Goal: Information Seeking & Learning: Learn about a topic

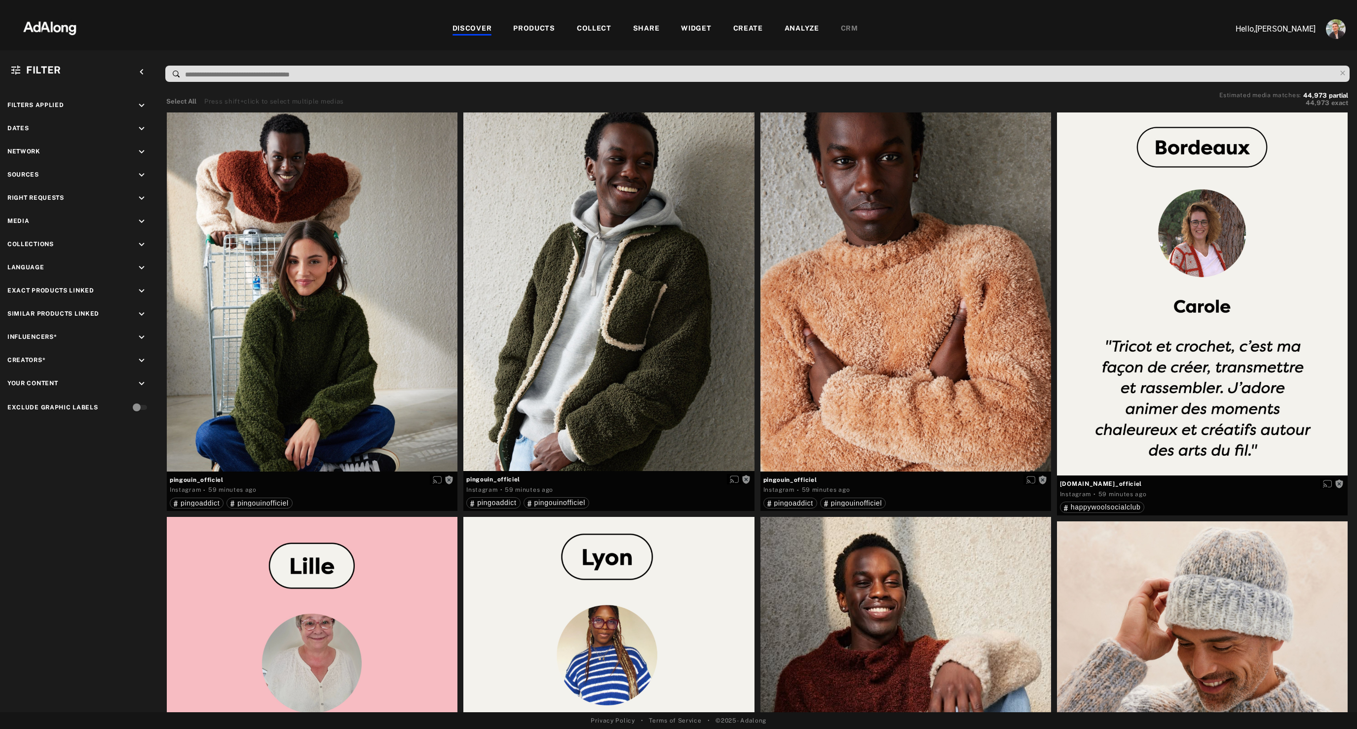
click at [587, 30] on div "COLLECT" at bounding box center [594, 29] width 35 height 12
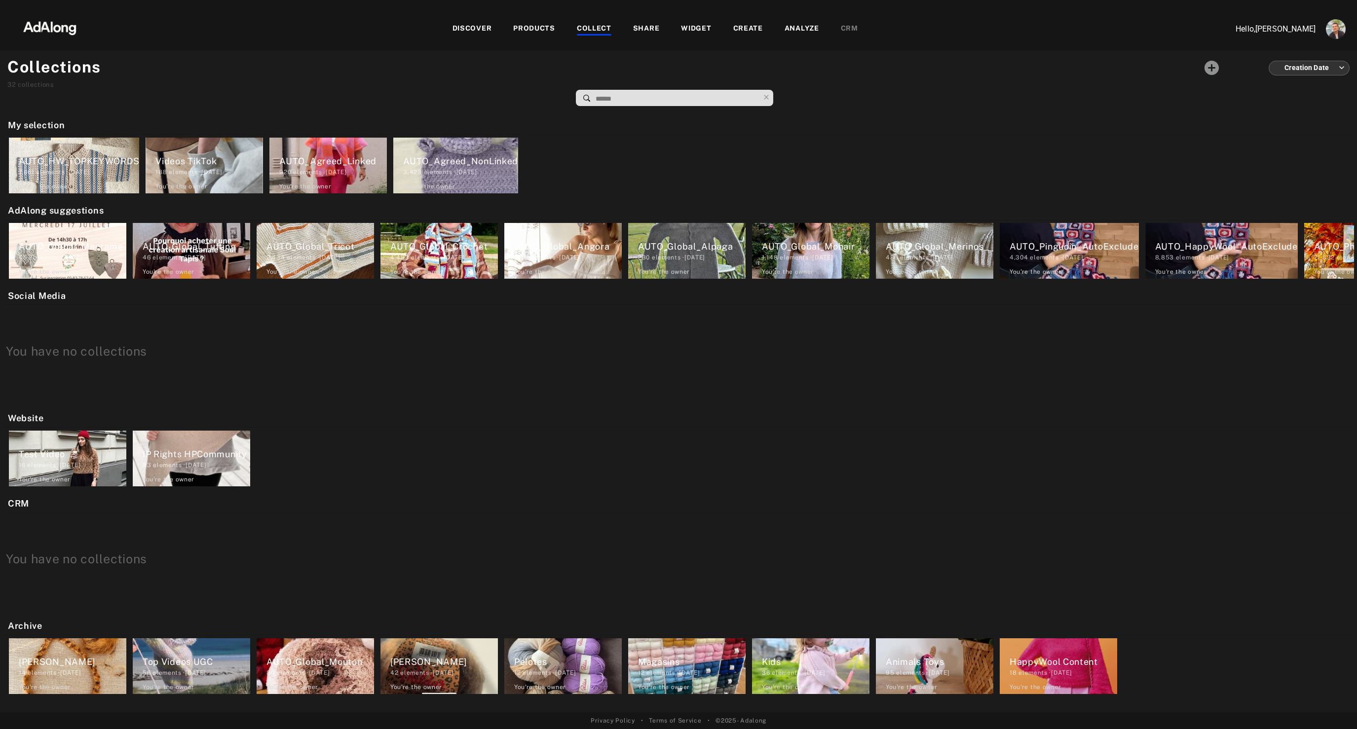
click at [92, 165] on div "AUTO_HW_TOPKEYWORDS" at bounding box center [79, 160] width 120 height 13
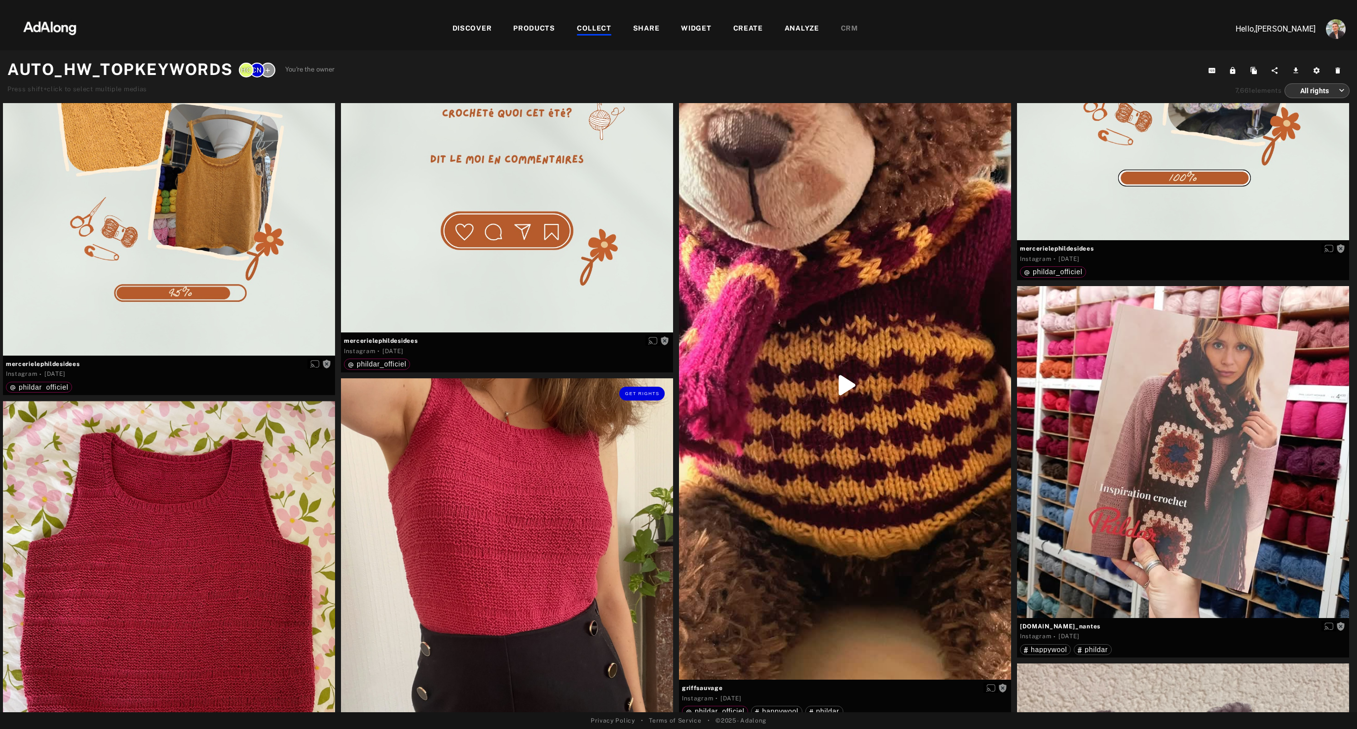
scroll to position [7970, 0]
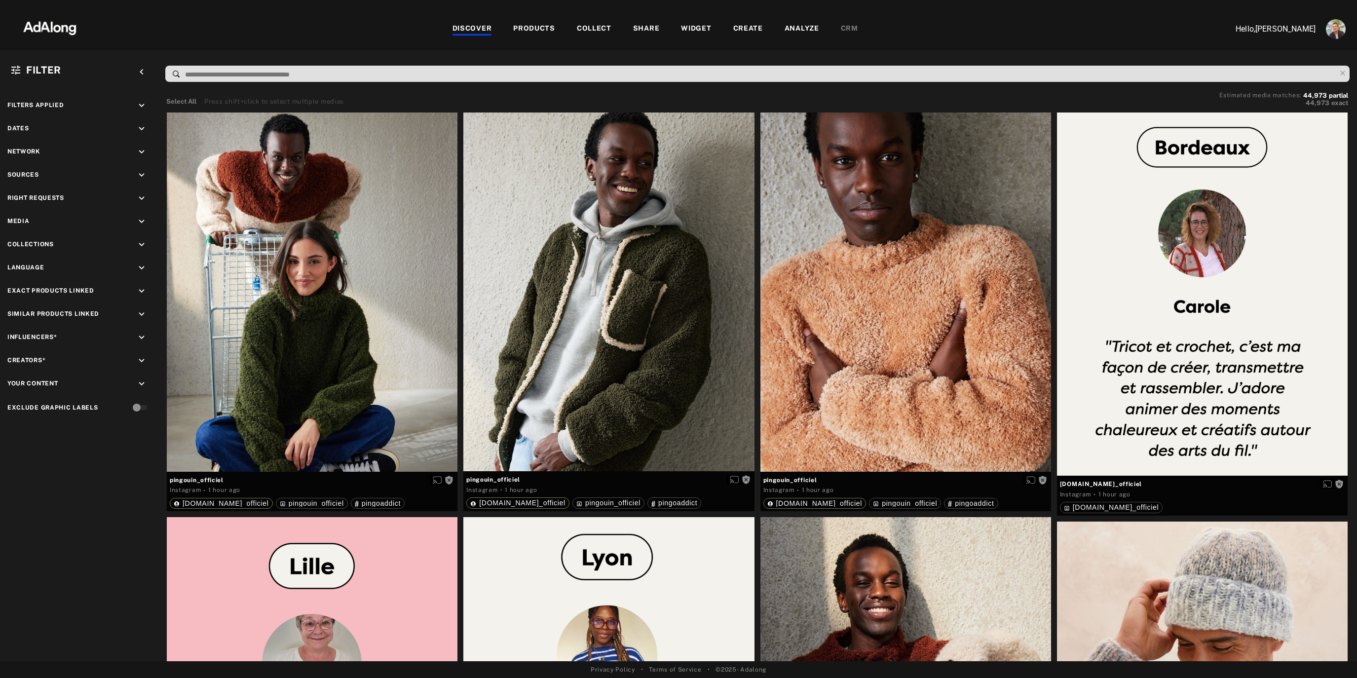
click at [590, 27] on div "COLLECT" at bounding box center [594, 29] width 35 height 12
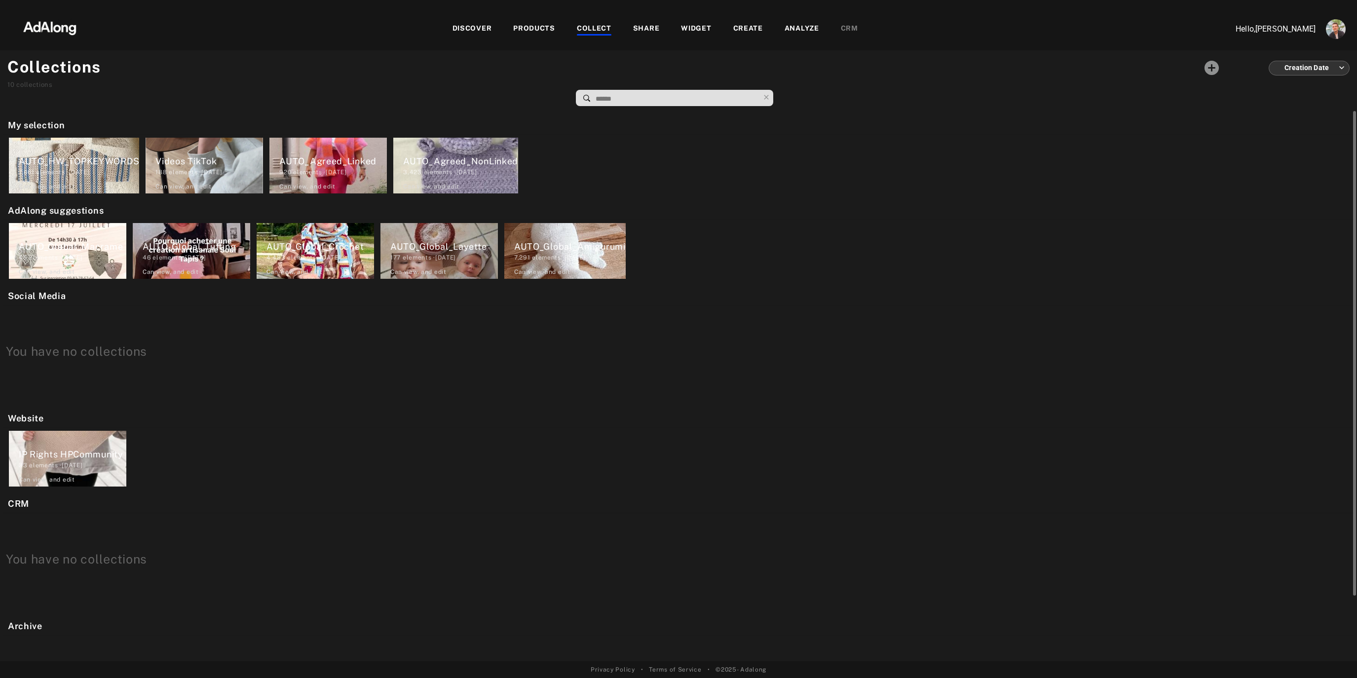
click at [46, 254] on div "45 elements · 2024.03.26" at bounding box center [73, 257] width 108 height 9
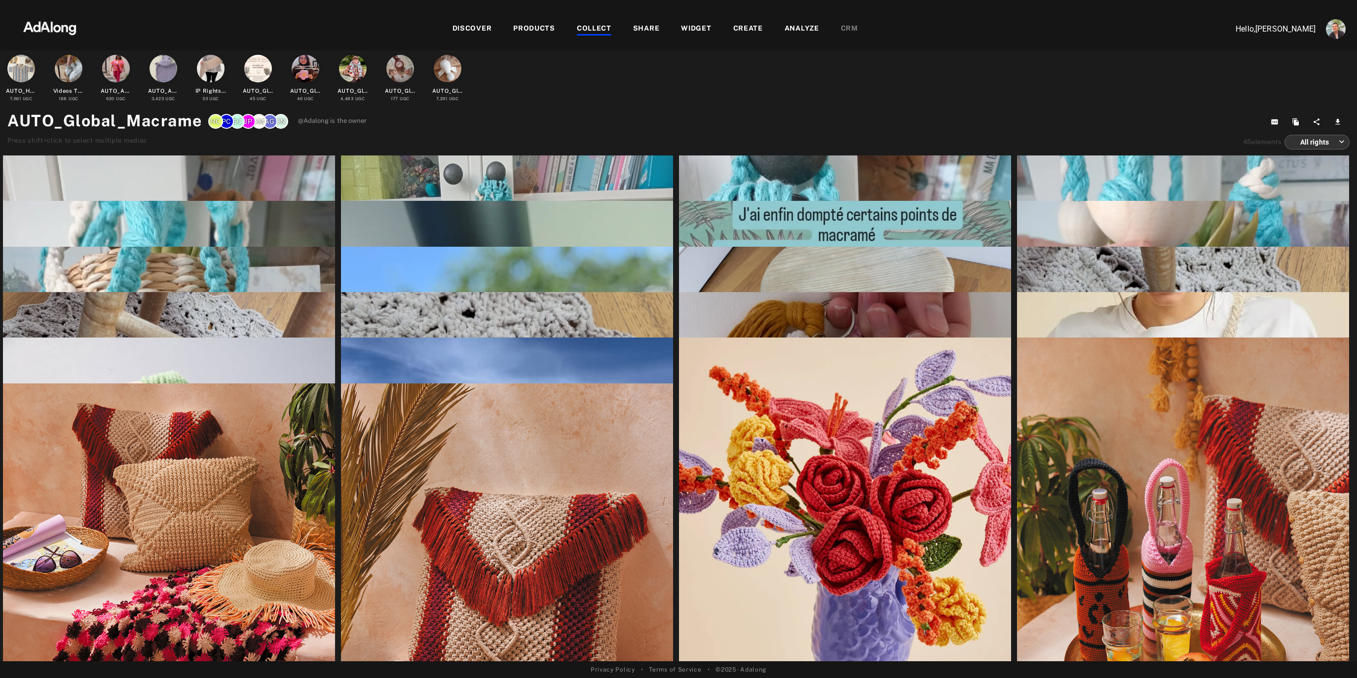
click at [592, 30] on div "COLLECT" at bounding box center [594, 29] width 35 height 12
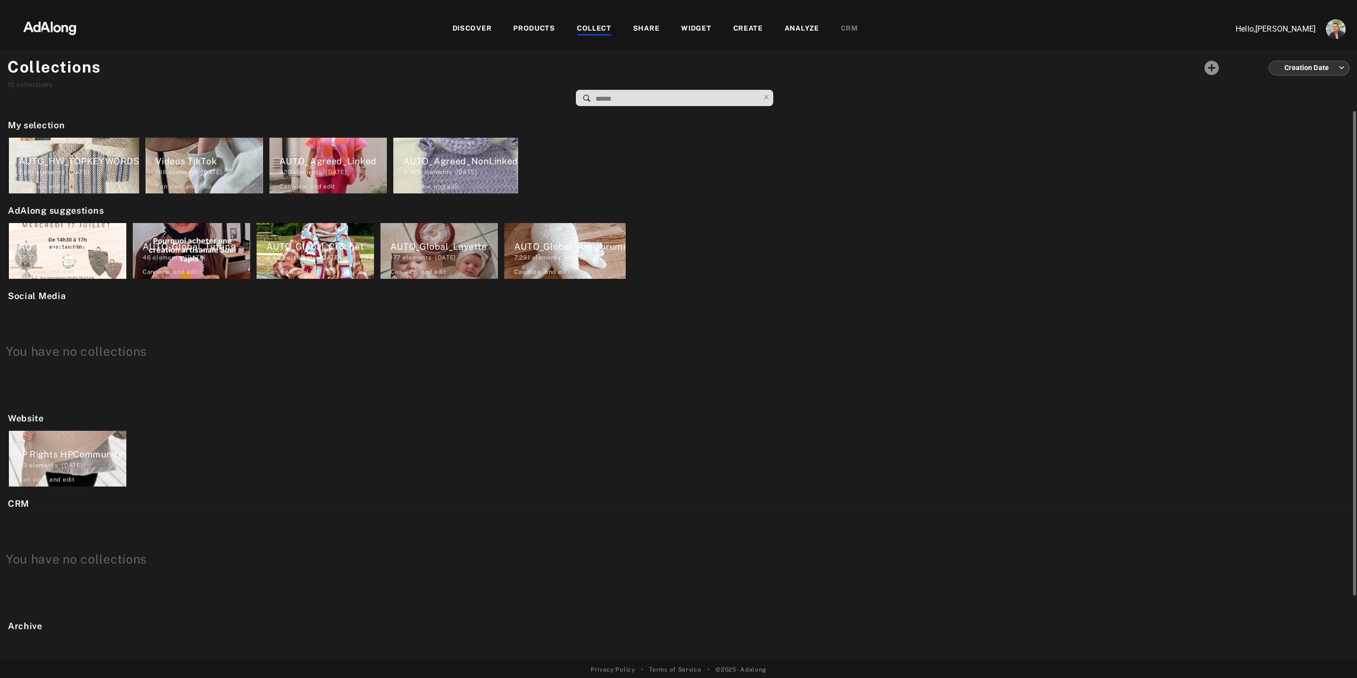
click at [178, 249] on div "AUTO_Global_Tufting" at bounding box center [197, 246] width 108 height 13
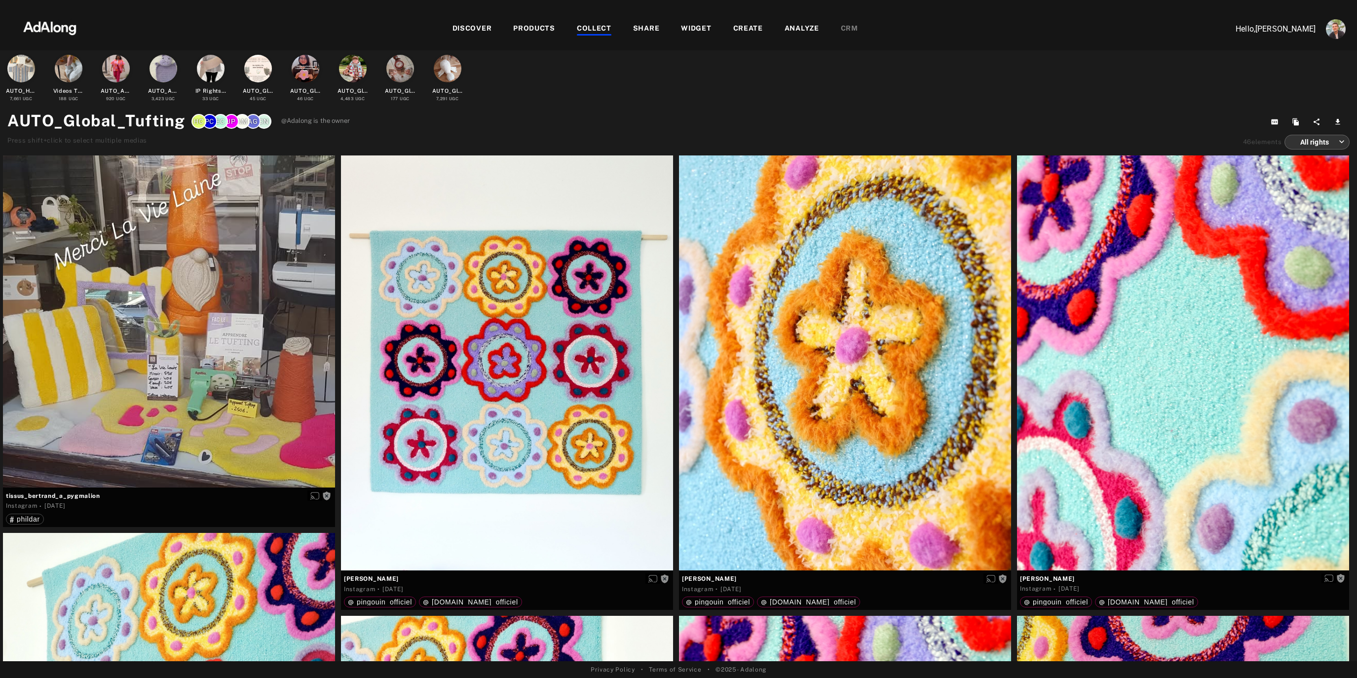
click at [595, 26] on div "COLLECT" at bounding box center [594, 29] width 35 height 12
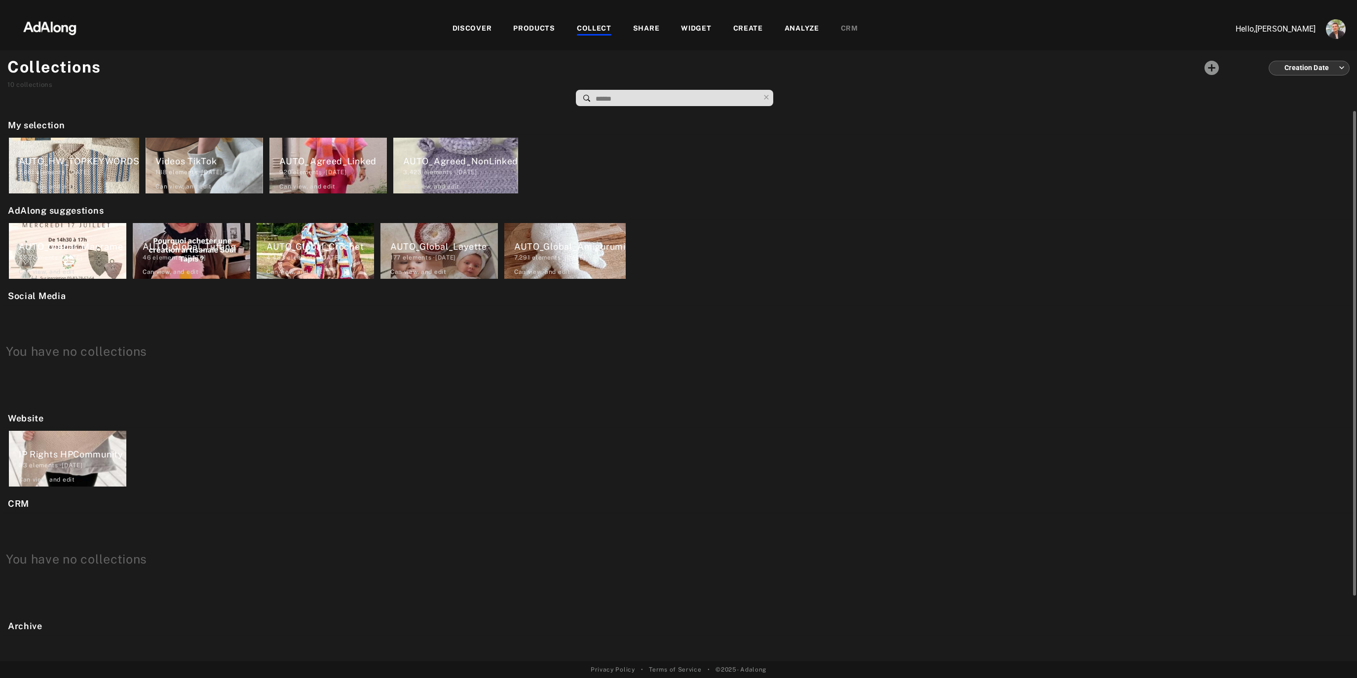
click at [108, 156] on div "AUTO_HW_TOPKEYWORDS" at bounding box center [79, 160] width 120 height 13
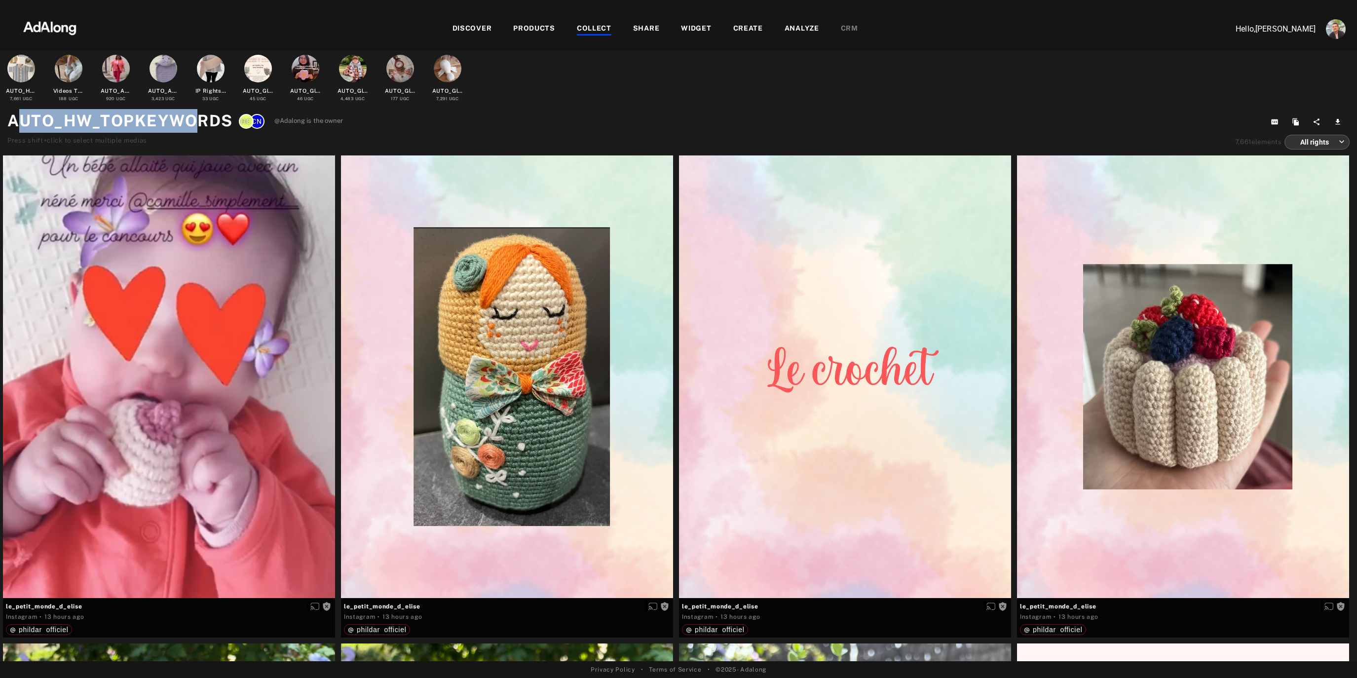
drag, startPoint x: 21, startPoint y: 123, endPoint x: 192, endPoint y: 126, distance: 170.7
click at [192, 126] on h1 "AUTO_HW_TOPKEYWORDS" at bounding box center [119, 121] width 225 height 24
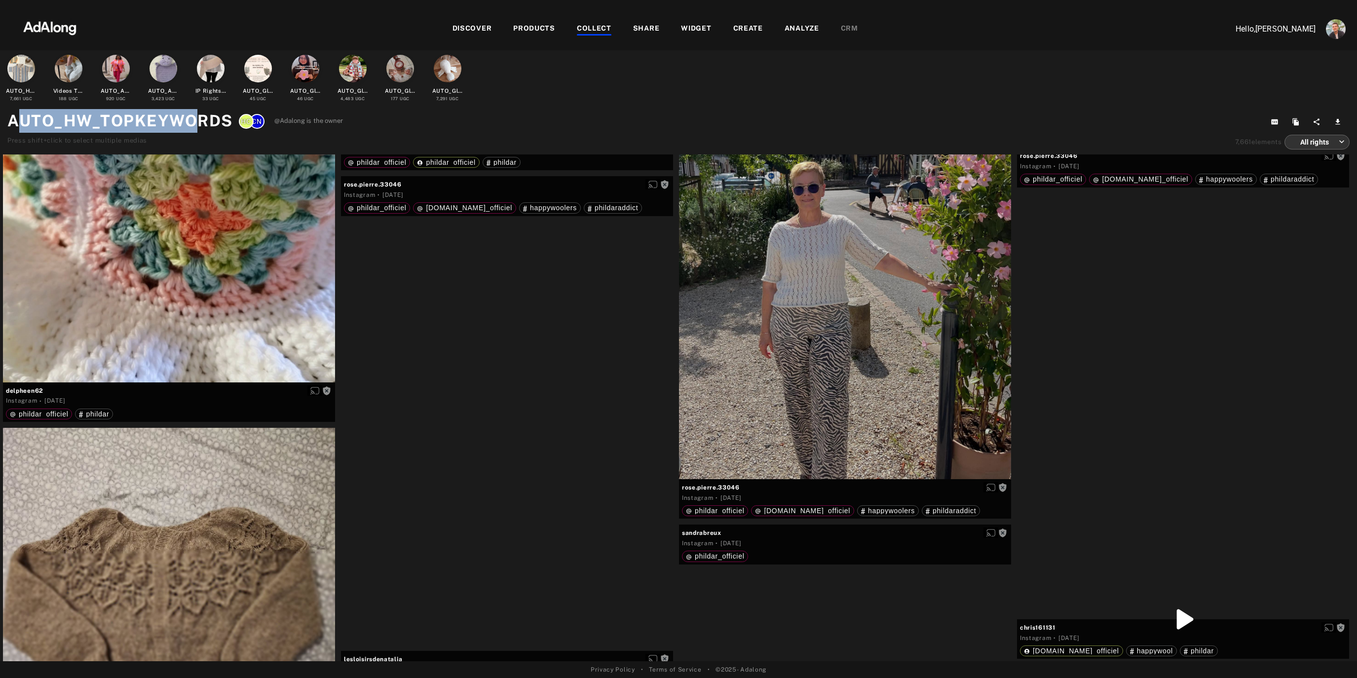
scroll to position [2157, 0]
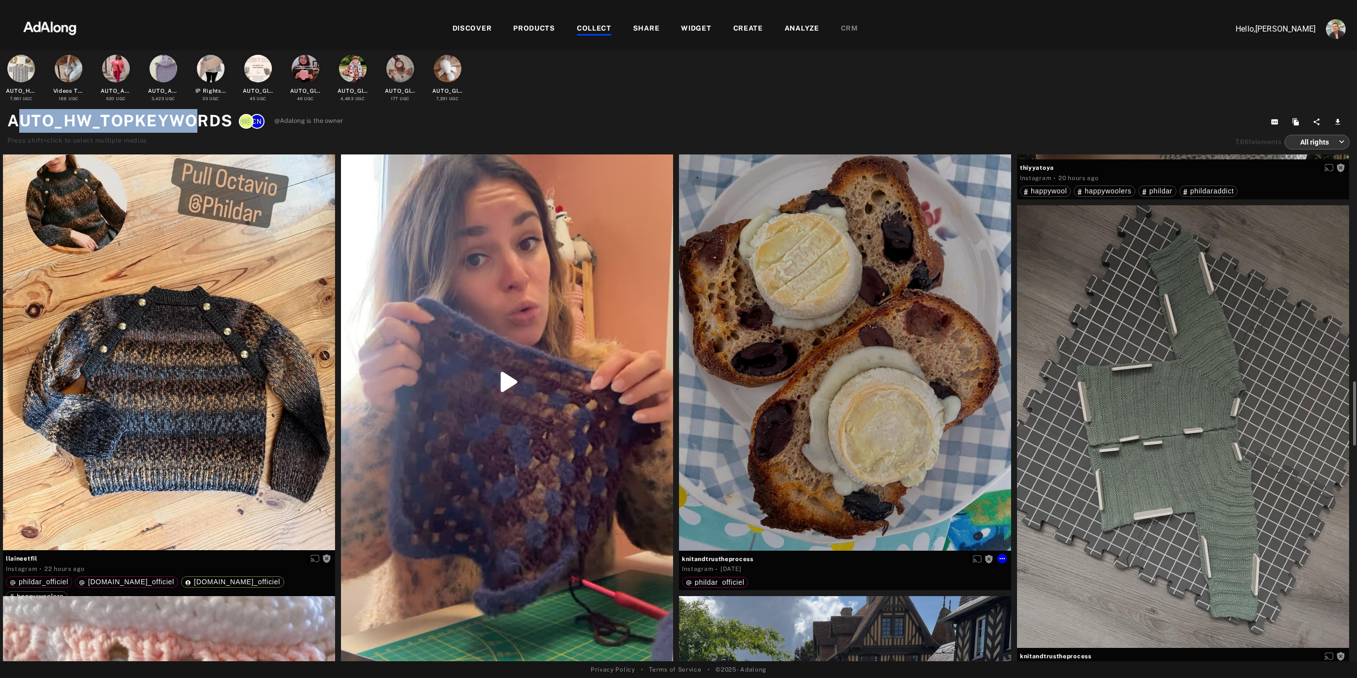
click at [834, 355] on div "Get rights" at bounding box center [845, 329] width 332 height 442
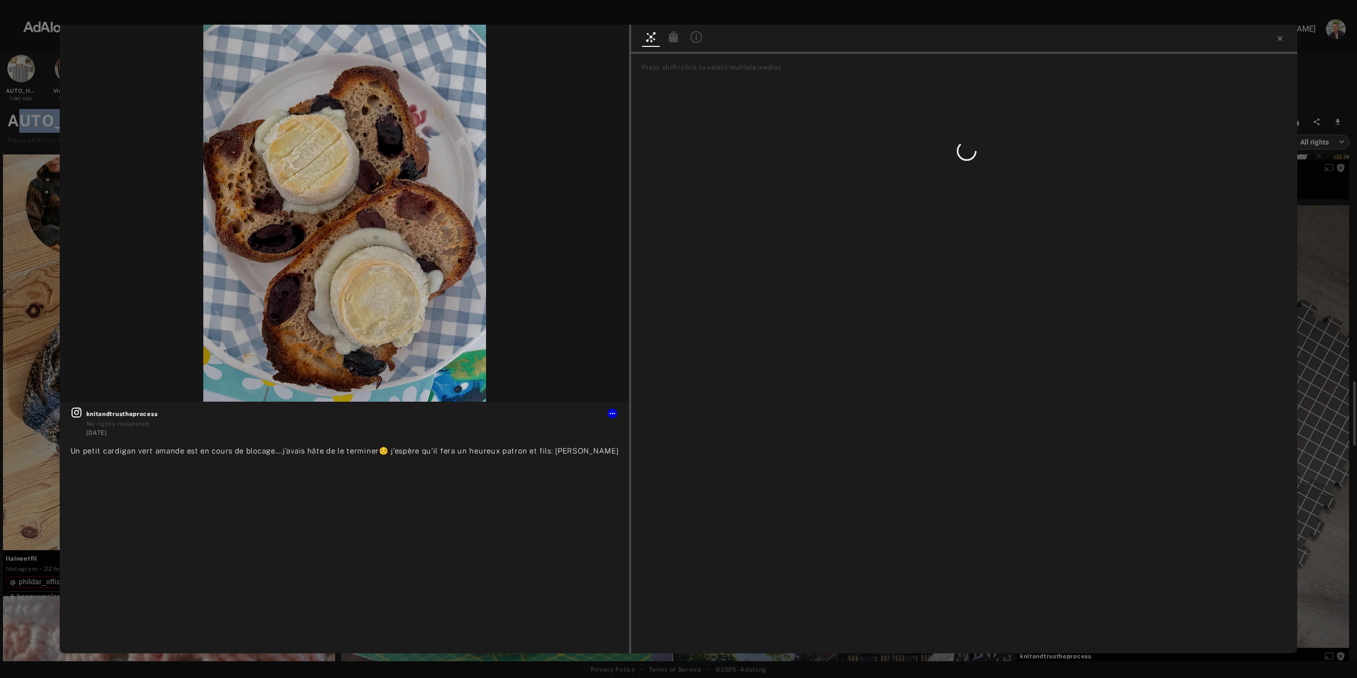
scroll to position [2156, 0]
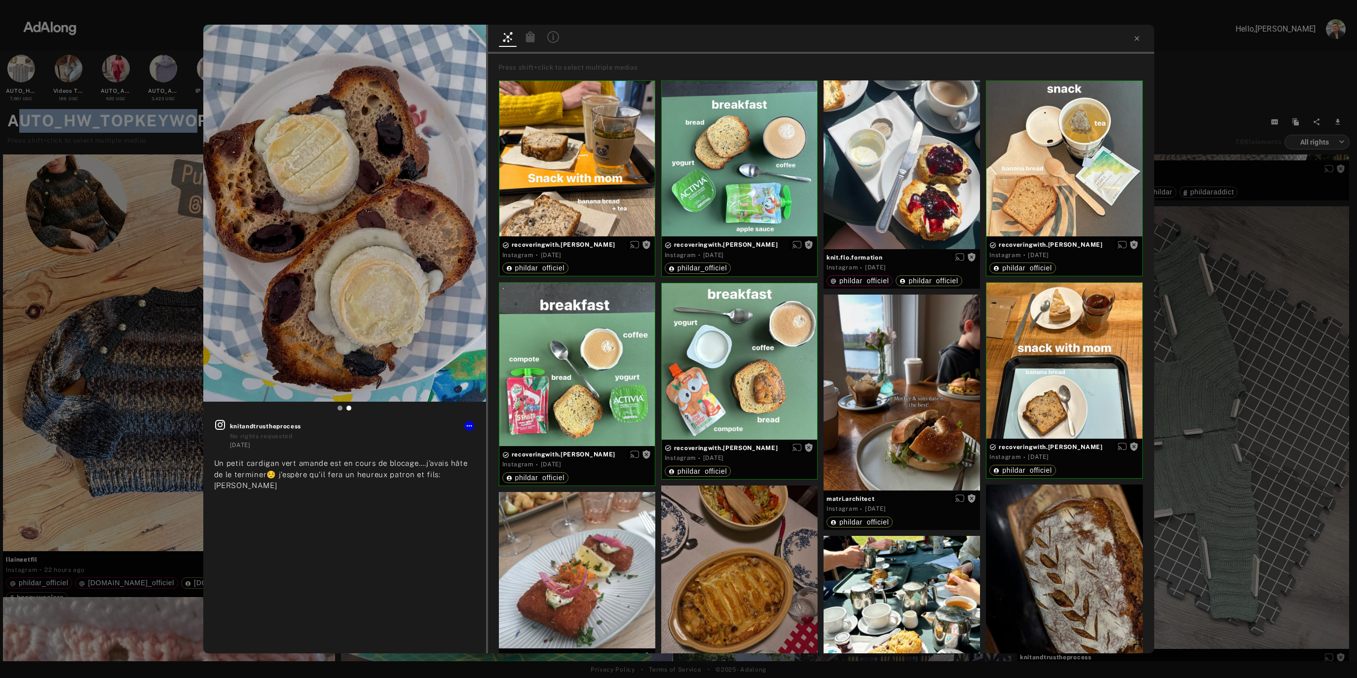
click at [135, 310] on div "Get rights knitandtrustheprocess No rights requested 2 days ago Un petit cardig…" at bounding box center [678, 339] width 1357 height 678
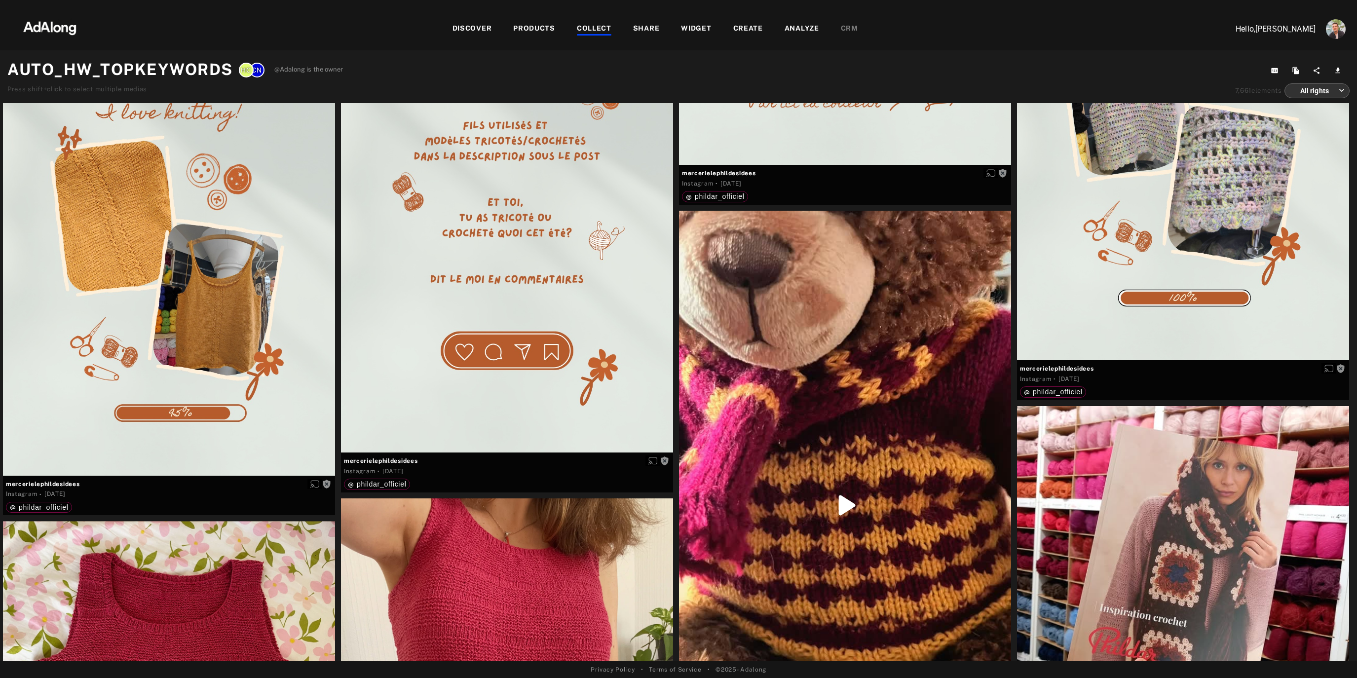
scroll to position [8143, 0]
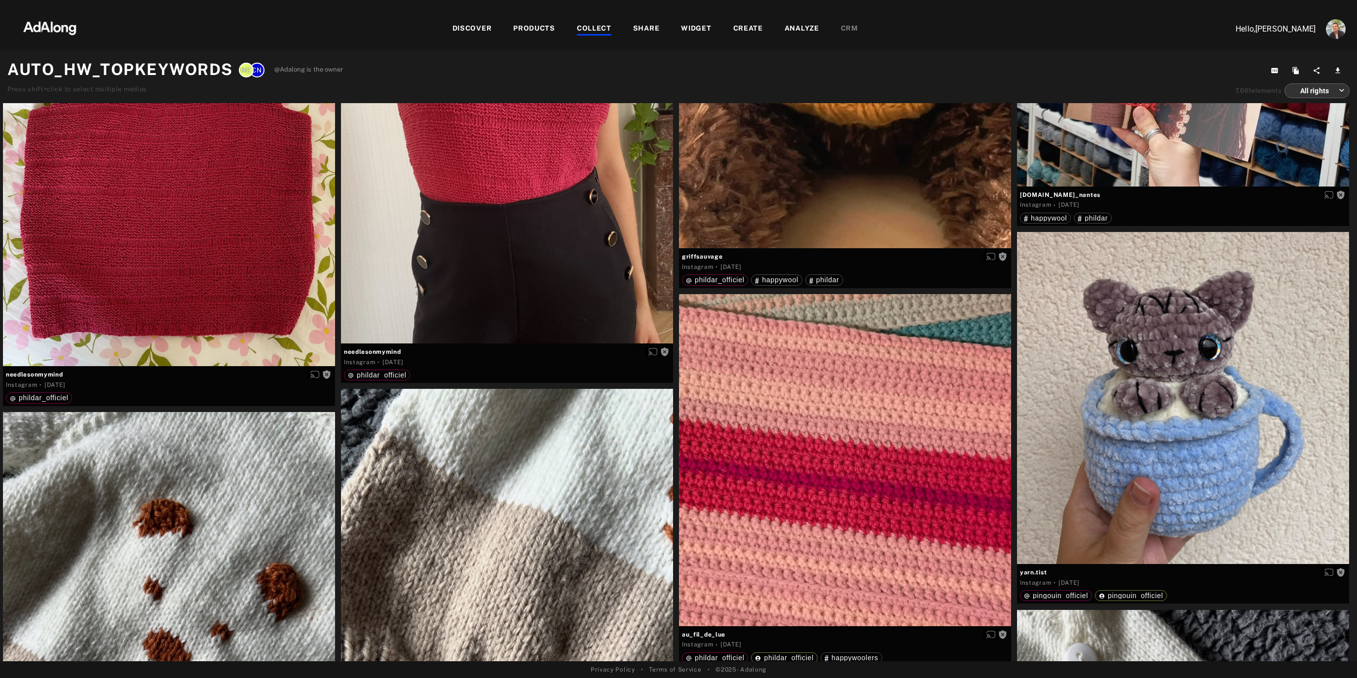
click at [47, 31] on img at bounding box center [49, 27] width 87 height 30
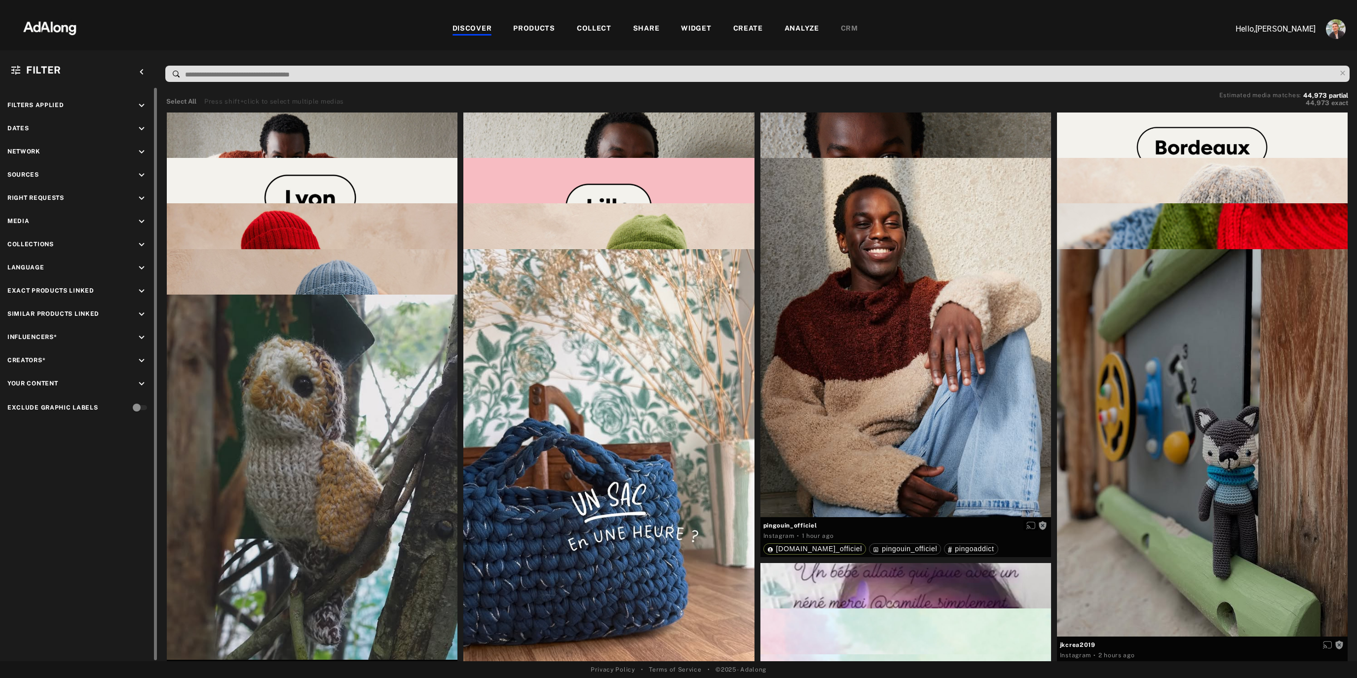
click at [141, 131] on icon "keyboard_arrow_down" at bounding box center [141, 128] width 11 height 11
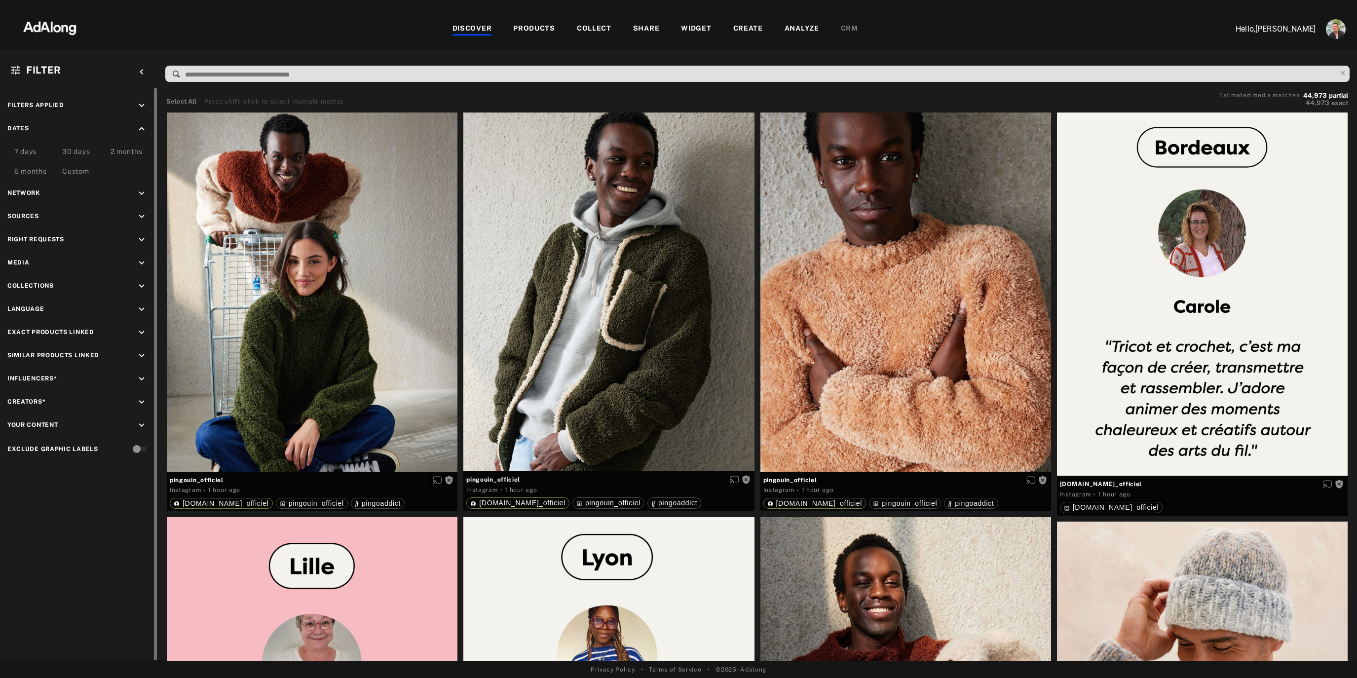
click at [25, 149] on div "7 days" at bounding box center [25, 153] width 22 height 12
click at [141, 240] on icon "keyboard_arrow_down" at bounding box center [141, 239] width 11 height 11
click at [44, 273] on div "Requested" at bounding box center [87, 276] width 125 height 10
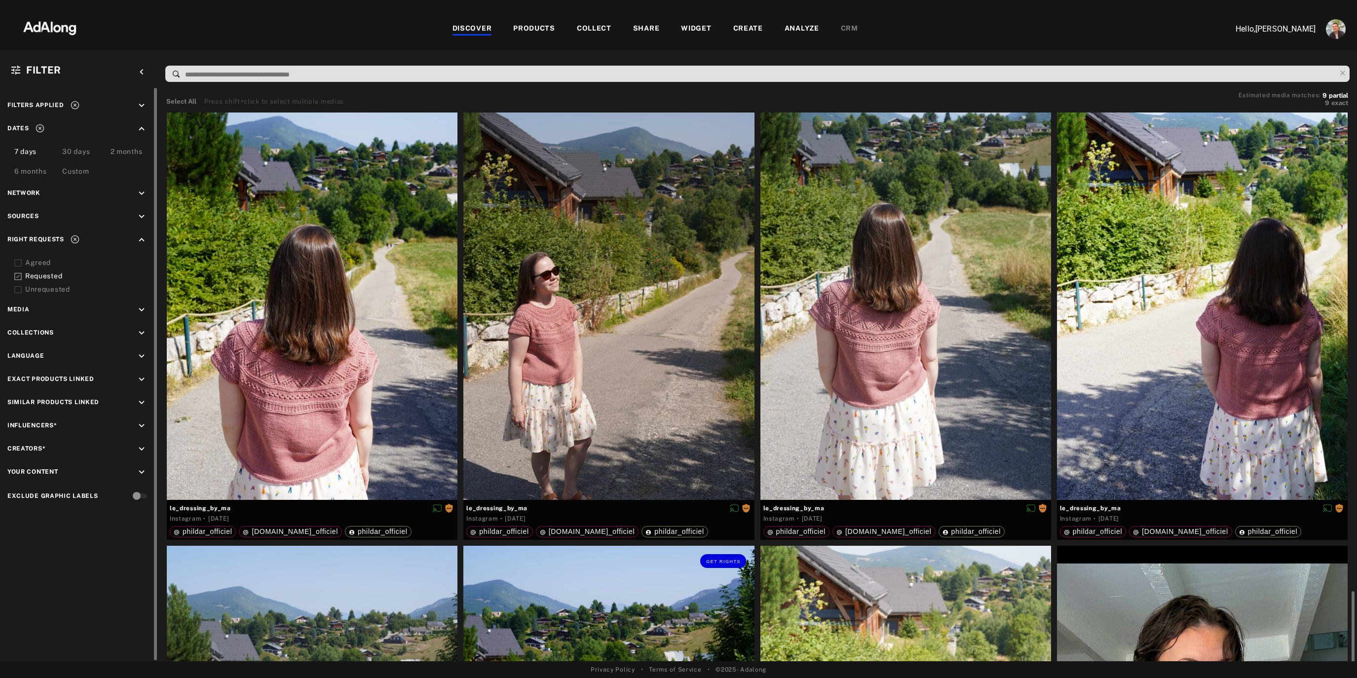
scroll to position [335, 0]
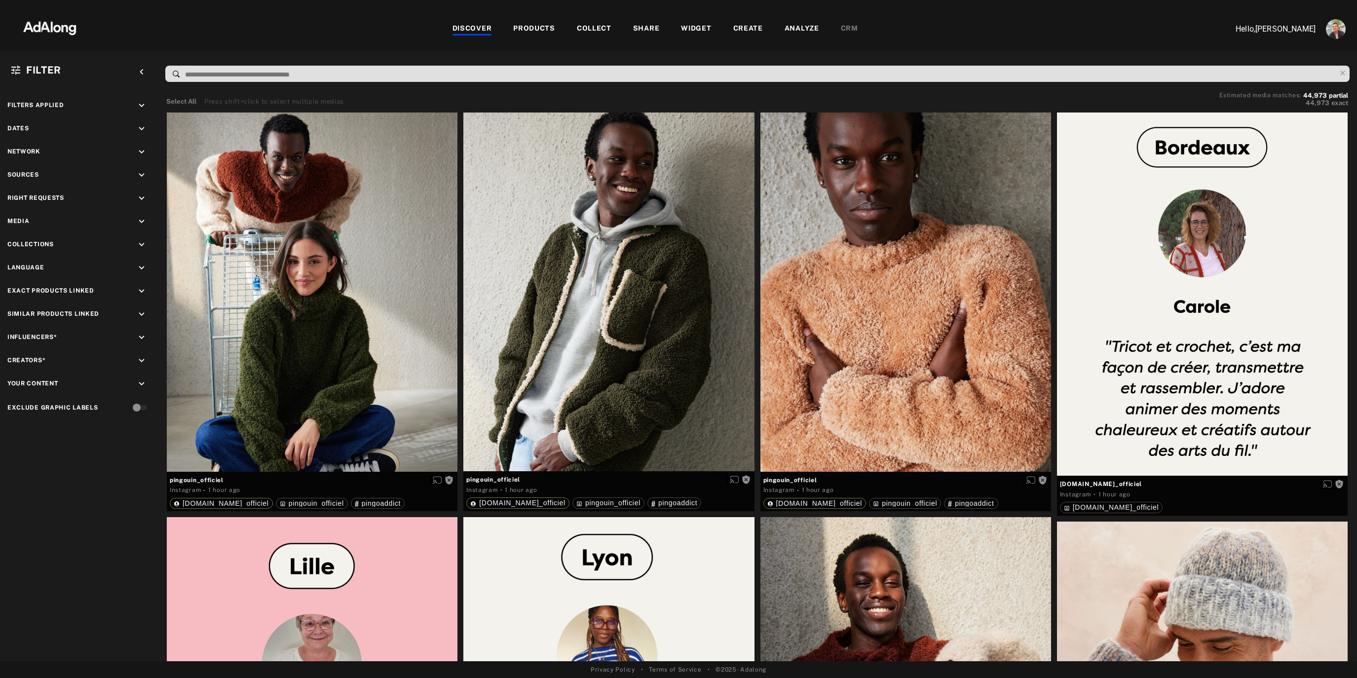
click at [592, 29] on div "COLLECT" at bounding box center [594, 29] width 35 height 12
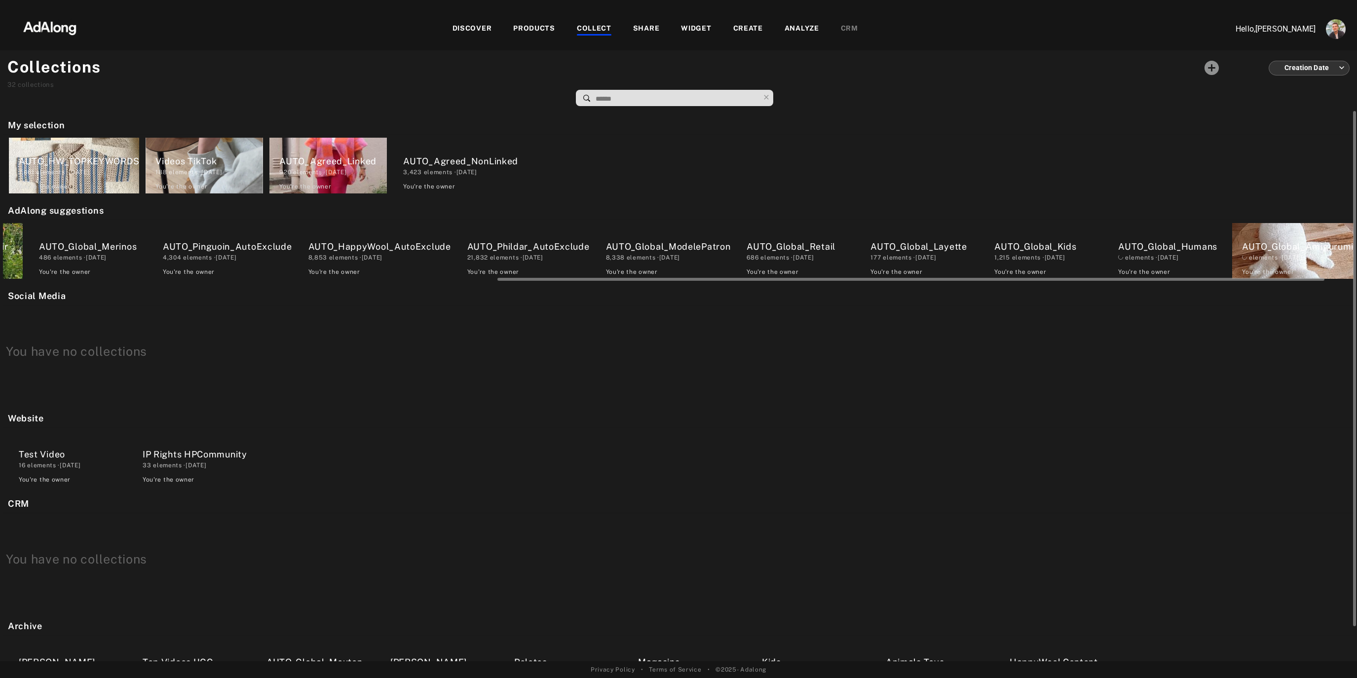
scroll to position [0, 855]
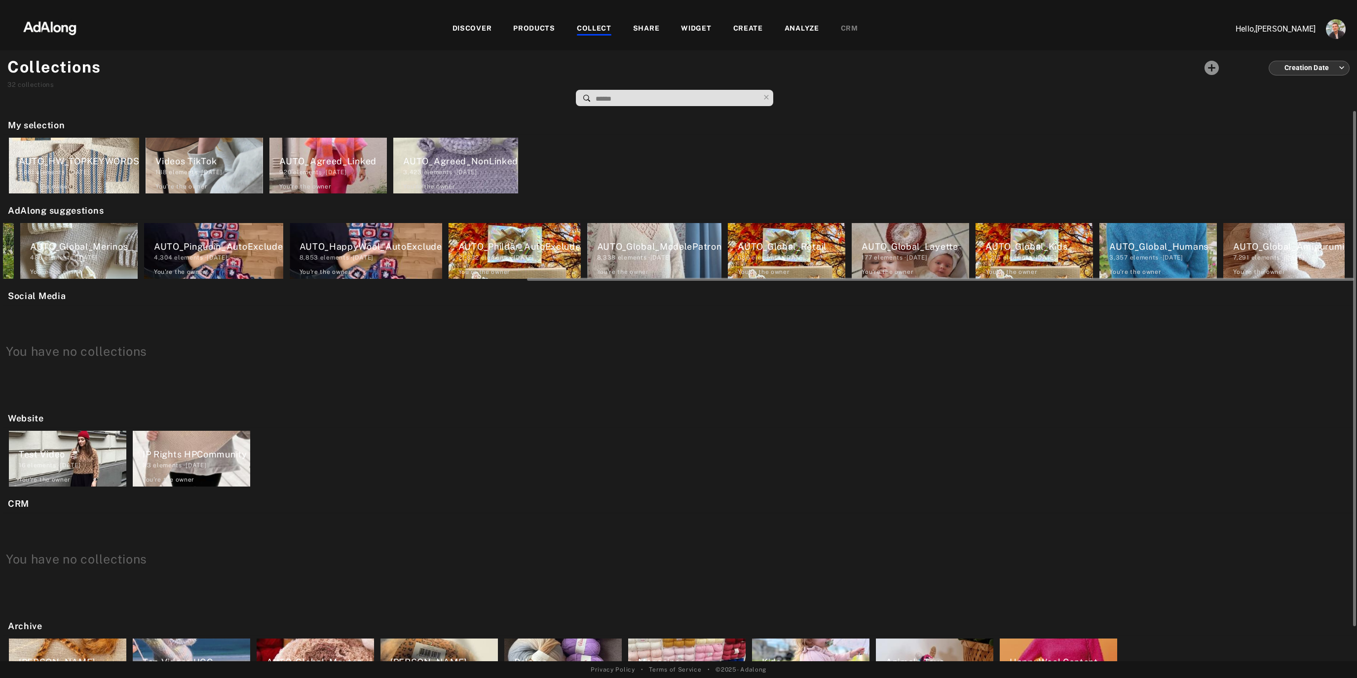
click at [1126, 251] on div "AUTO_Global_Humans" at bounding box center [1163, 246] width 108 height 13
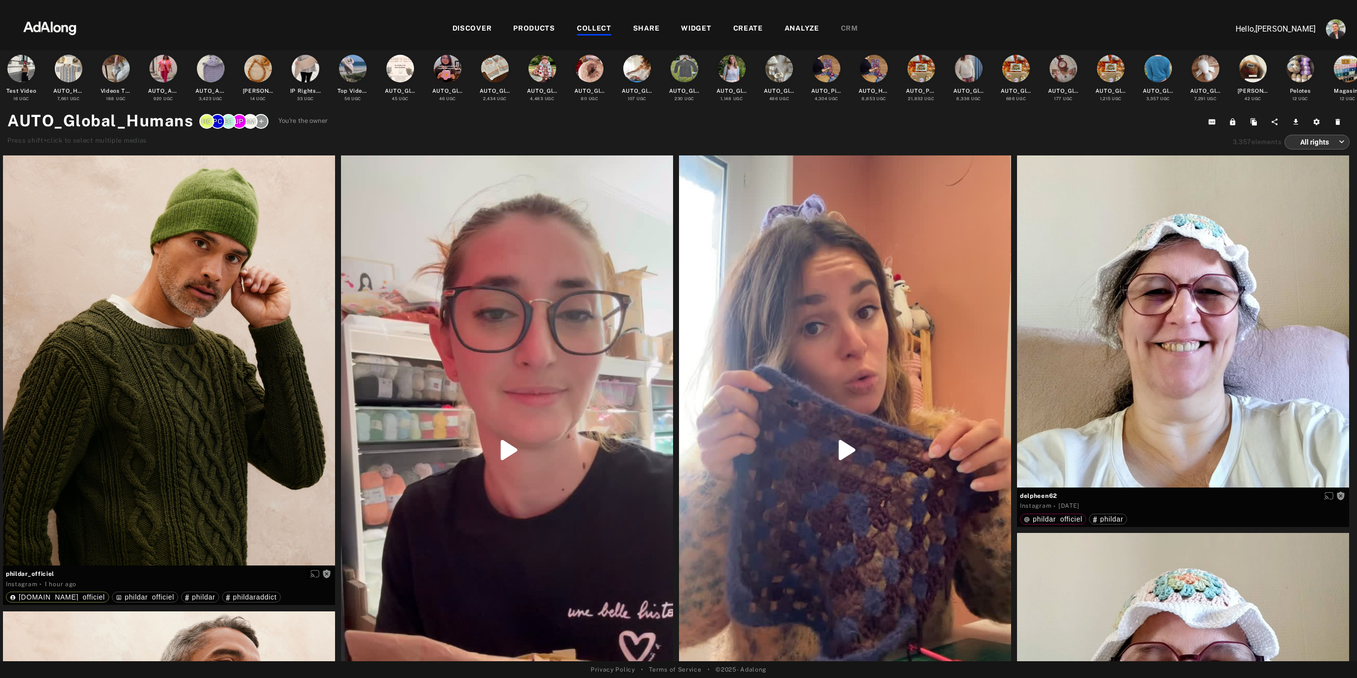
click at [263, 121] on icon at bounding box center [261, 120] width 7 height 7
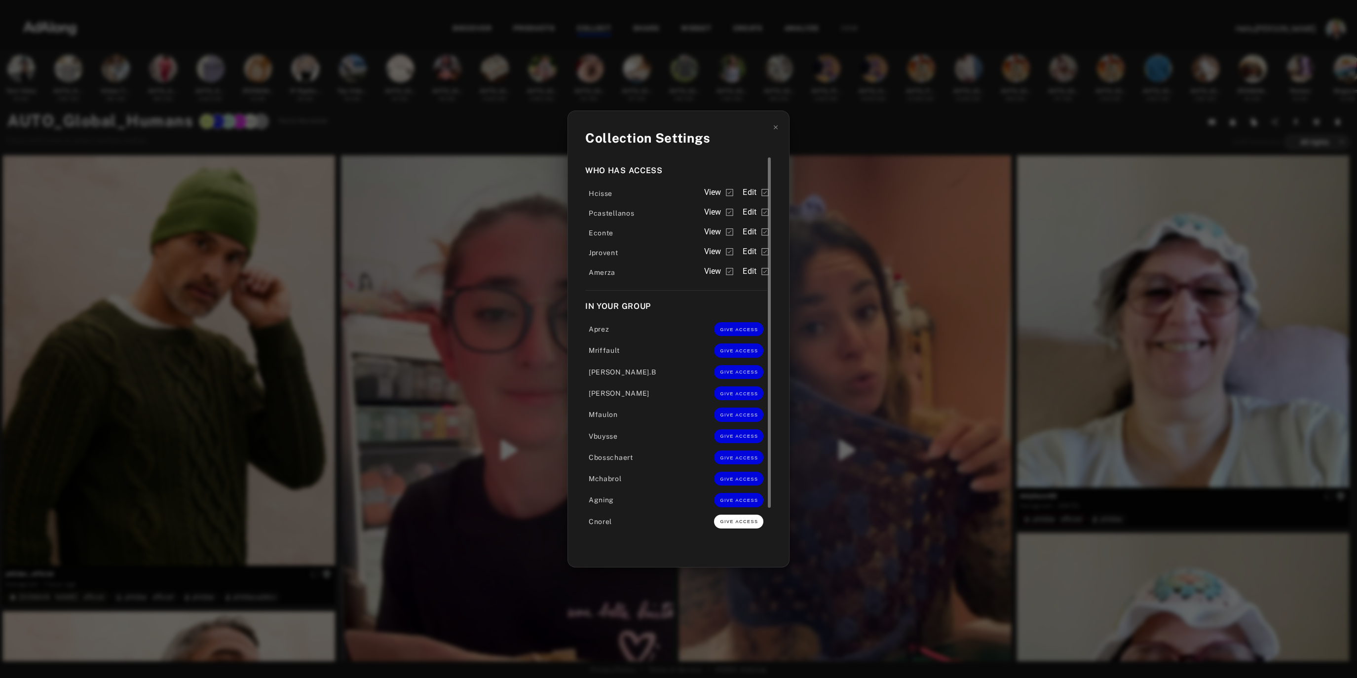
click at [738, 524] on button "GIVE ACCESS" at bounding box center [738, 522] width 49 height 14
click at [755, 292] on span "Edit" at bounding box center [749, 292] width 14 height 12
click at [882, 142] on div "Collection Settings Who has access Hcisse View Edit Pcastellanos View Edit Econ…" at bounding box center [678, 339] width 1357 height 678
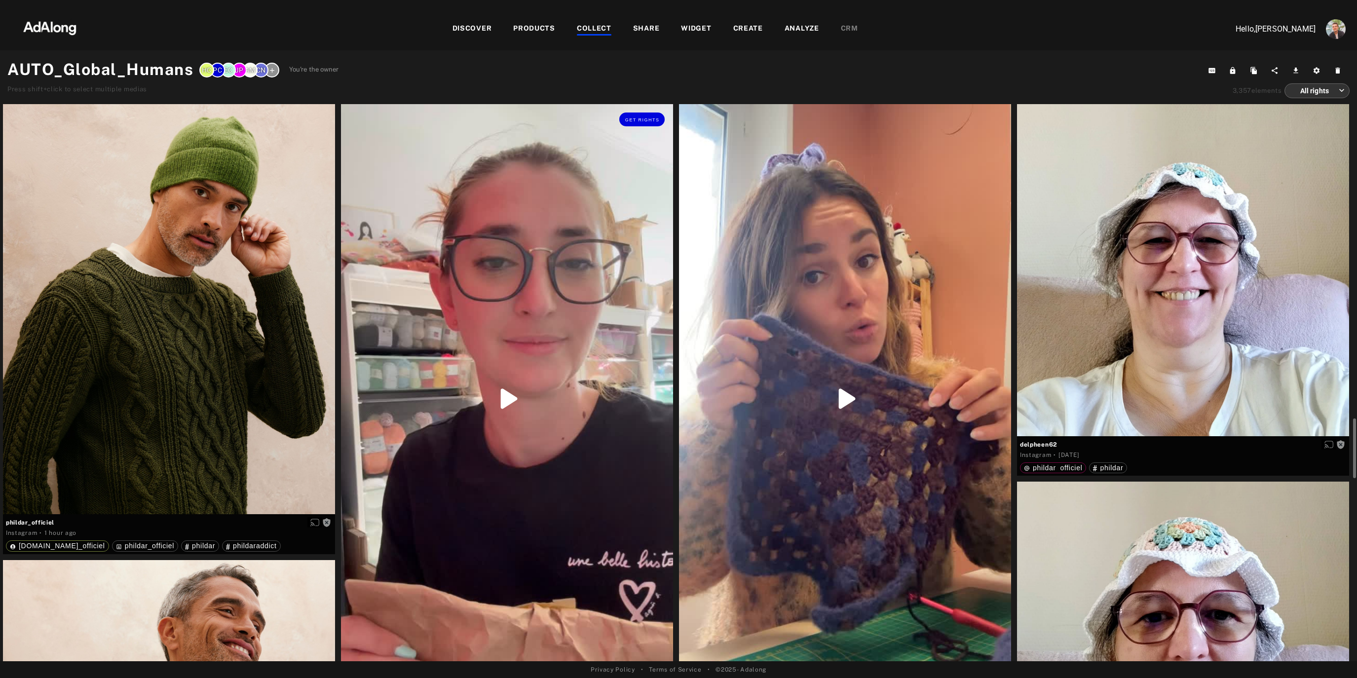
scroll to position [287, 0]
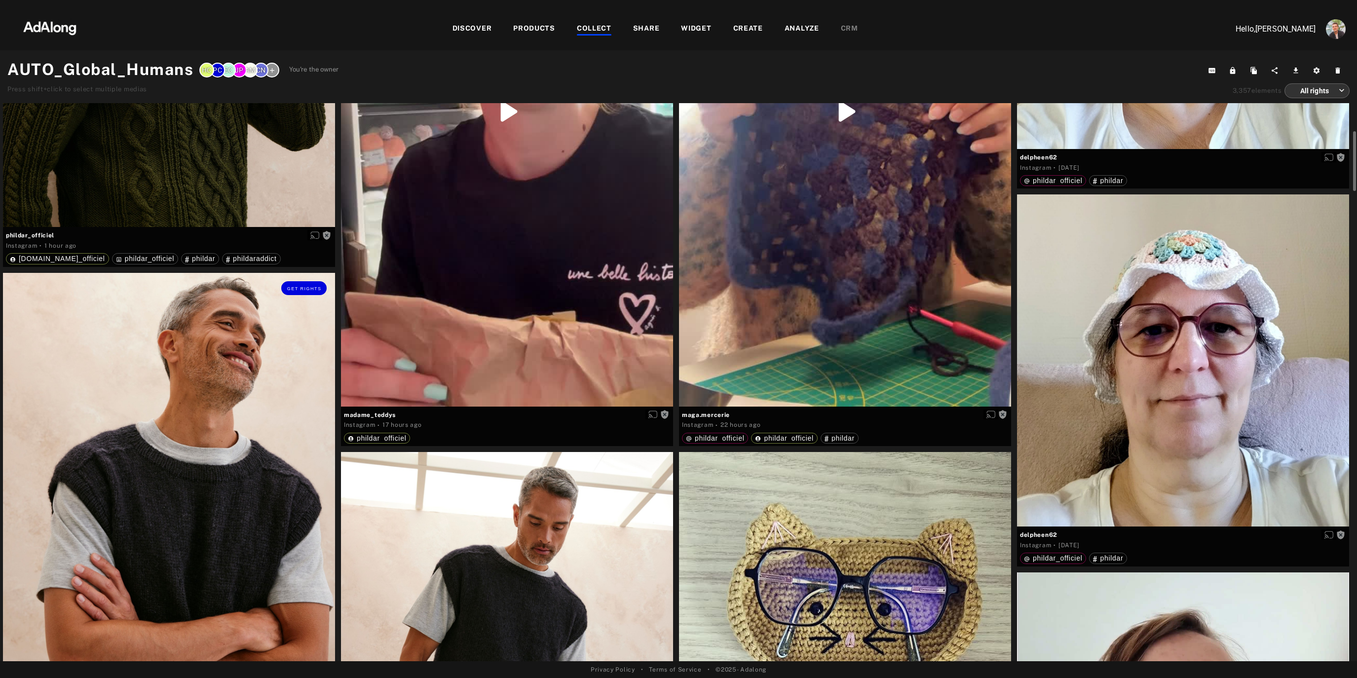
click at [170, 416] on div "Get rights" at bounding box center [169, 478] width 332 height 410
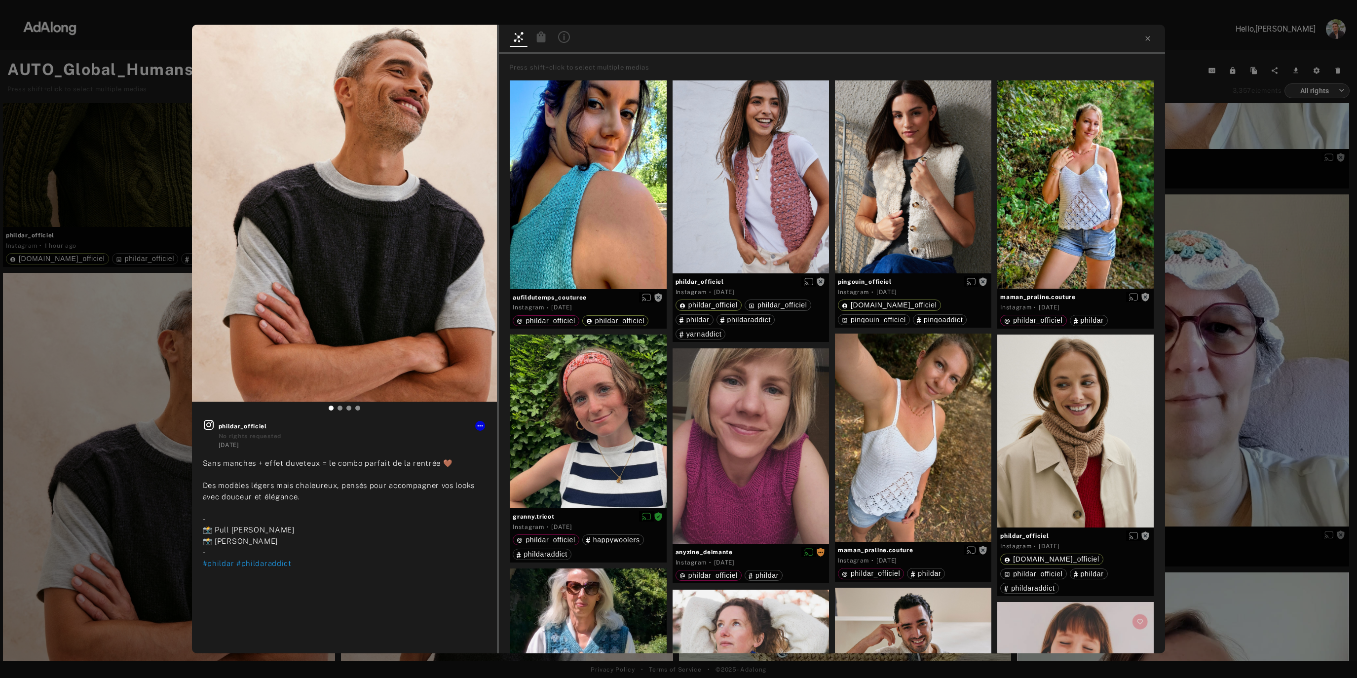
click at [561, 42] on icon at bounding box center [564, 37] width 12 height 12
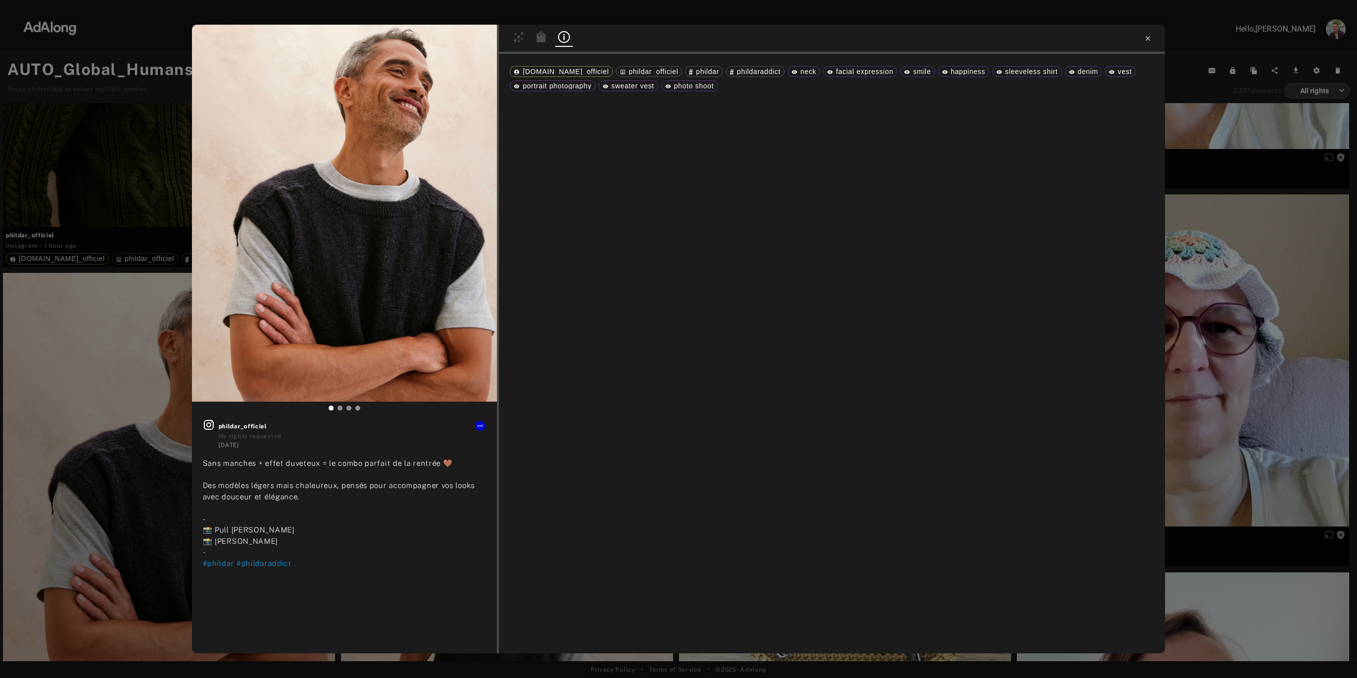
click at [1149, 39] on icon at bounding box center [1147, 39] width 8 height 8
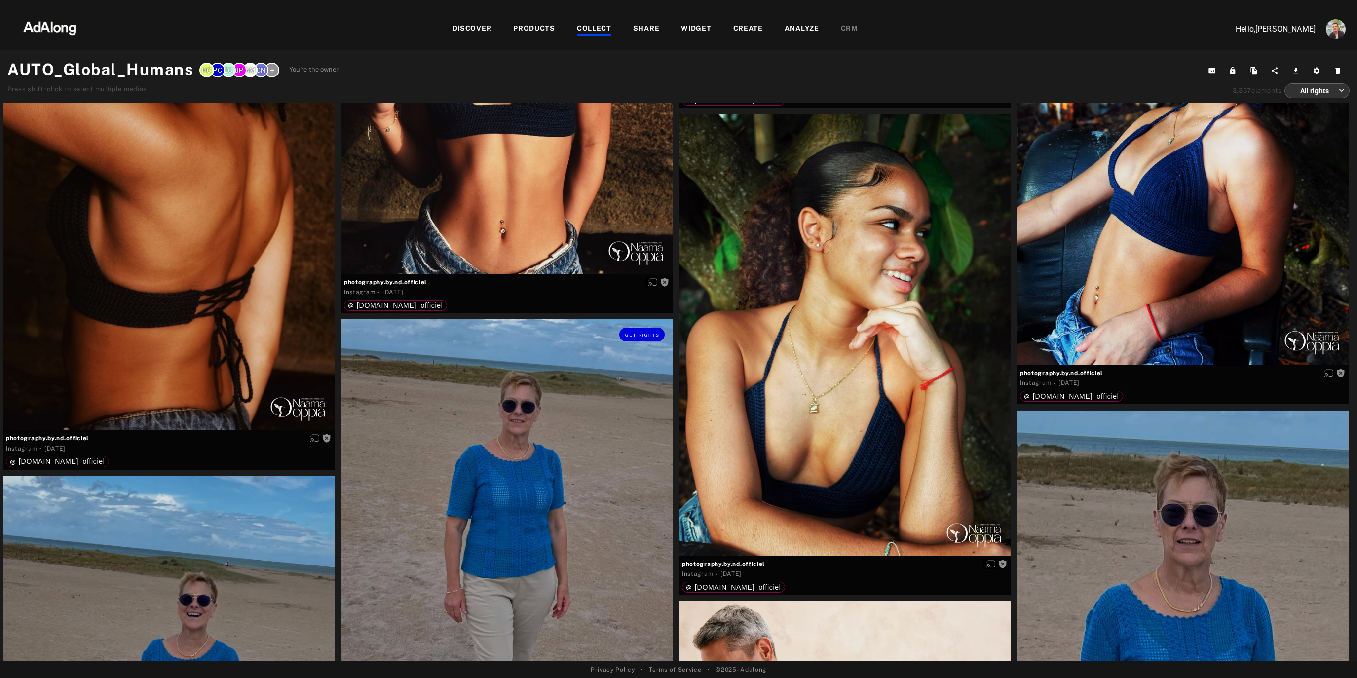
scroll to position [3928, 0]
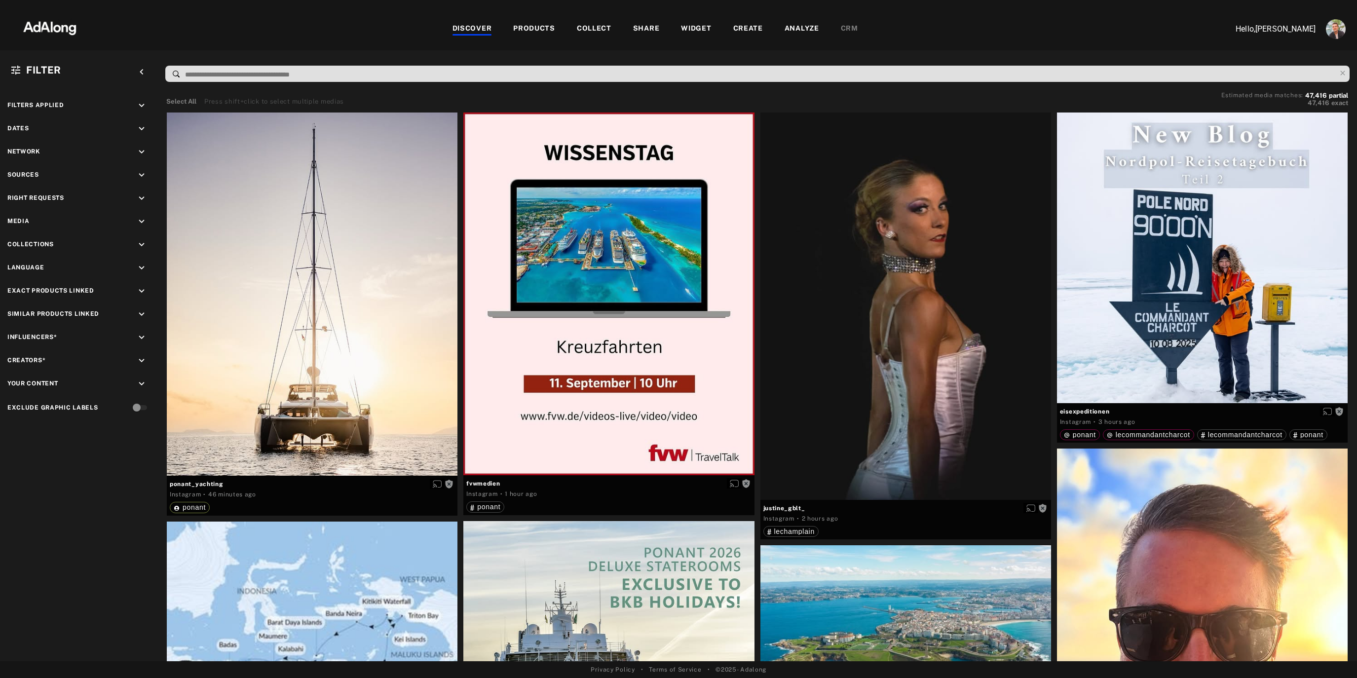
click at [588, 30] on div "COLLECT" at bounding box center [594, 29] width 35 height 12
click at [588, 32] on div "COLLECT" at bounding box center [594, 29] width 35 height 12
click at [595, 32] on div "COLLECT" at bounding box center [594, 29] width 35 height 12
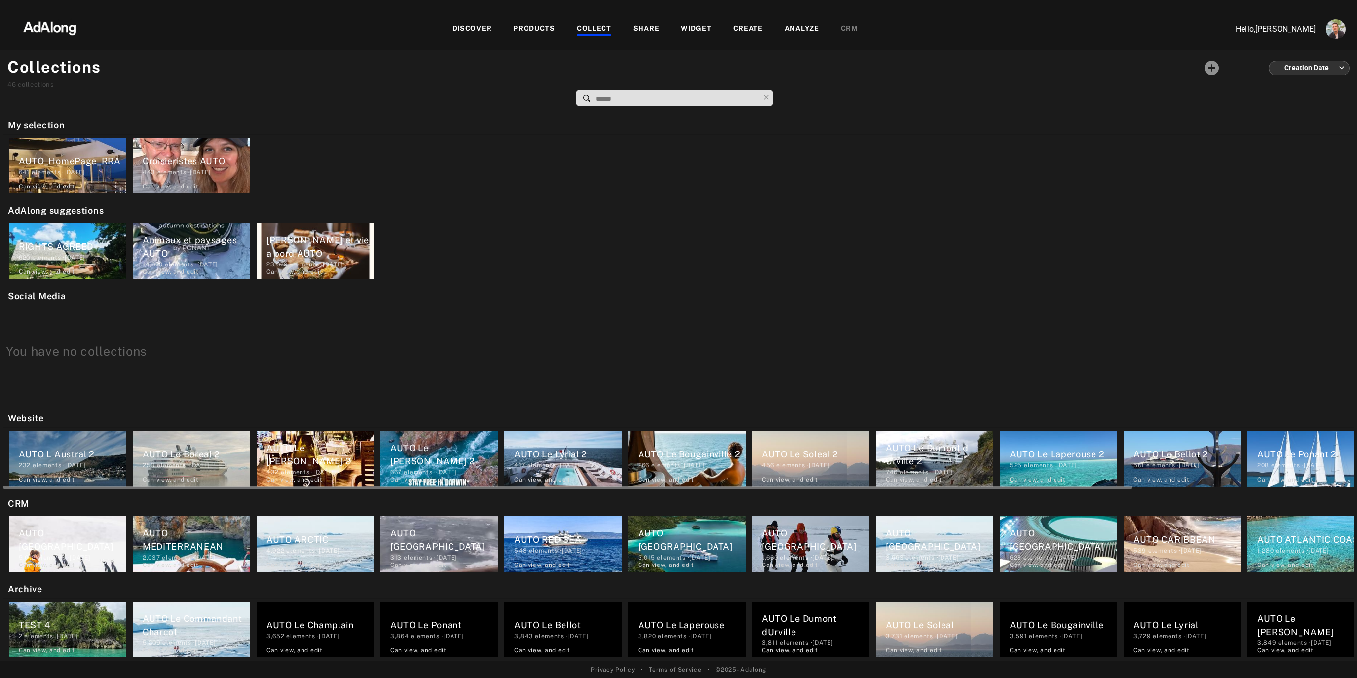
click at [72, 455] on div "AUTO L Austral 2" at bounding box center [73, 453] width 108 height 13
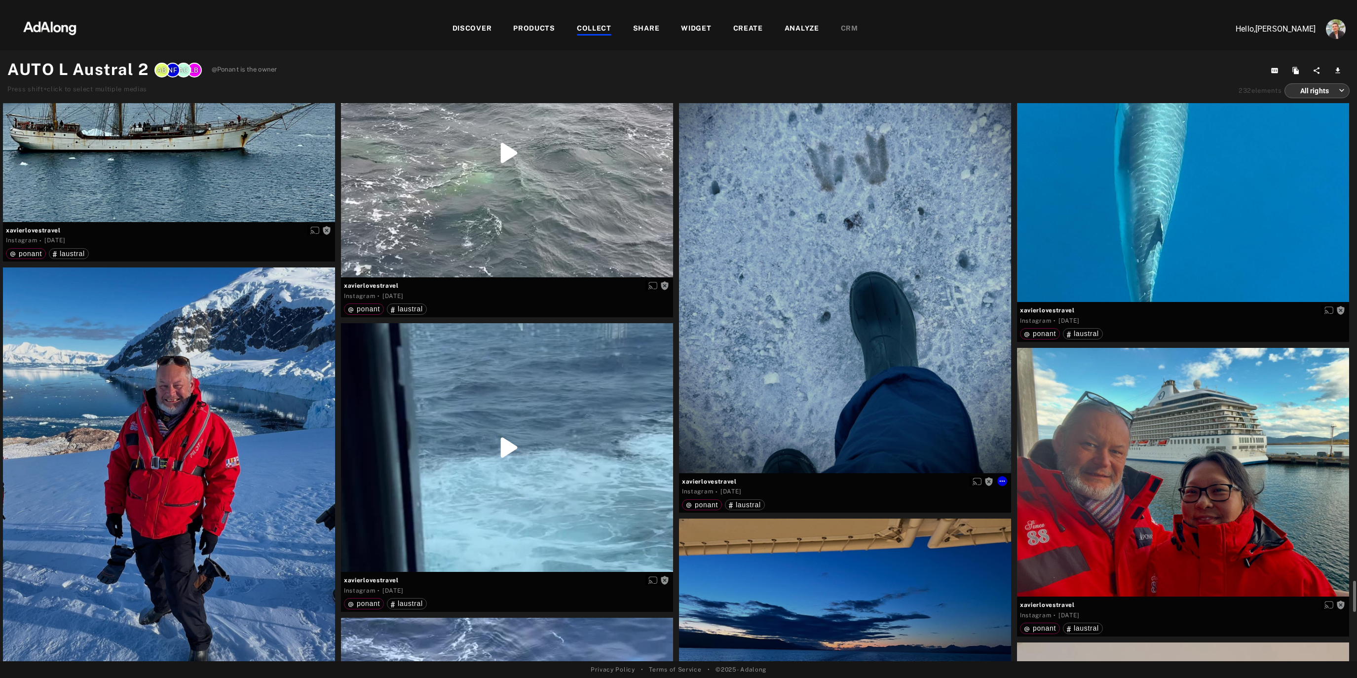
scroll to position [9375, 0]
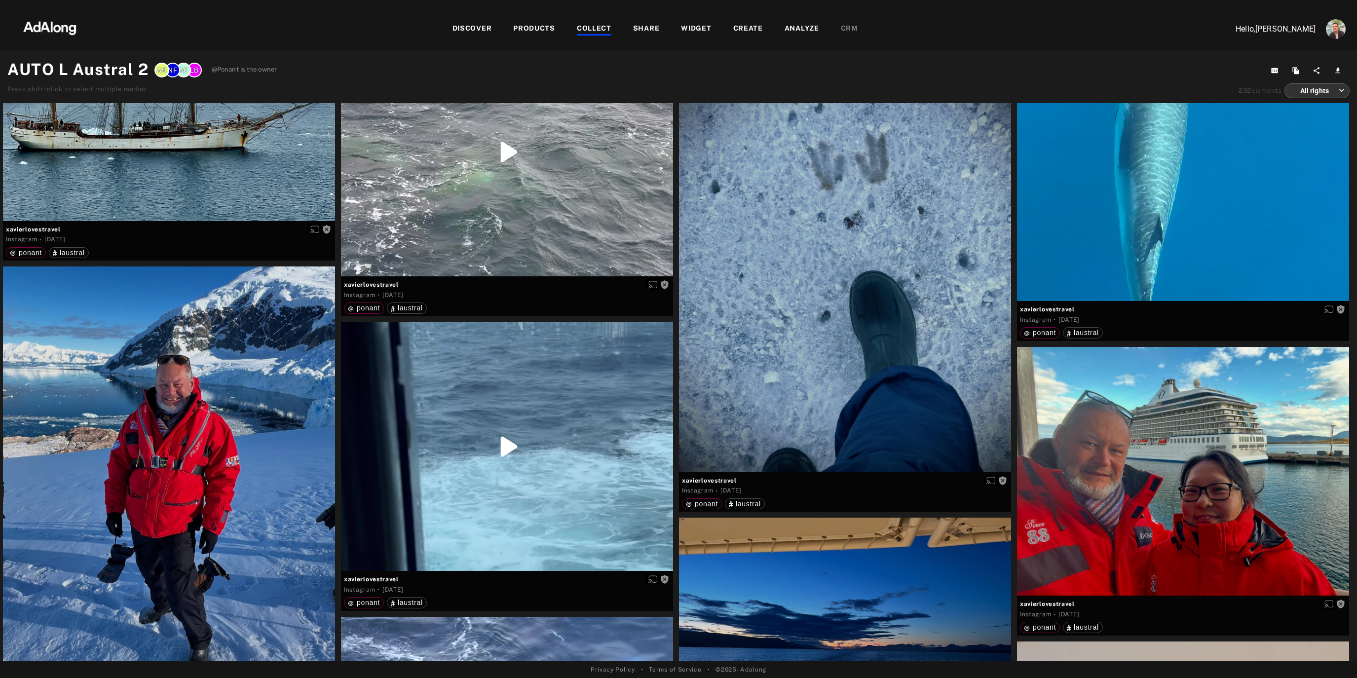
click at [598, 34] on div at bounding box center [594, 34] width 35 height 1
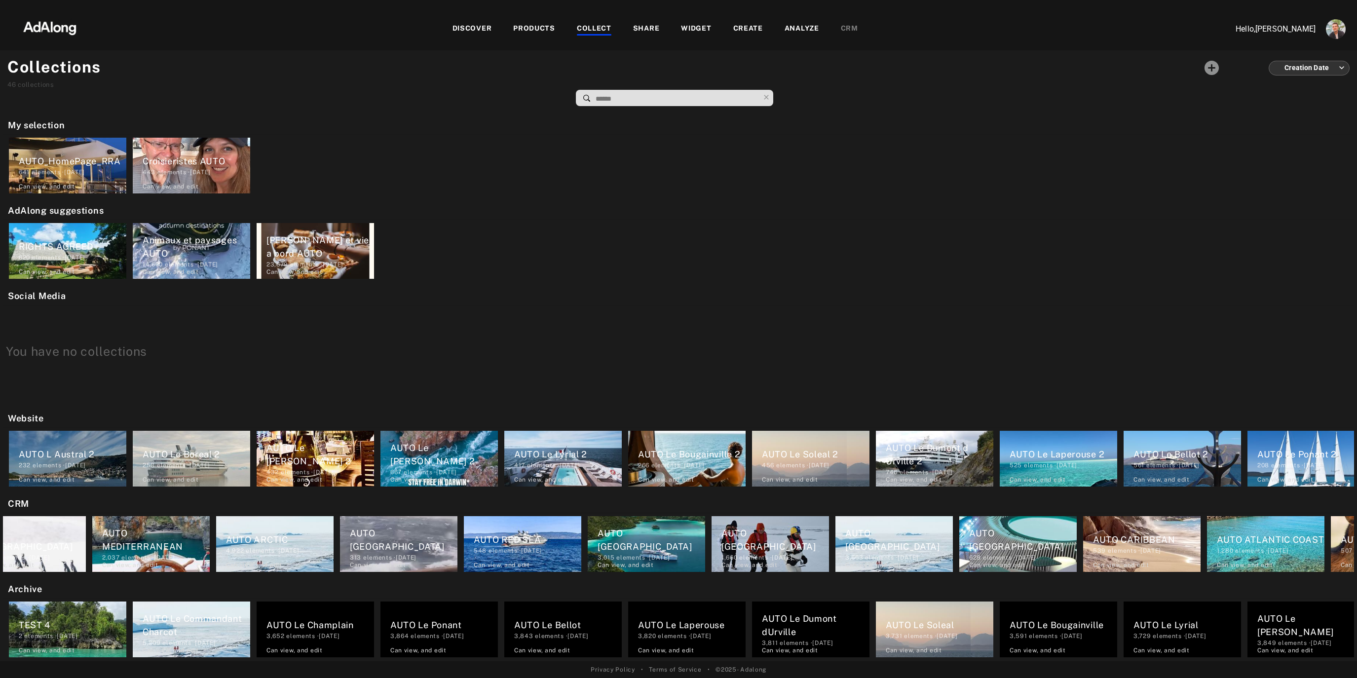
click at [62, 253] on div "620 elements · 2023.04.13" at bounding box center [73, 257] width 108 height 9
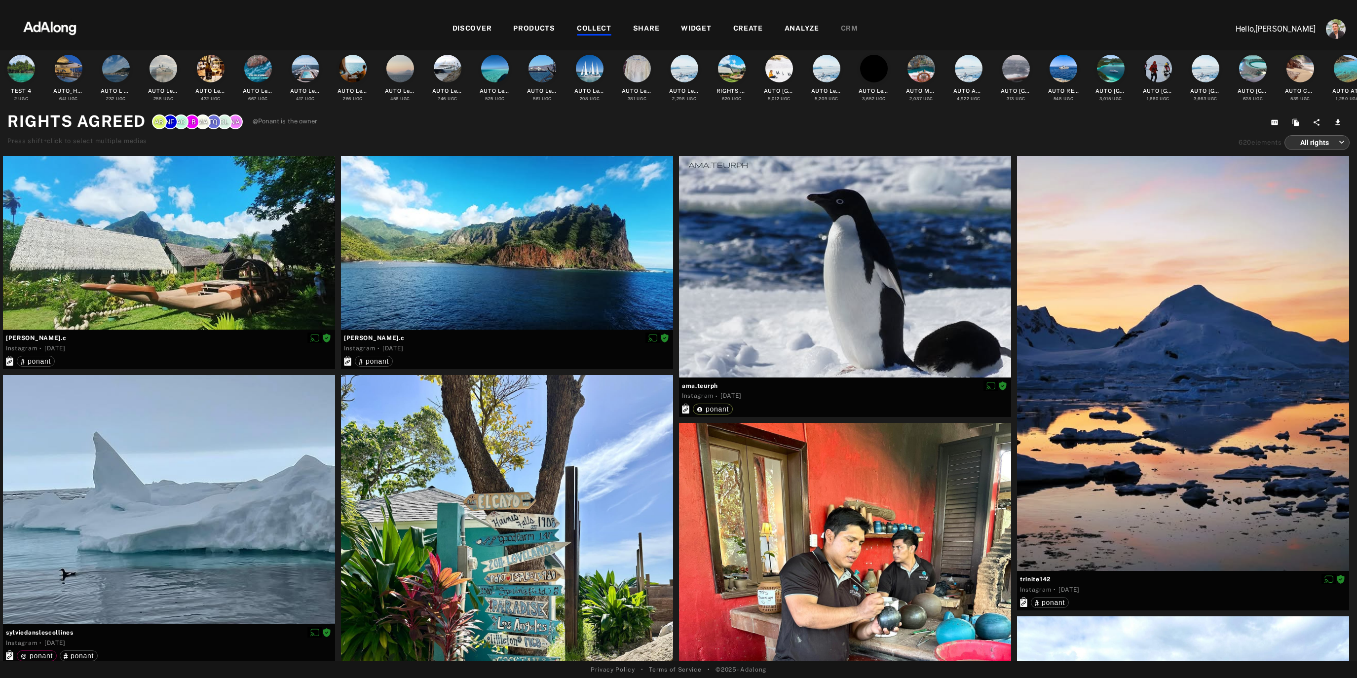
click at [596, 25] on div "COLLECT" at bounding box center [594, 29] width 35 height 12
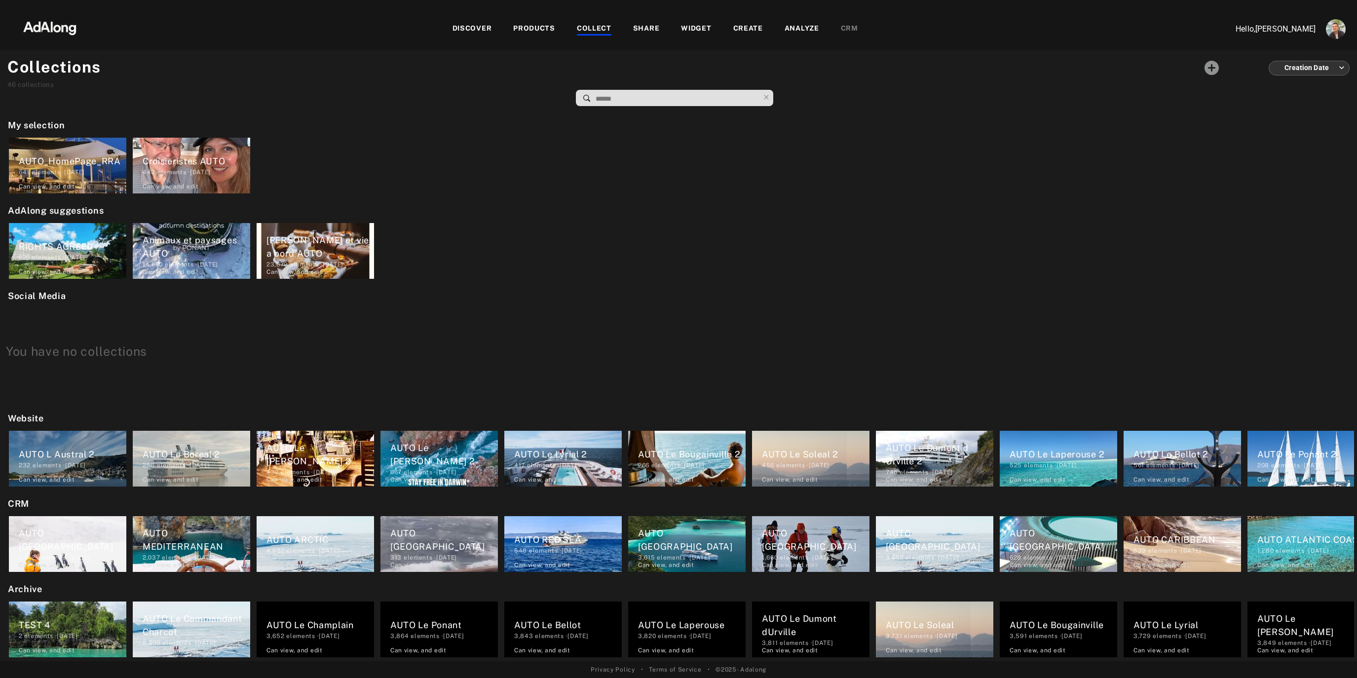
click at [310, 235] on div "Bateau et vie a bord AUTO" at bounding box center [320, 246] width 108 height 27
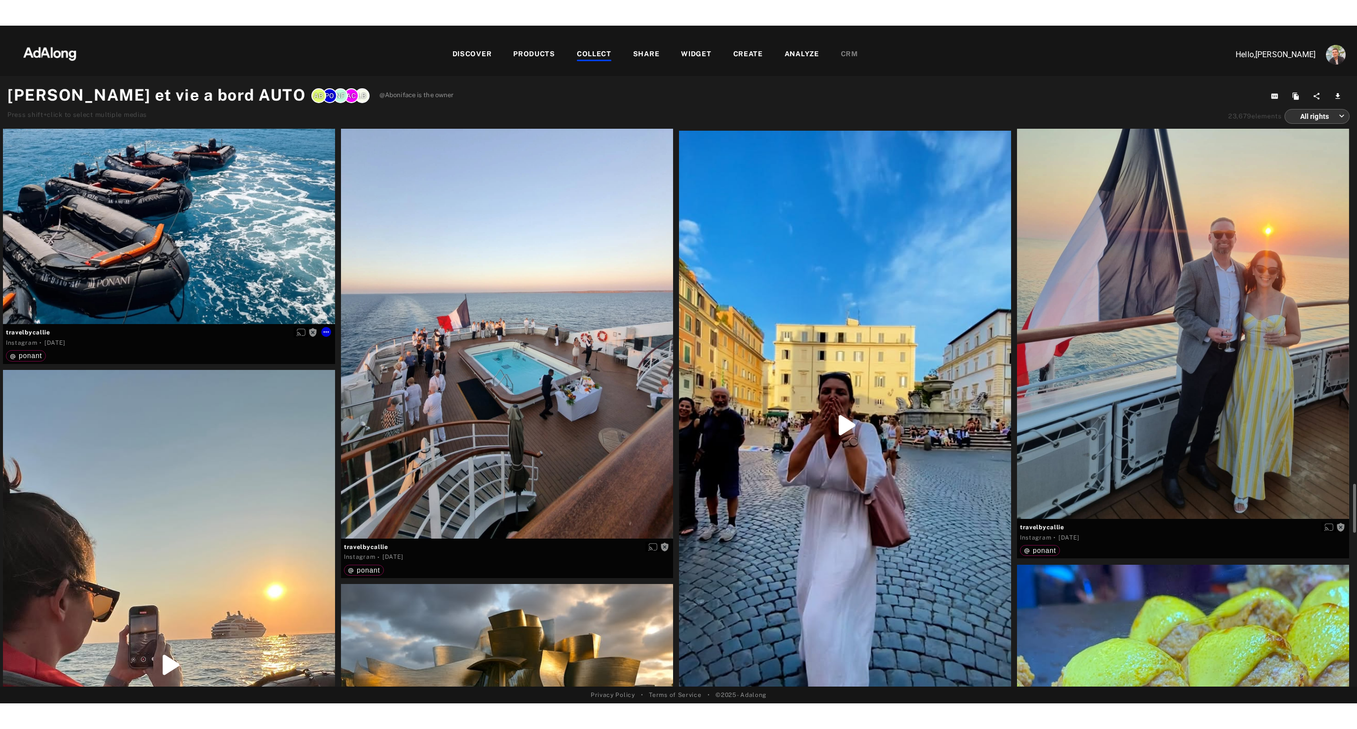
scroll to position [4441, 0]
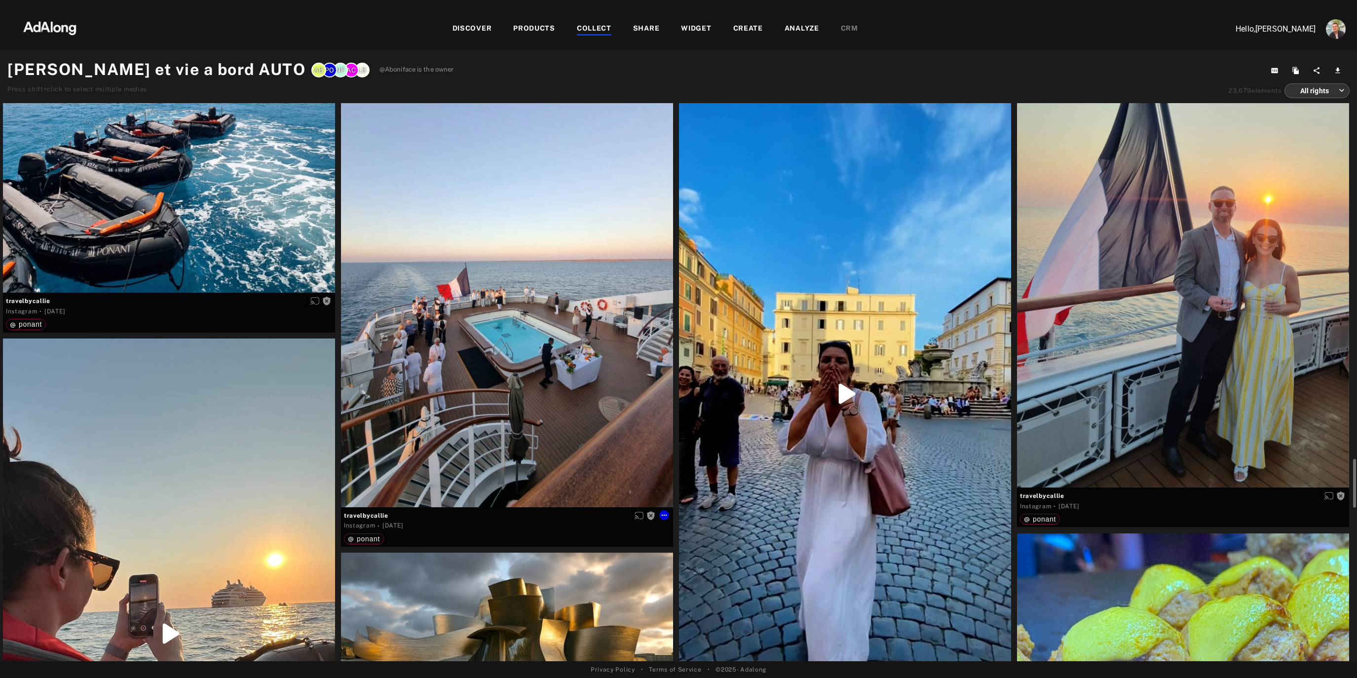
click at [550, 428] on div "Get rights" at bounding box center [507, 285] width 332 height 442
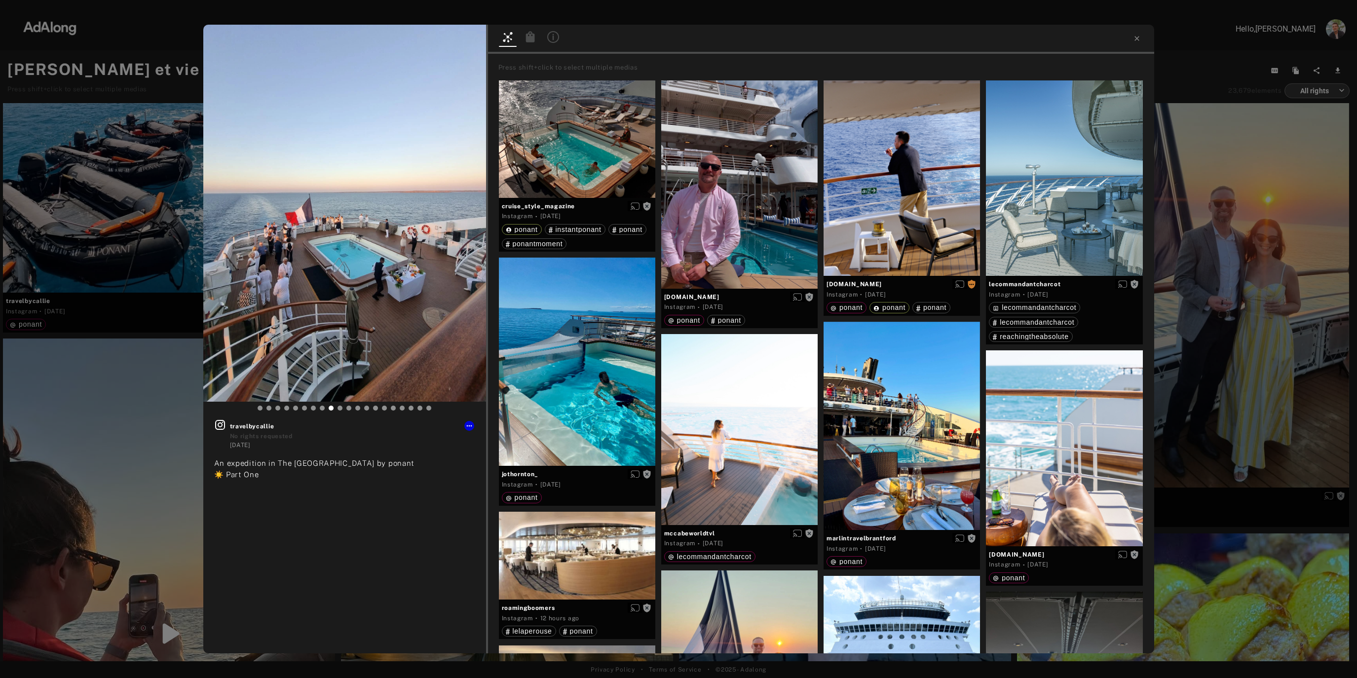
click at [551, 38] on icon at bounding box center [553, 37] width 12 height 12
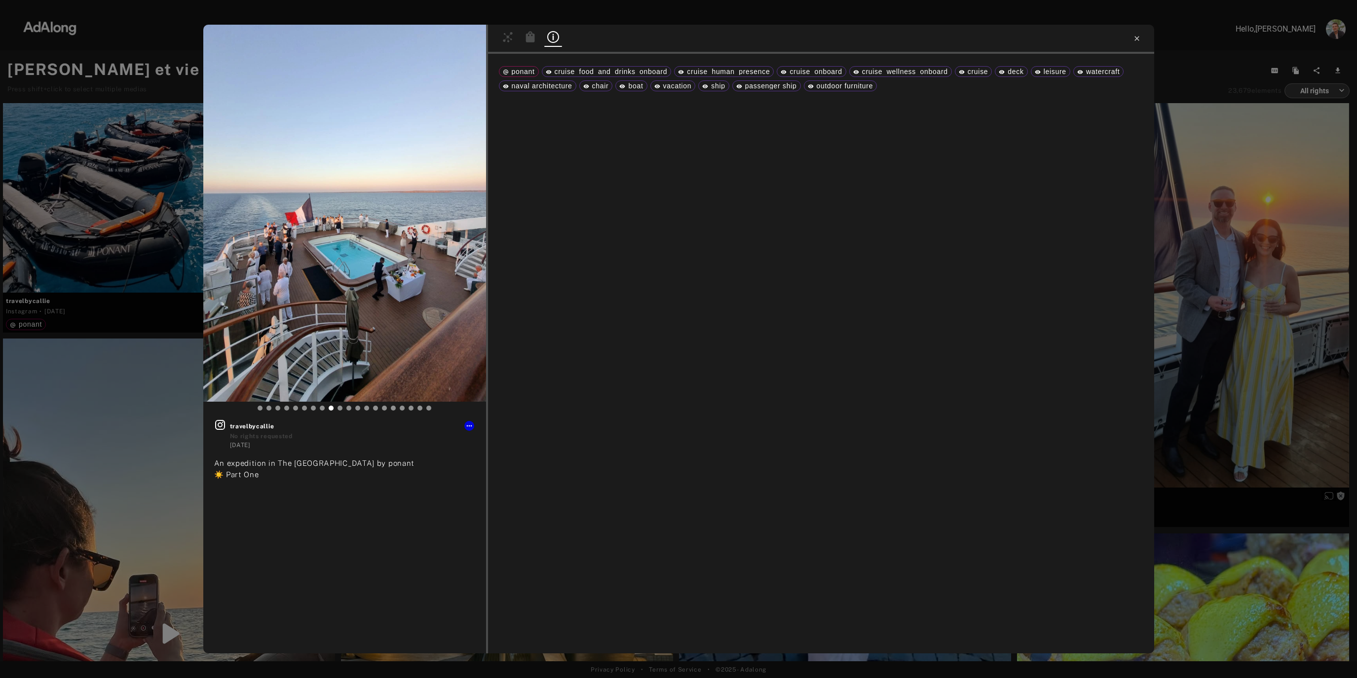
click at [1139, 39] on icon at bounding box center [1137, 39] width 8 height 8
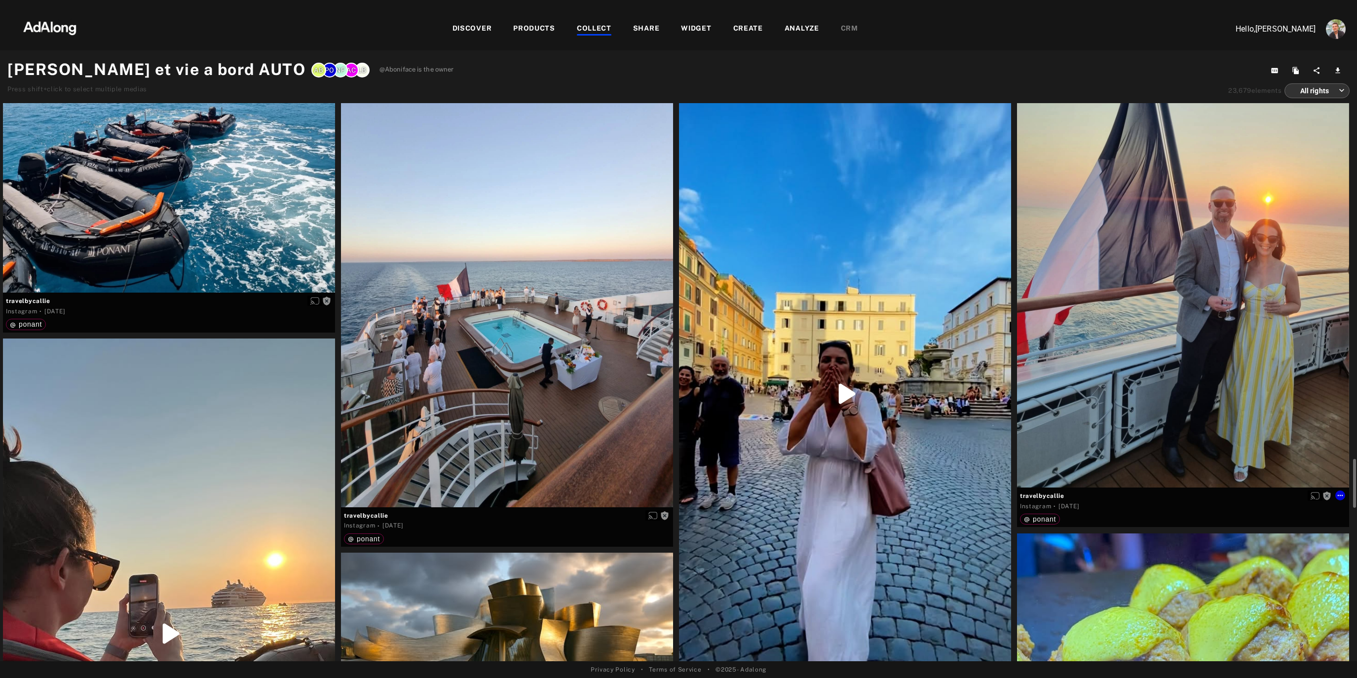
click at [1158, 438] on div "Get rights" at bounding box center [1183, 266] width 332 height 442
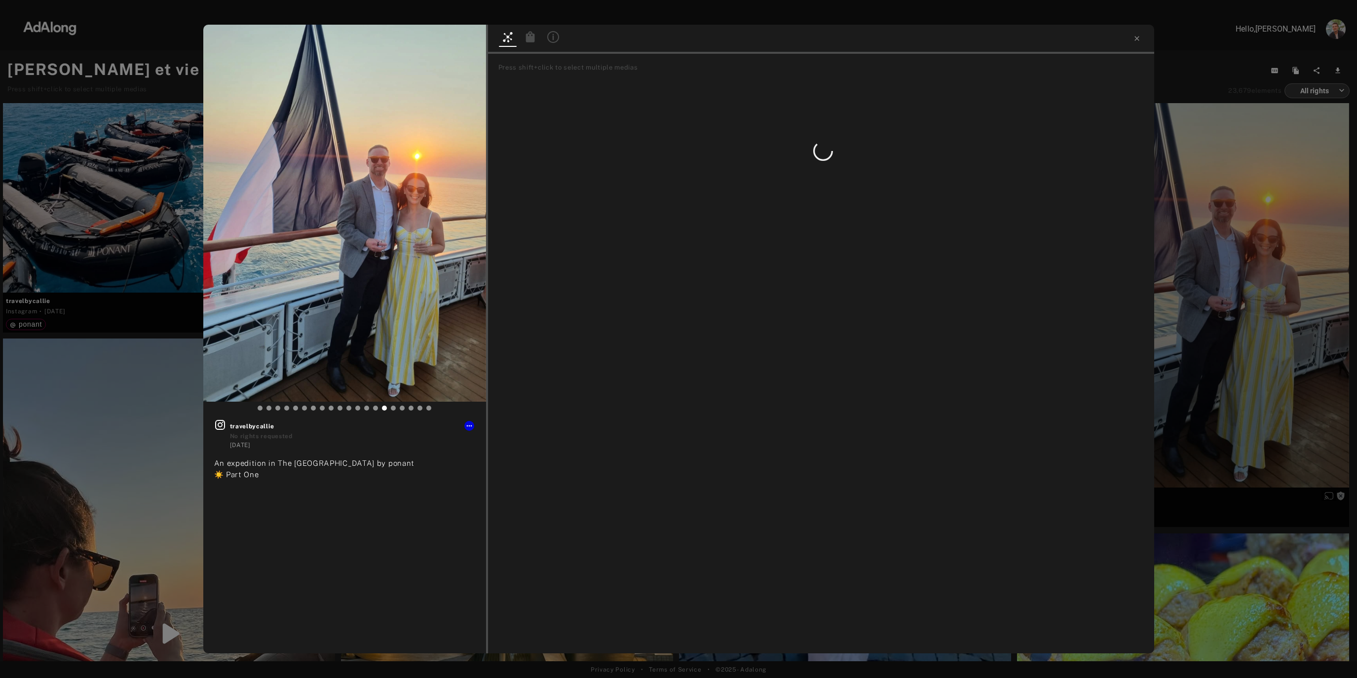
click at [556, 40] on icon at bounding box center [553, 37] width 12 height 12
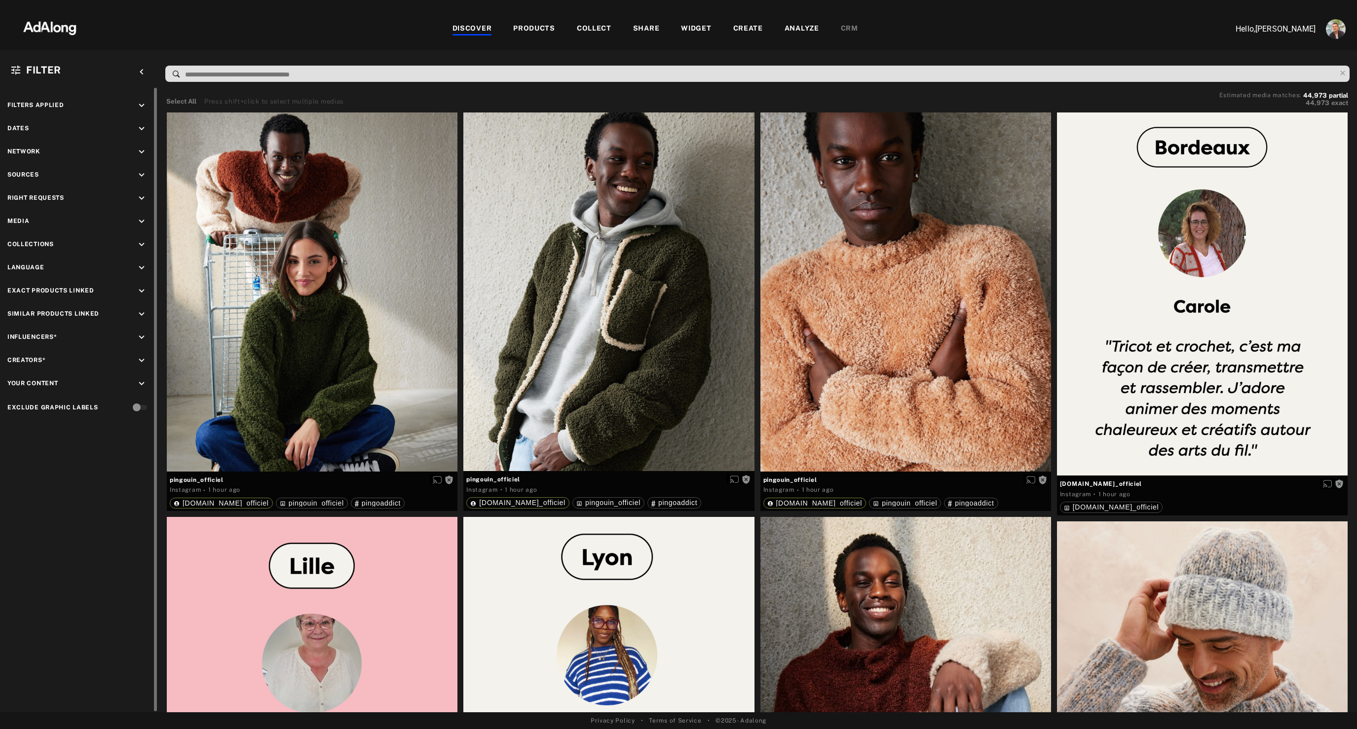
click at [142, 201] on icon "keyboard_arrow_down" at bounding box center [141, 198] width 11 height 11
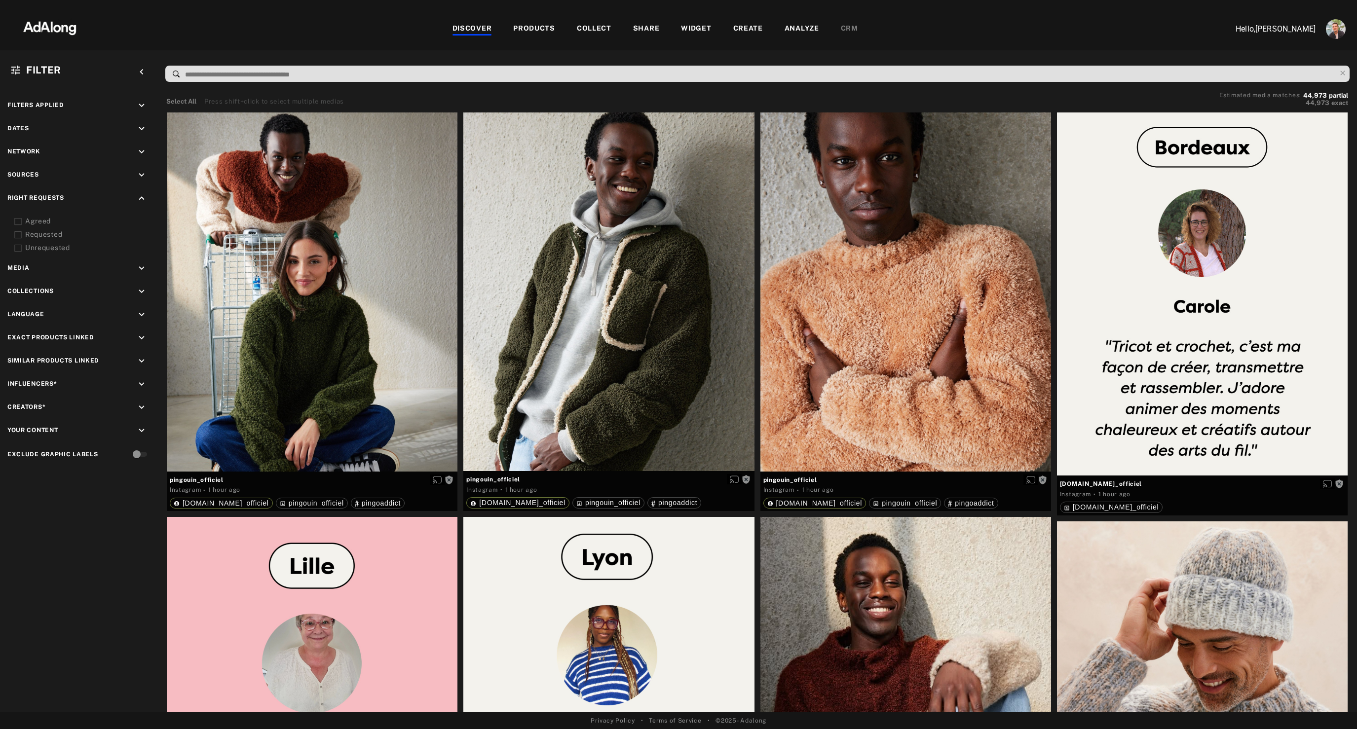
click at [39, 233] on div "Requested" at bounding box center [87, 234] width 125 height 10
click at [39, 218] on div "Agreed" at bounding box center [87, 221] width 125 height 10
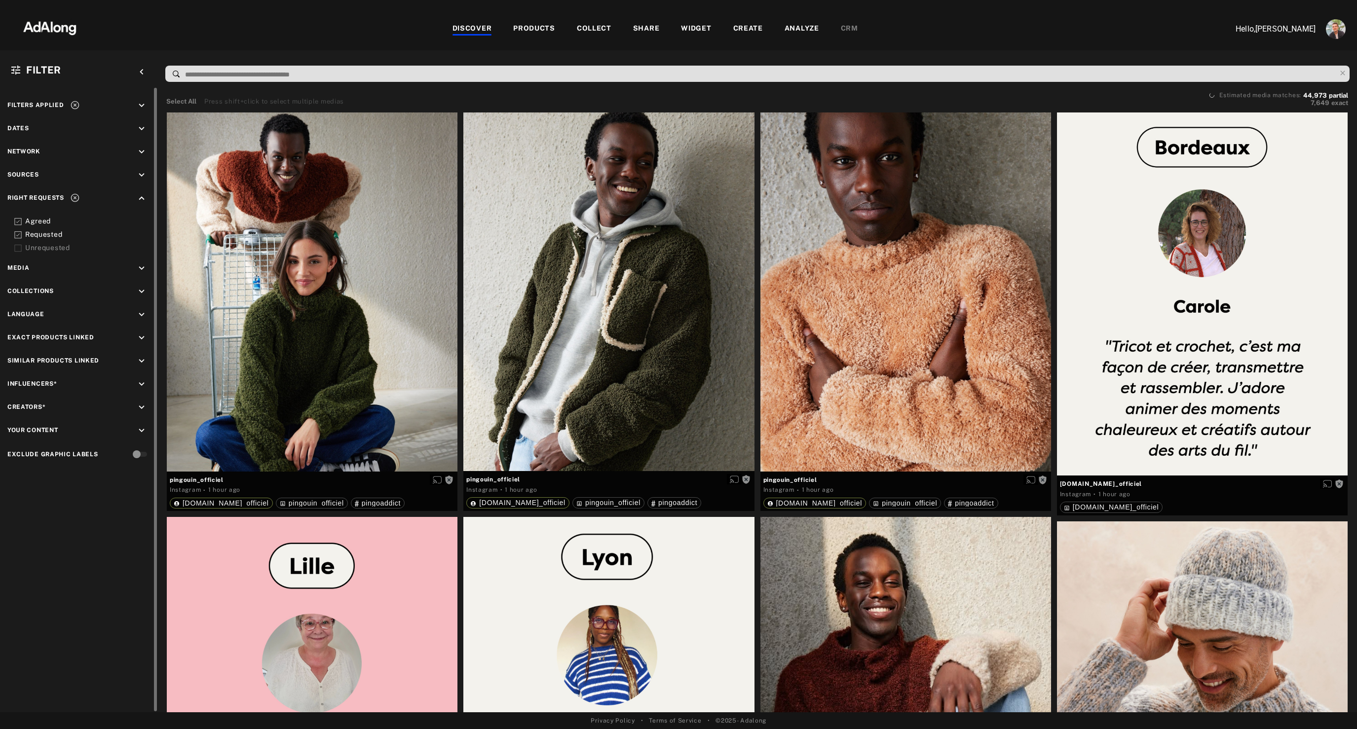
click at [141, 127] on icon "keyboard_arrow_down" at bounding box center [141, 128] width 11 height 11
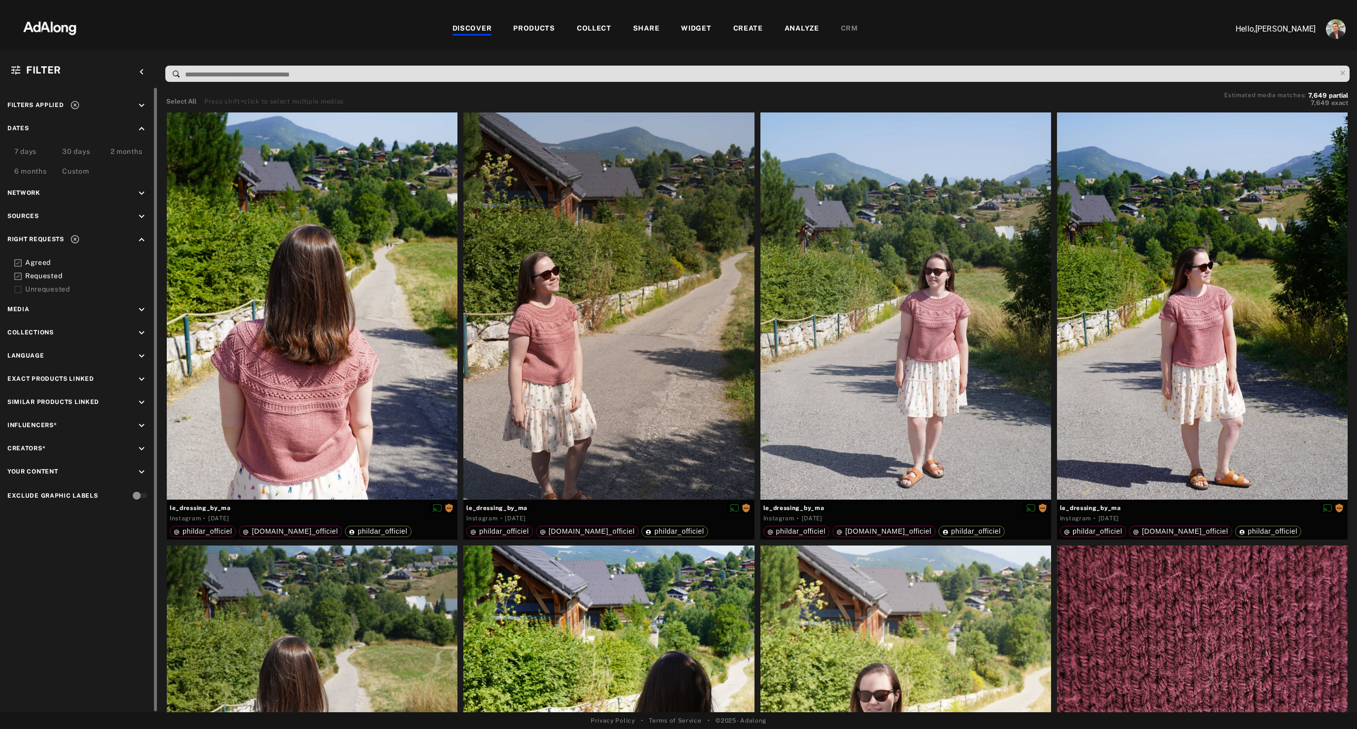
click at [26, 150] on div "7 days" at bounding box center [25, 153] width 22 height 12
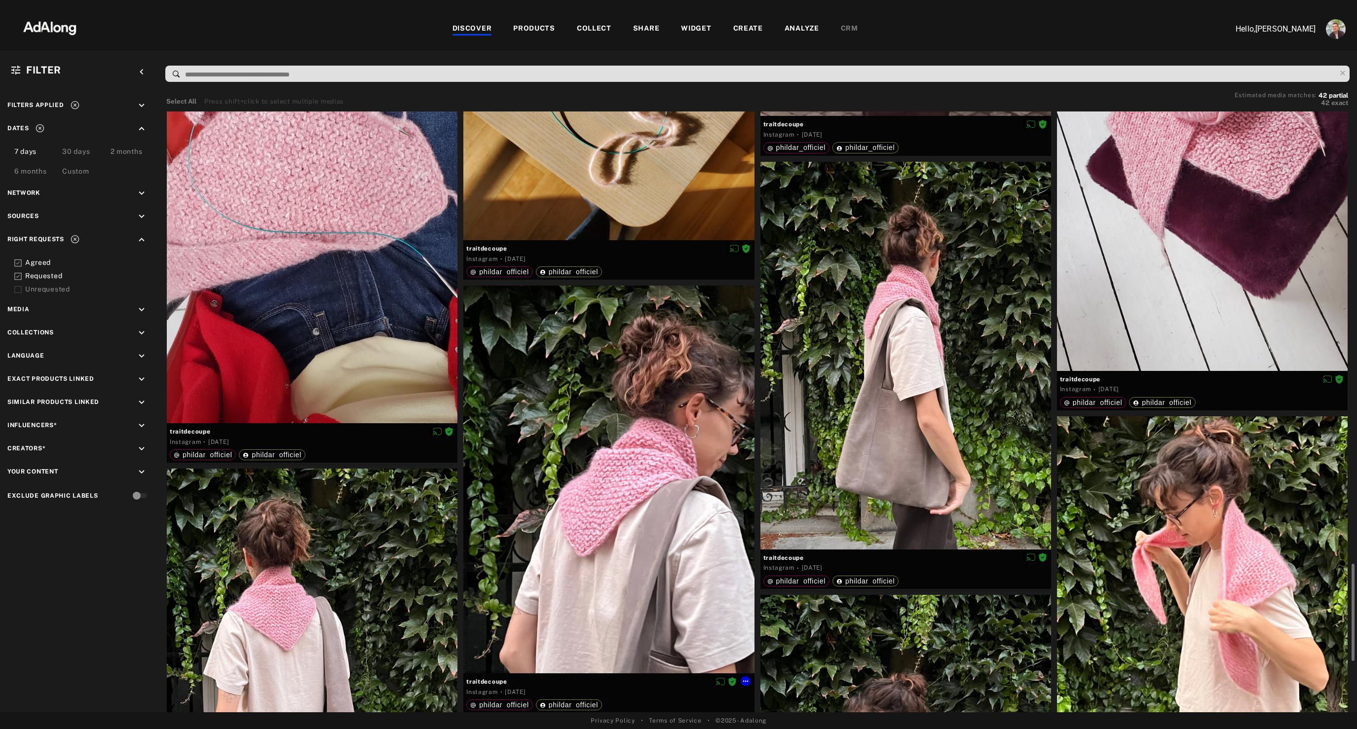
scroll to position [2793, 0]
click at [1187, 460] on div at bounding box center [1202, 611] width 291 height 388
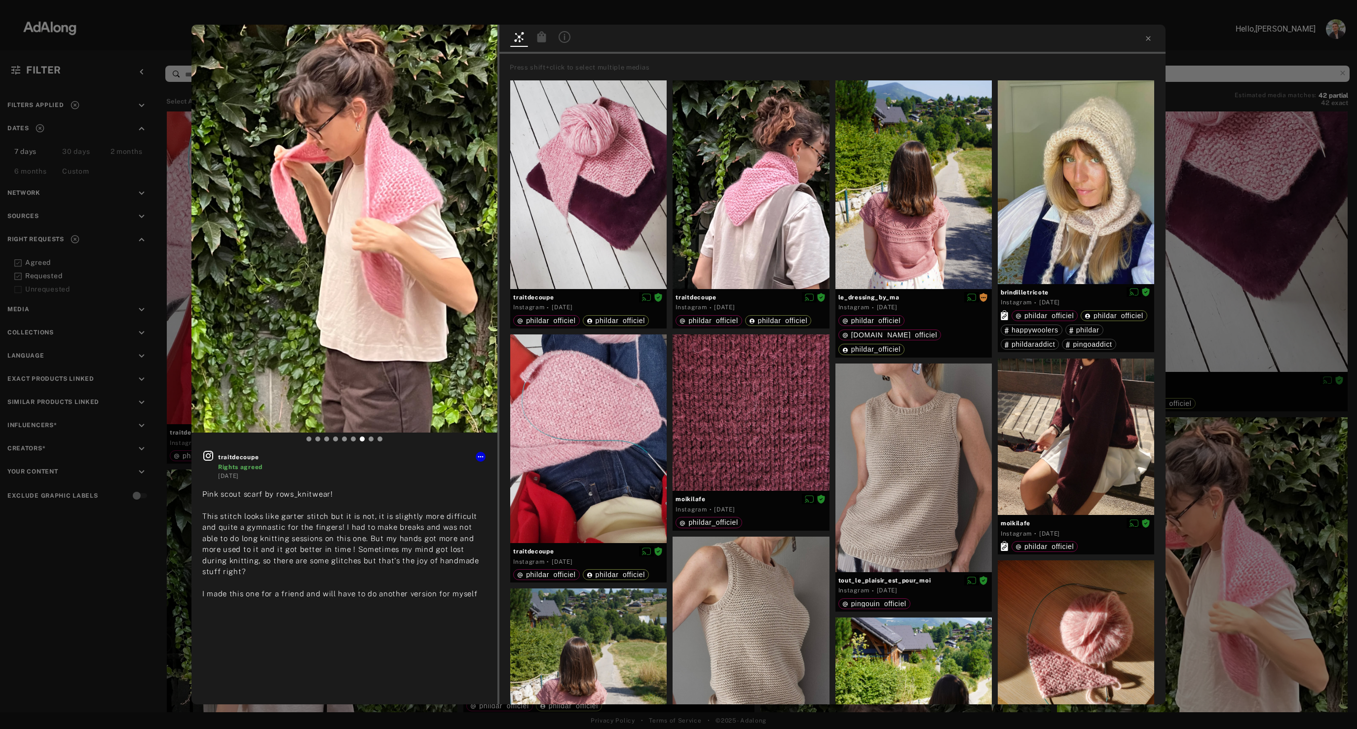
click at [564, 36] on icon at bounding box center [564, 37] width 1 height 6
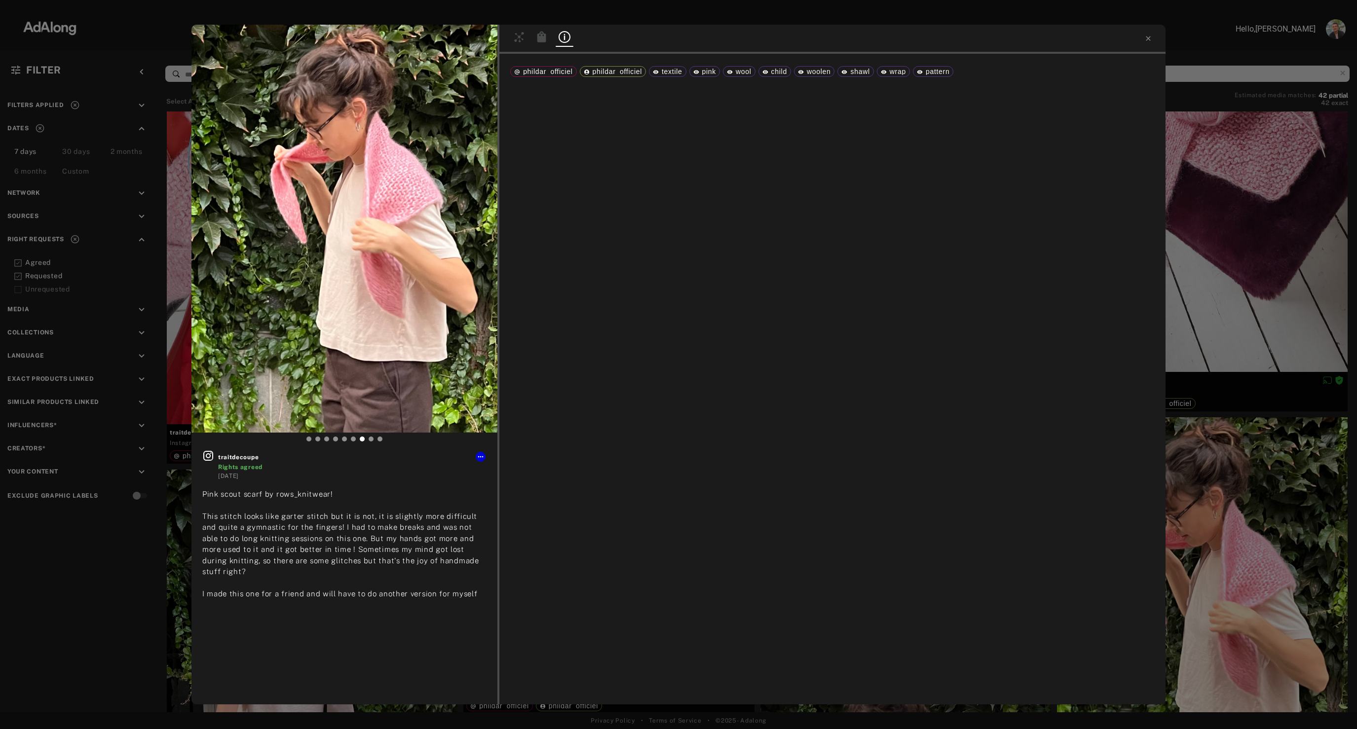
click at [1285, 222] on div "traitdecoupe Rights agreed 4 days ago Pink scout scarf by rows_knitwear! This s…" at bounding box center [678, 364] width 1357 height 729
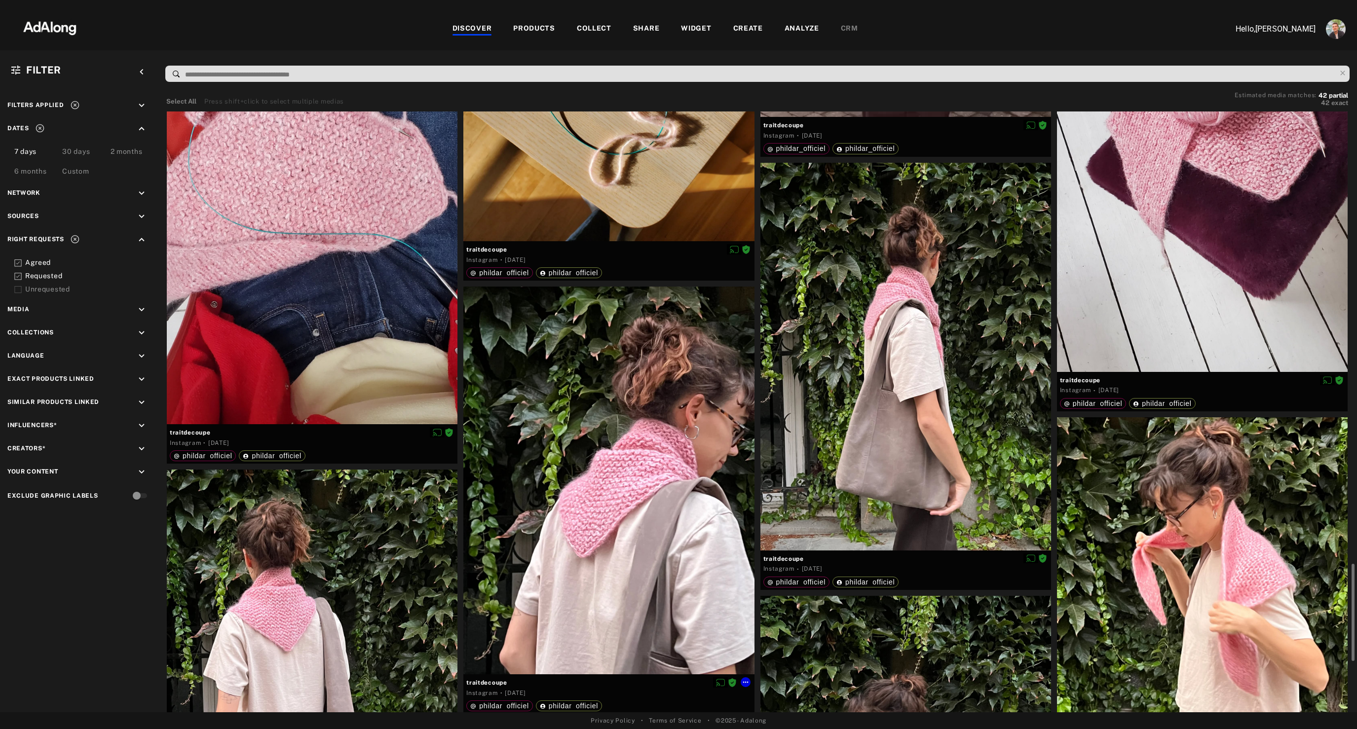
click at [640, 497] on div at bounding box center [608, 481] width 291 height 388
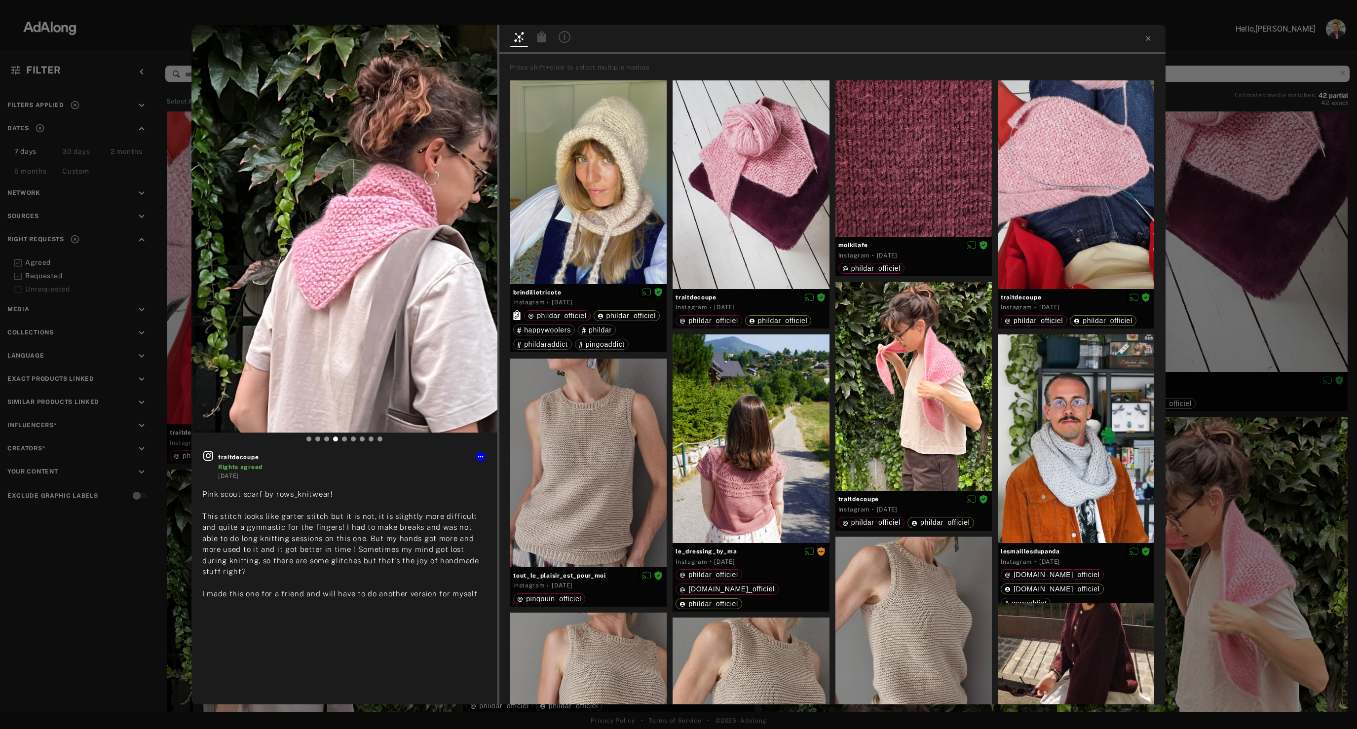
click at [561, 39] on icon at bounding box center [564, 37] width 12 height 12
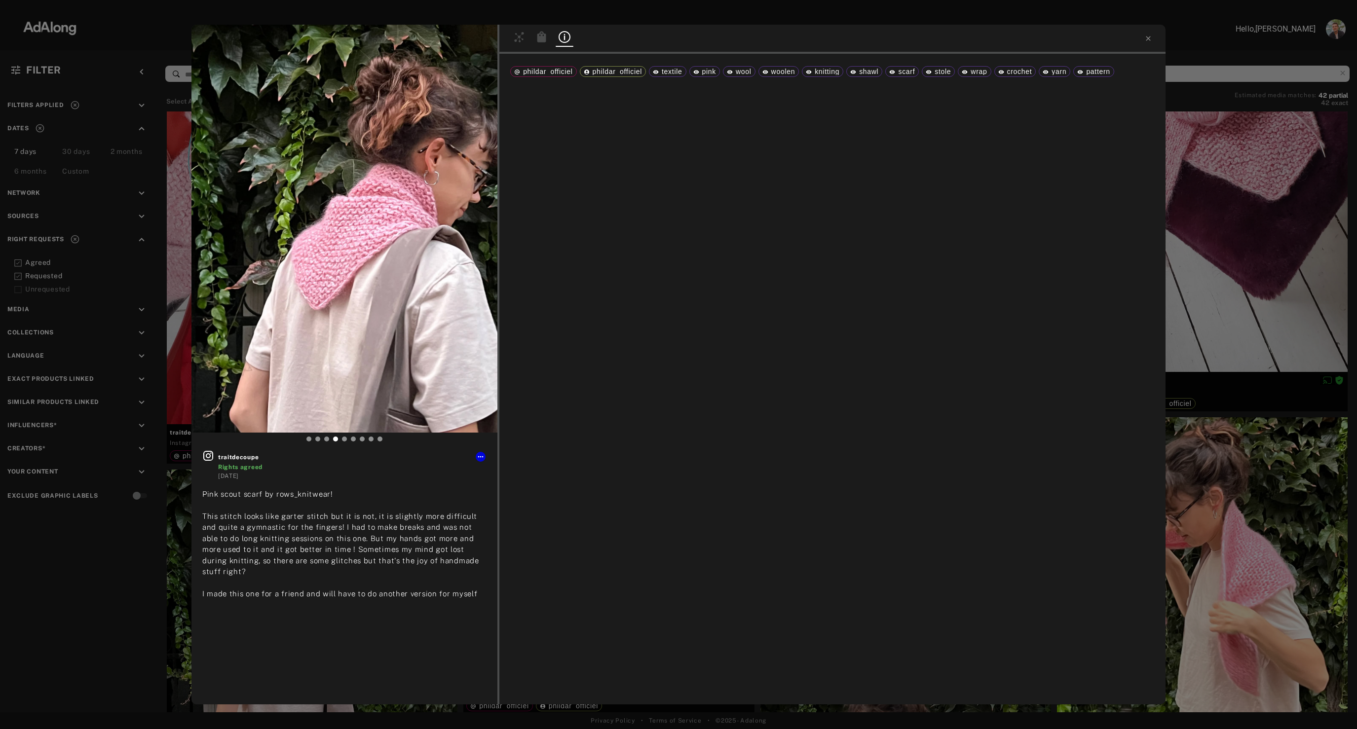
click at [1189, 169] on div "traitdecoupe Rights agreed 4 days ago Pink scout scarf by rows_knitwear! This s…" at bounding box center [678, 364] width 1357 height 729
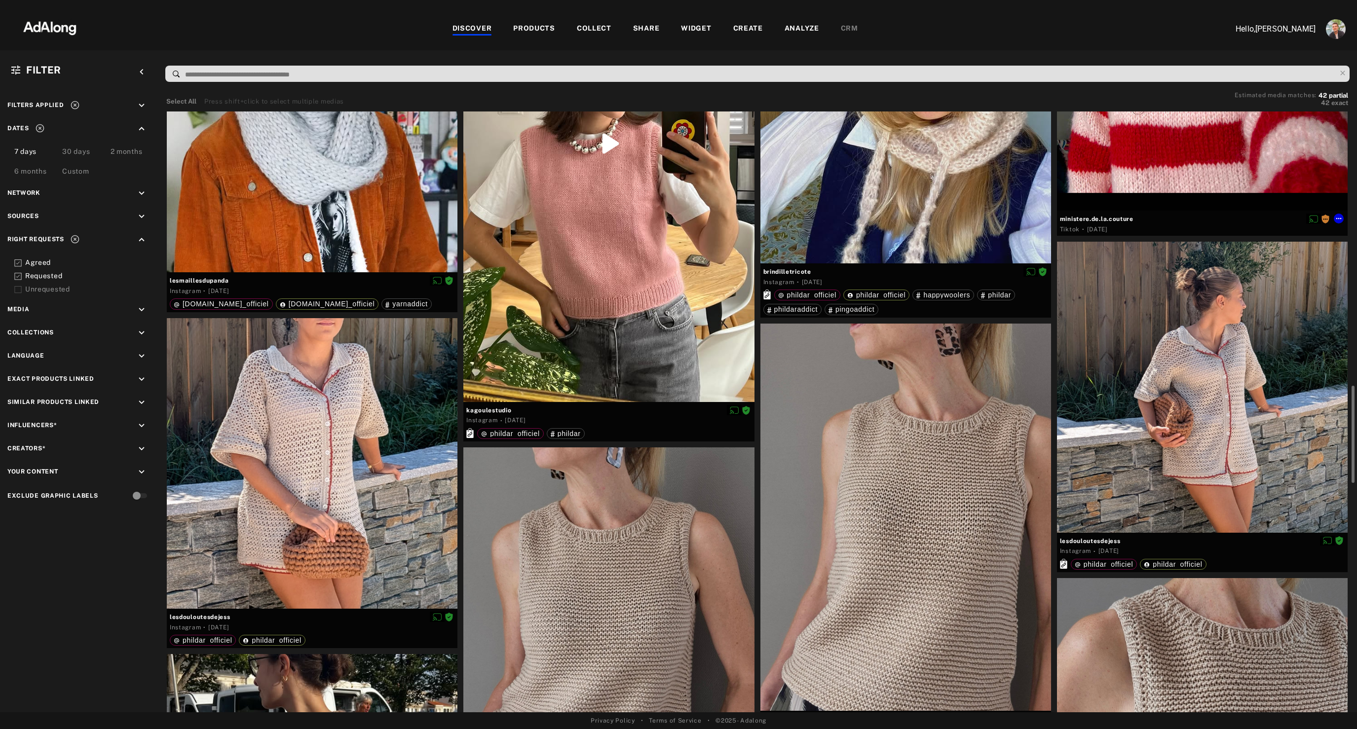
scroll to position [1755, 0]
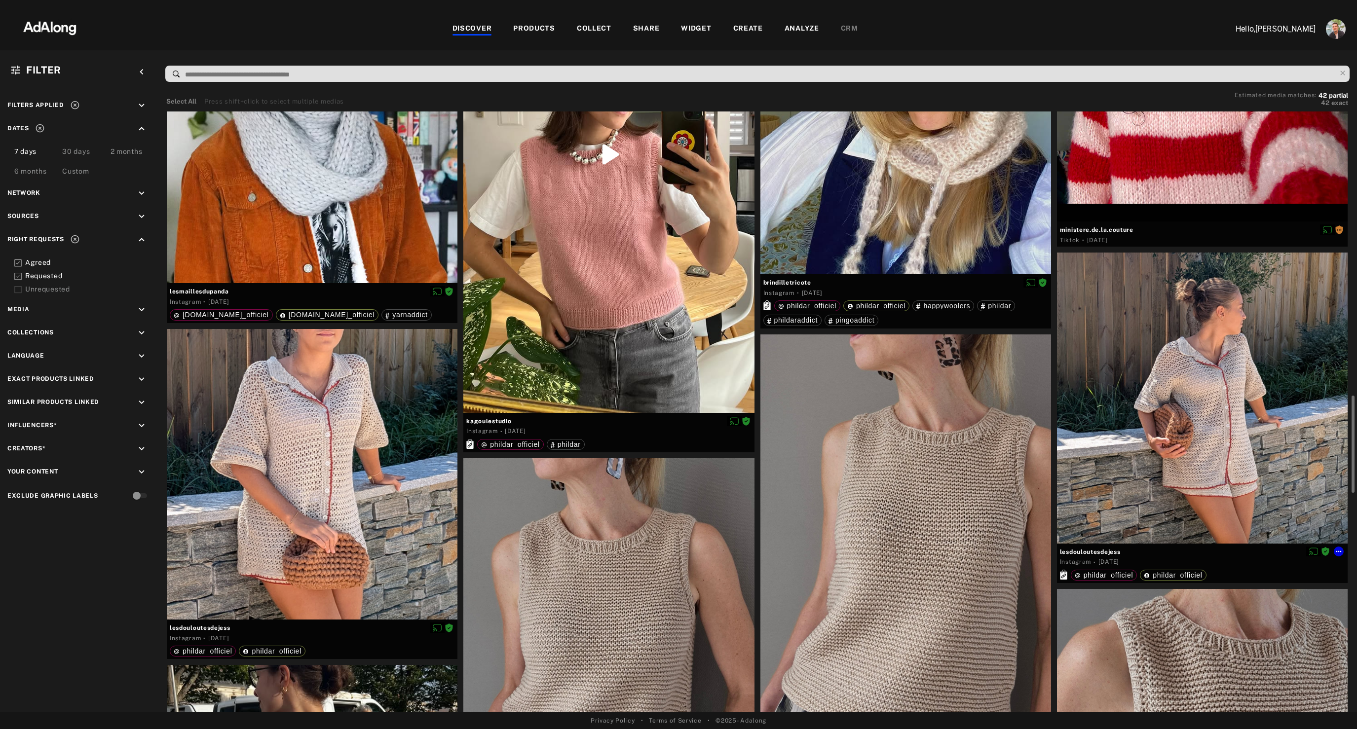
click at [1124, 357] on div at bounding box center [1202, 398] width 291 height 291
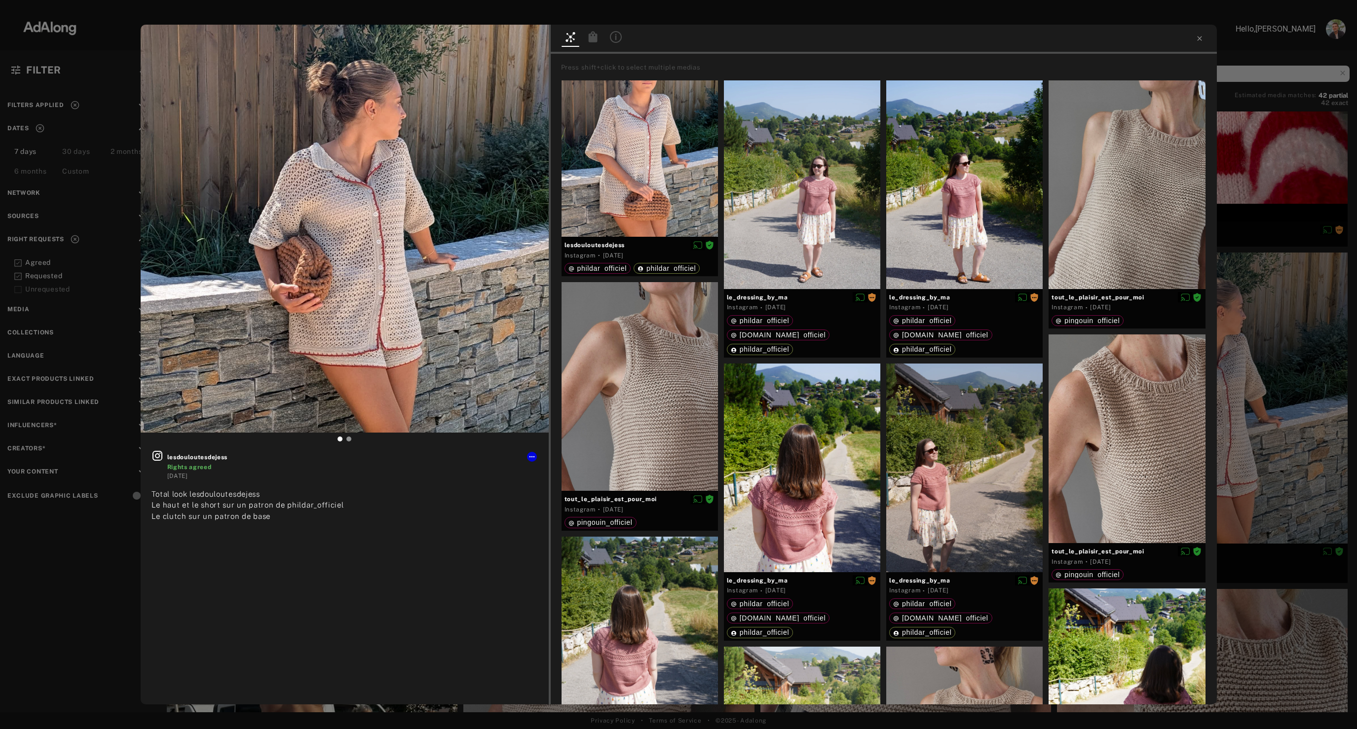
click at [617, 39] on icon at bounding box center [616, 37] width 12 height 12
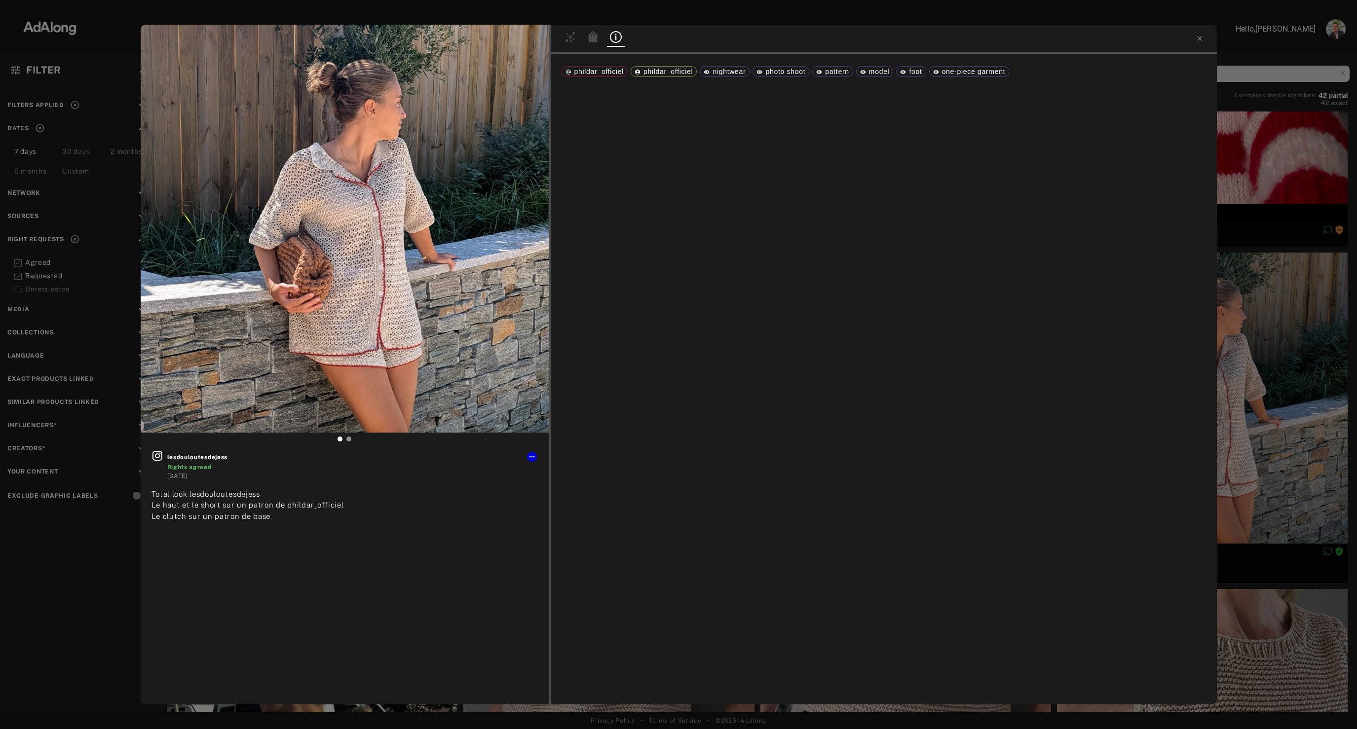
click at [1198, 43] on div at bounding box center [884, 39] width 666 height 29
click at [1199, 39] on icon at bounding box center [1199, 39] width 8 height 8
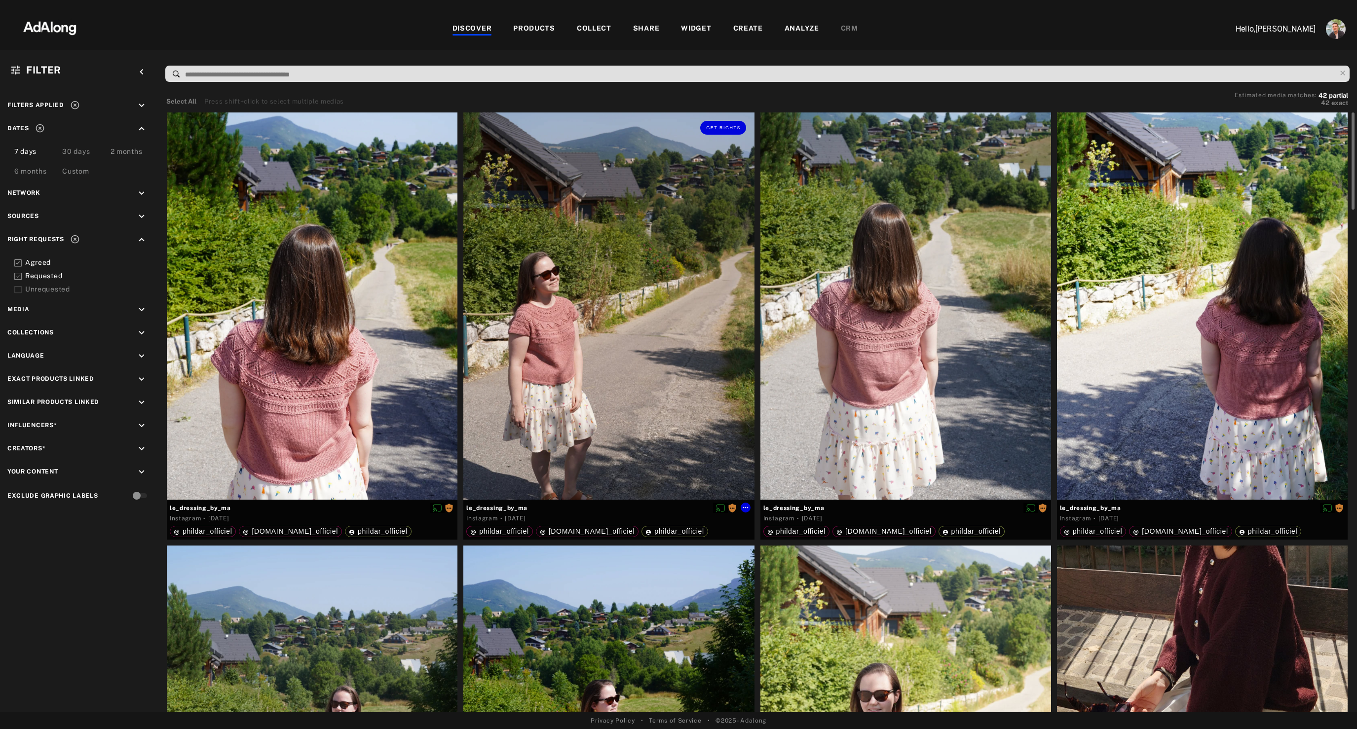
scroll to position [1, 0]
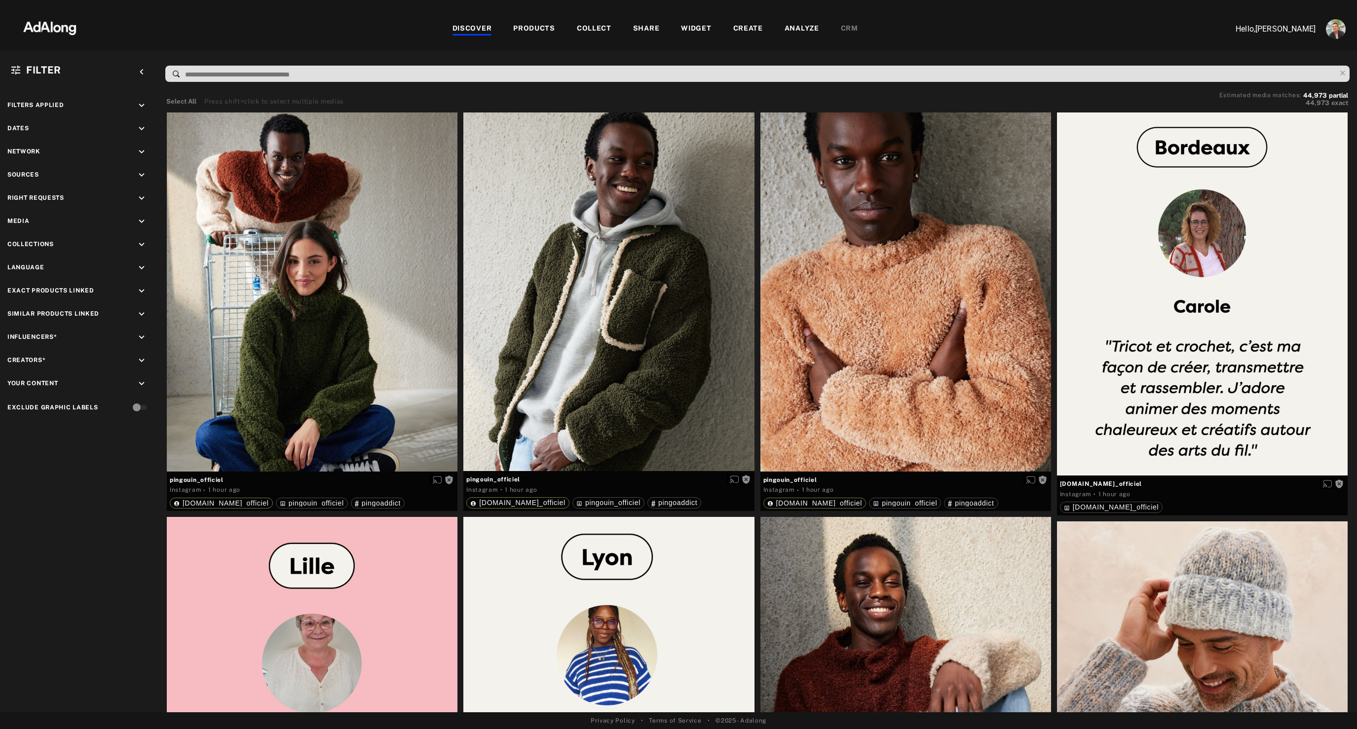
click at [522, 29] on div "PRODUCTS" at bounding box center [534, 29] width 42 height 12
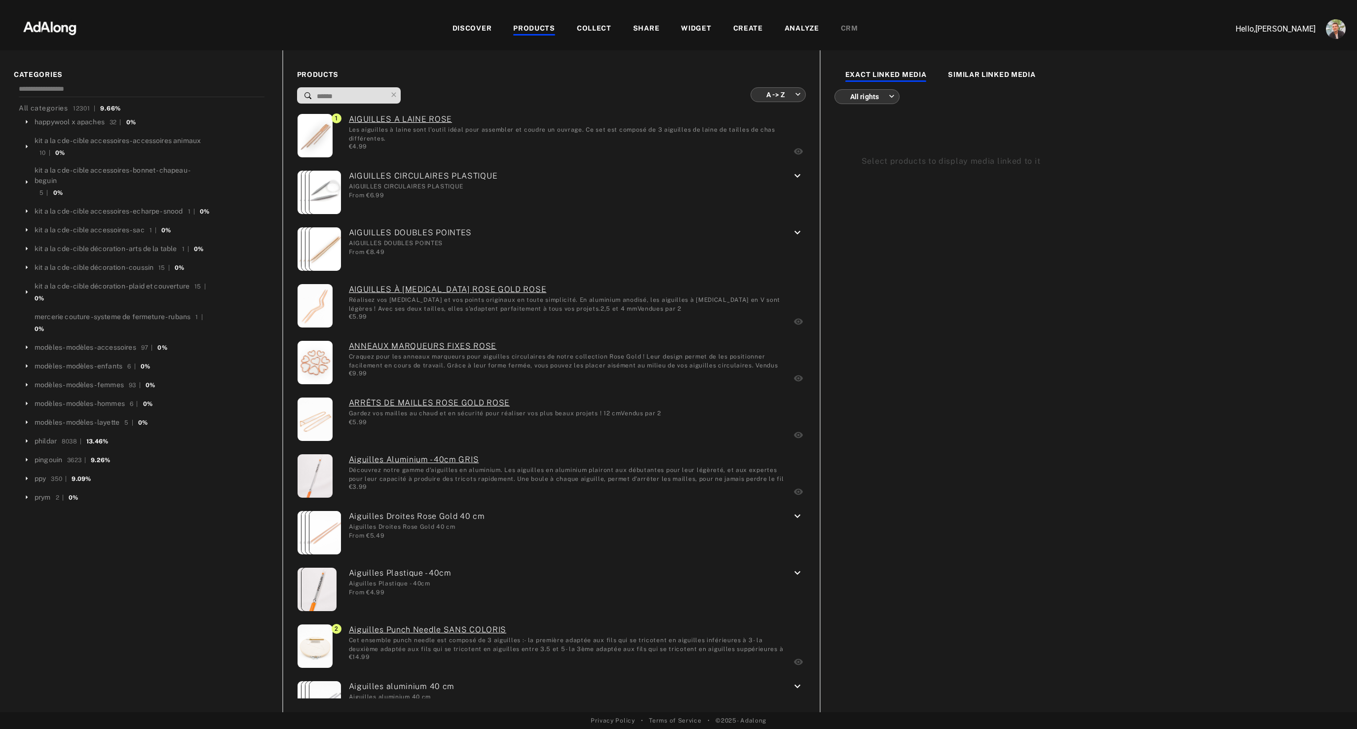
click at [769, 100] on body "DISCOVER PRODUCTS COLLECT SHARE WIDGET CREATE ANALYZE CRM Hello, [PERSON_NAME] …" at bounding box center [678, 364] width 1357 height 729
click at [771, 185] on li "More media first" at bounding box center [777, 186] width 74 height 18
type input "**********"
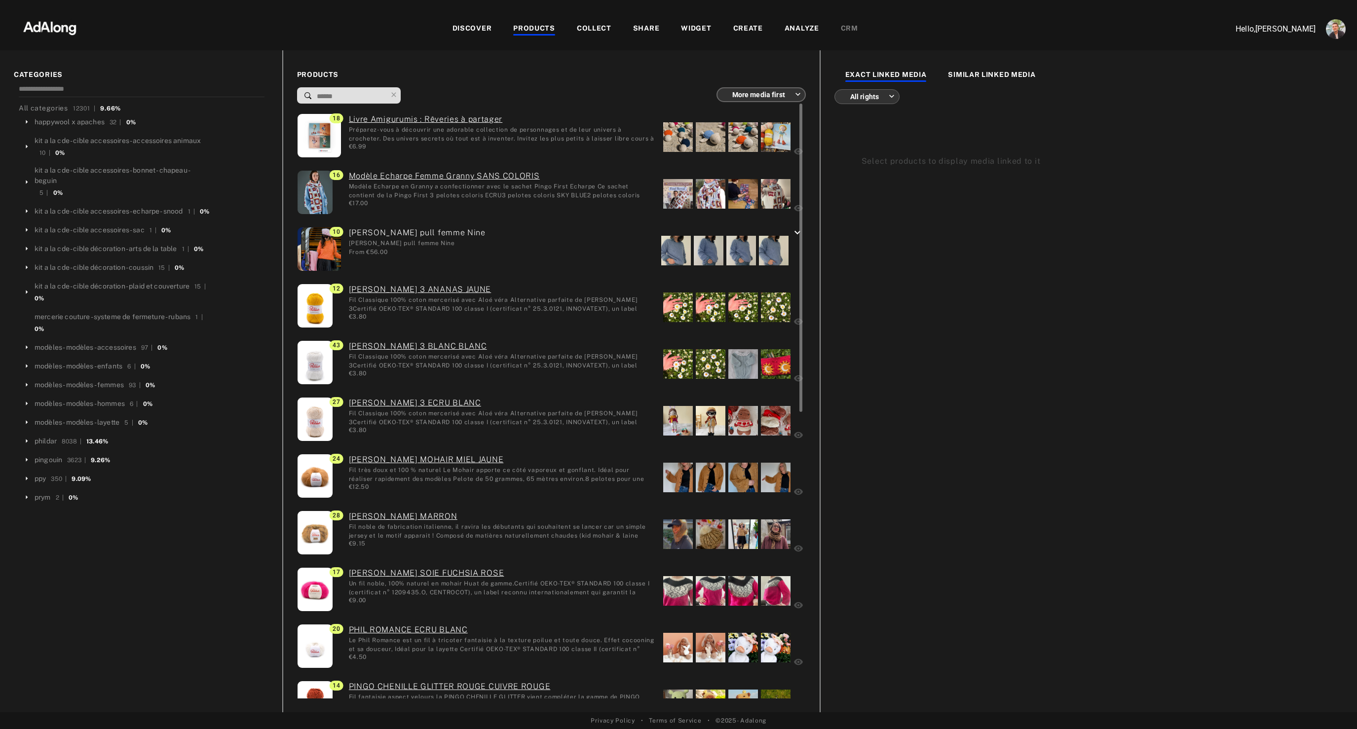
click at [680, 137] on div at bounding box center [678, 137] width 30 height 30
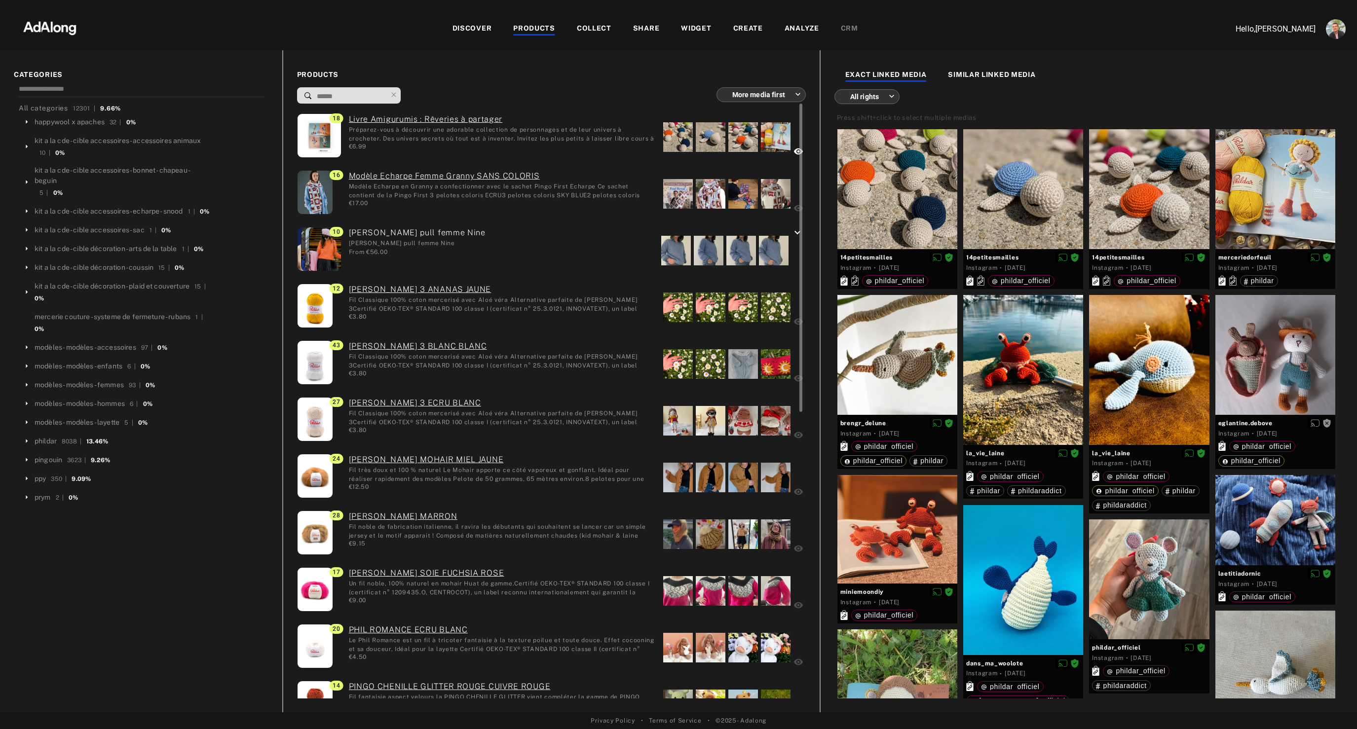
click at [675, 196] on div at bounding box center [678, 194] width 30 height 30
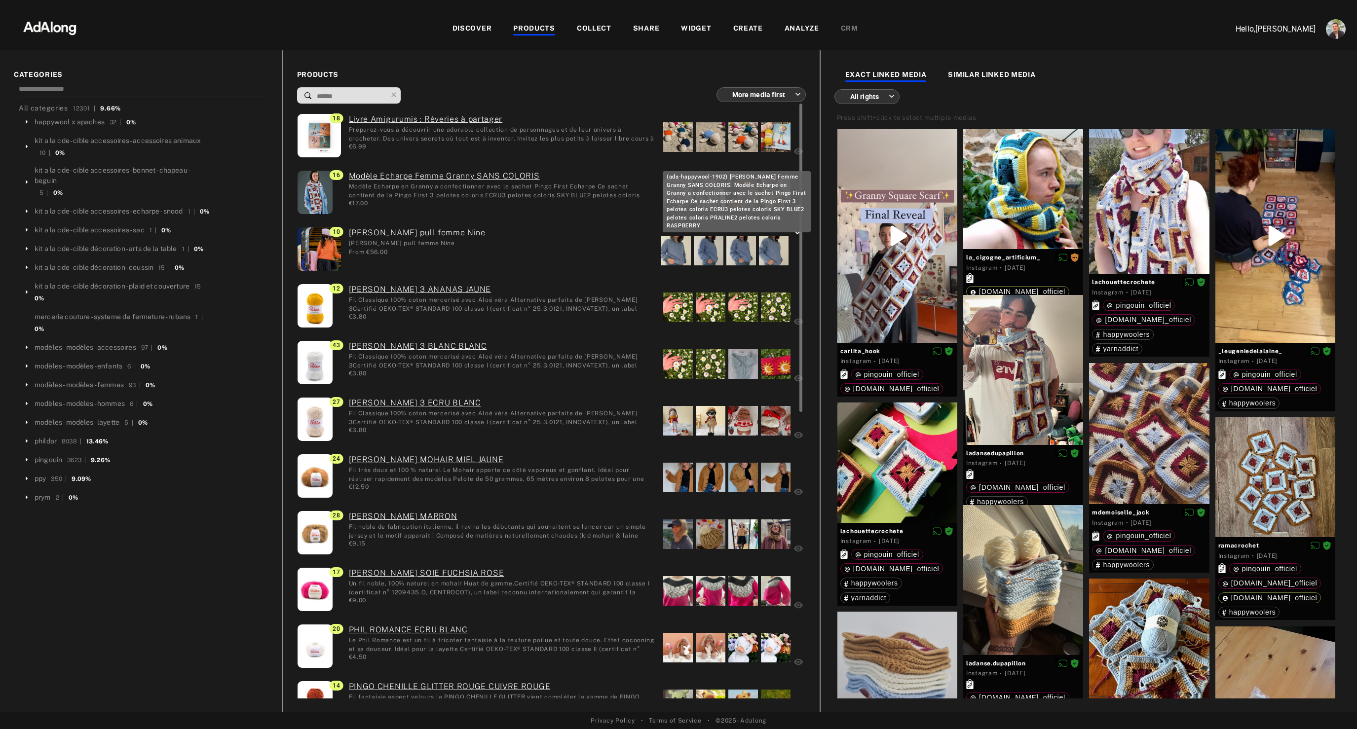
click at [496, 175] on link "Modèle Echarpe Femme Granny SANS COLORIS" at bounding box center [502, 176] width 307 height 12
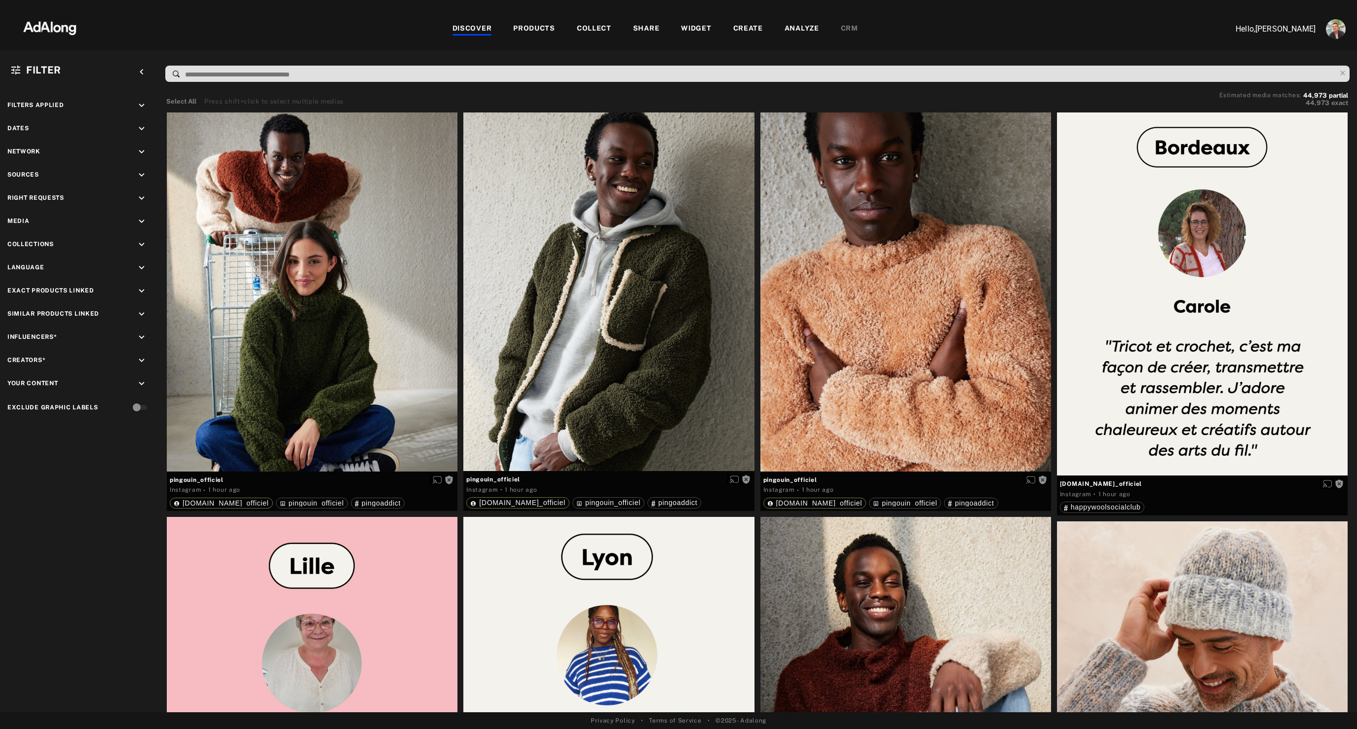
click at [536, 29] on div "PRODUCTS" at bounding box center [534, 29] width 42 height 12
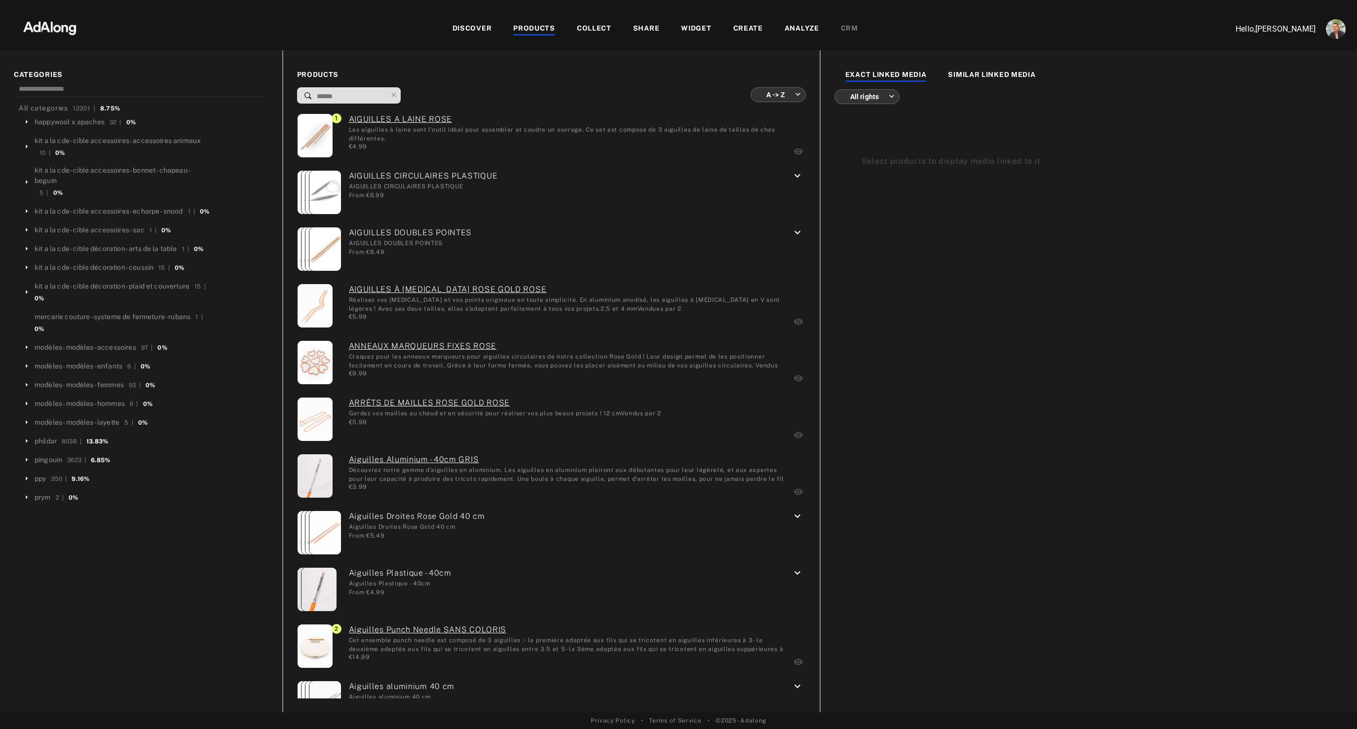
click at [778, 93] on body "DISCOVER PRODUCTS COLLECT SHARE WIDGET CREATE ANALYZE CRM Hello, [PERSON_NAME] …" at bounding box center [678, 364] width 1357 height 729
click at [677, 89] on div at bounding box center [678, 364] width 1357 height 729
click at [44, 446] on div "phildar" at bounding box center [46, 441] width 22 height 10
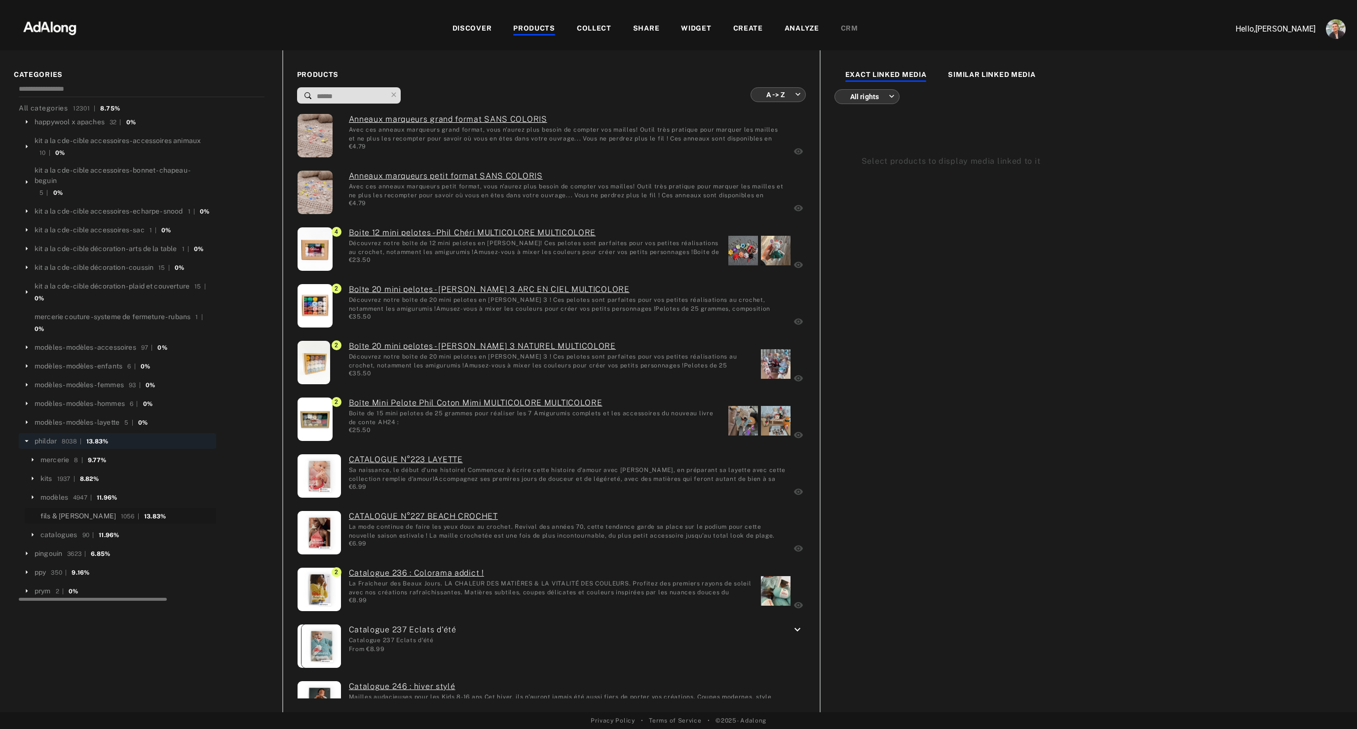
click at [59, 521] on div "fils & [PERSON_NAME]" at bounding box center [77, 516] width 75 height 10
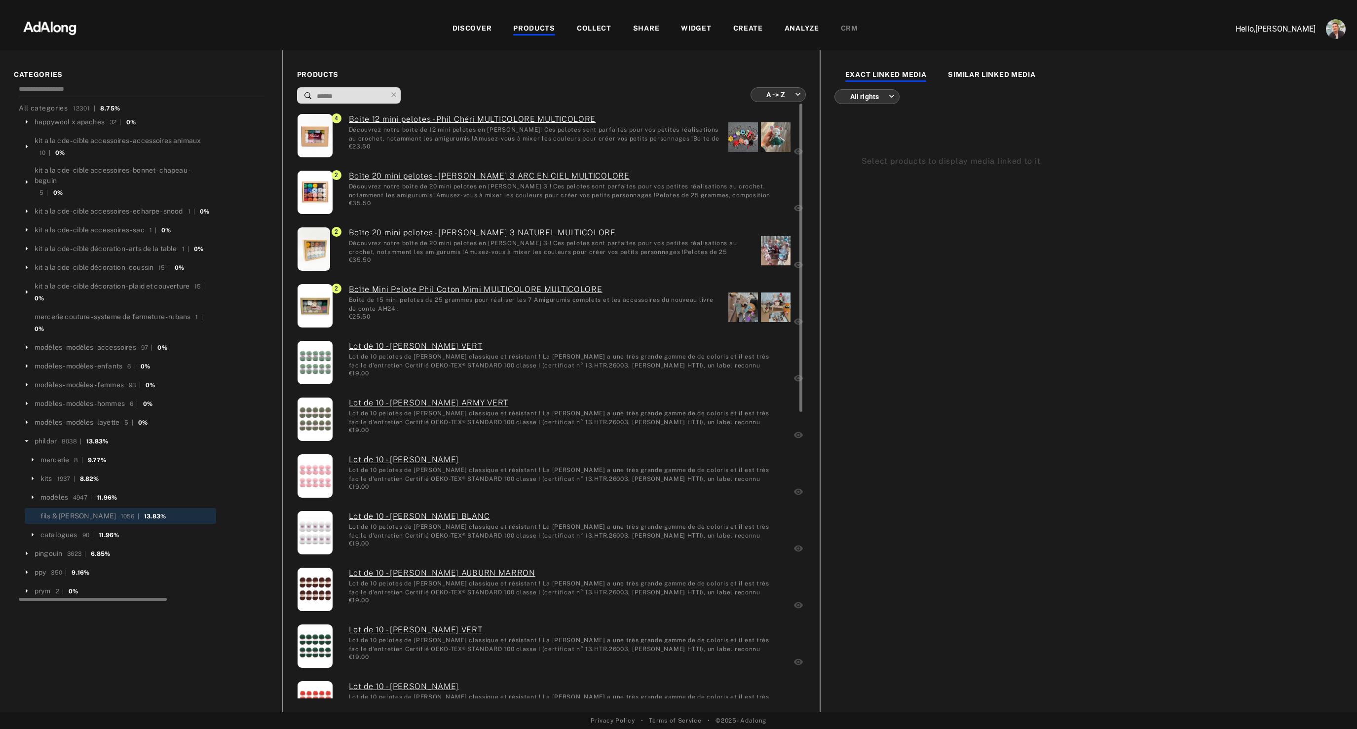
click at [632, 249] on div "Découvrez notre boîte de 20 mini pelotes en [PERSON_NAME] 3 ! Ces pelotes sont …" at bounding box center [551, 247] width 405 height 17
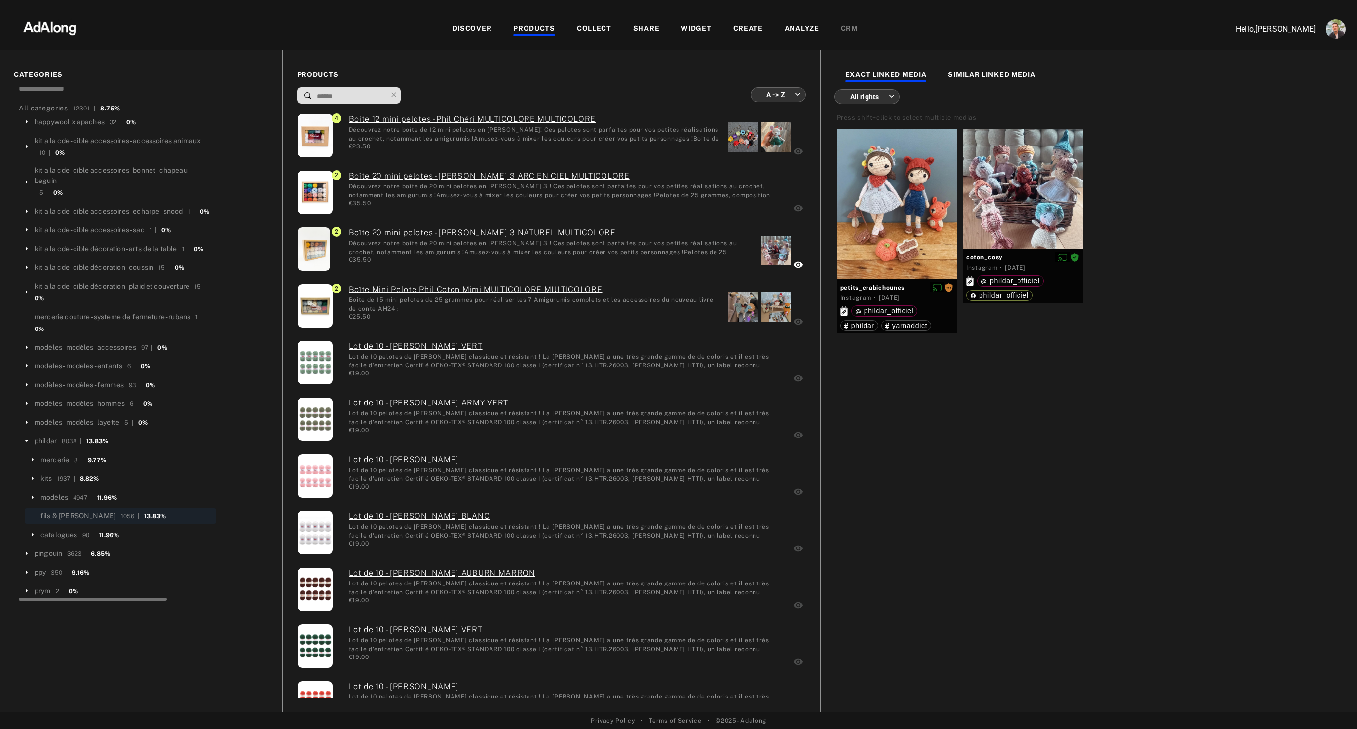
click at [969, 447] on div "petits_crabichounes Instagram · [DATE] phildar_officiel [PERSON_NAME] coton_cos…" at bounding box center [1088, 413] width 509 height 570
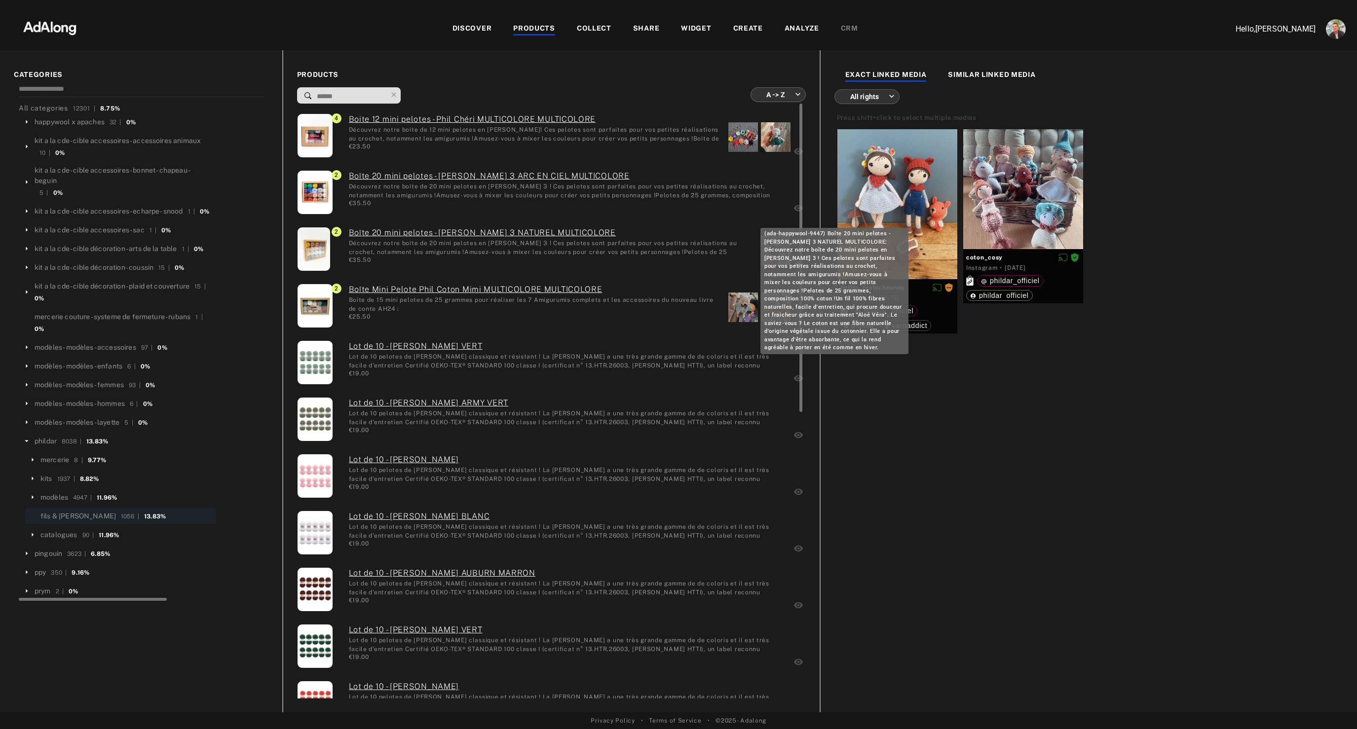
click at [504, 228] on link "Boîte 20 mini pelotes - [PERSON_NAME] 3 NATUREL MULTICOLORE" at bounding box center [551, 233] width 405 height 12
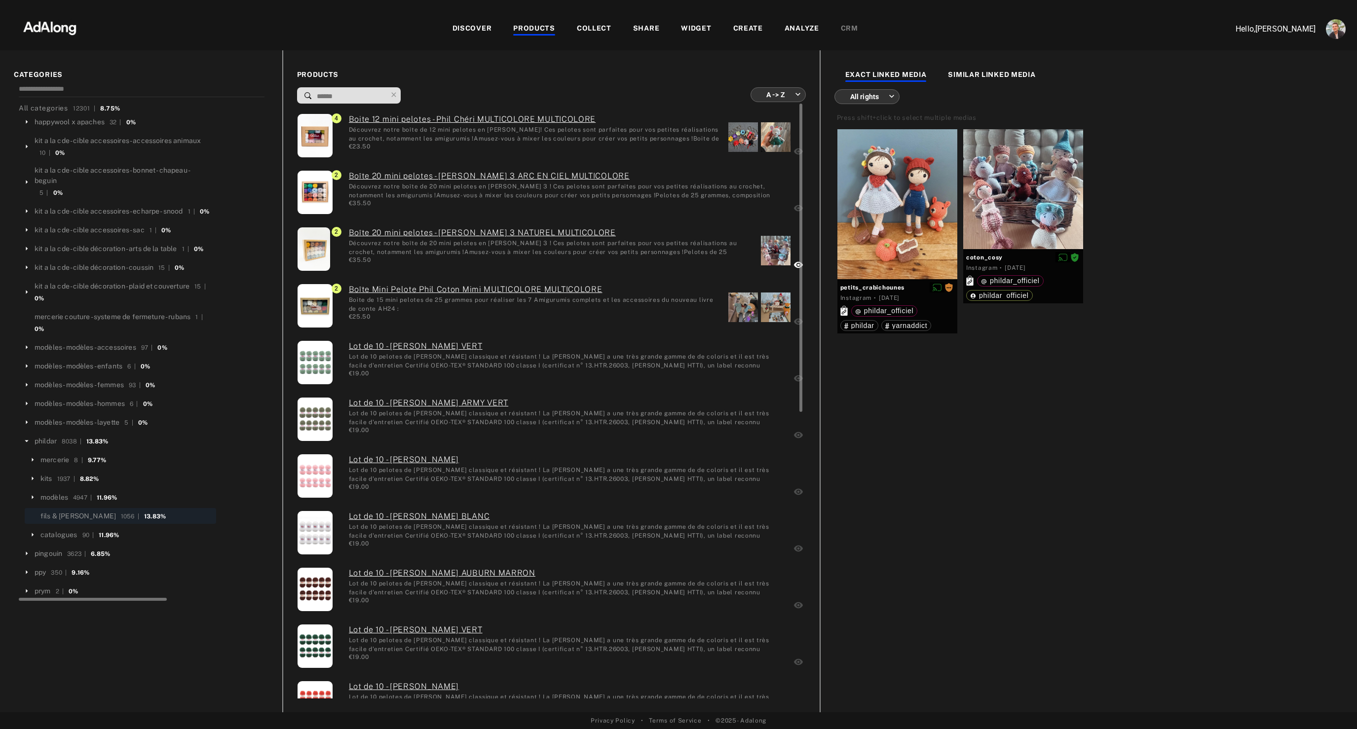
click at [686, 133] on div "Découvrez notre boîte de 12 mini pelotes en [PERSON_NAME]! Ces pelotes sont par…" at bounding box center [535, 133] width 372 height 17
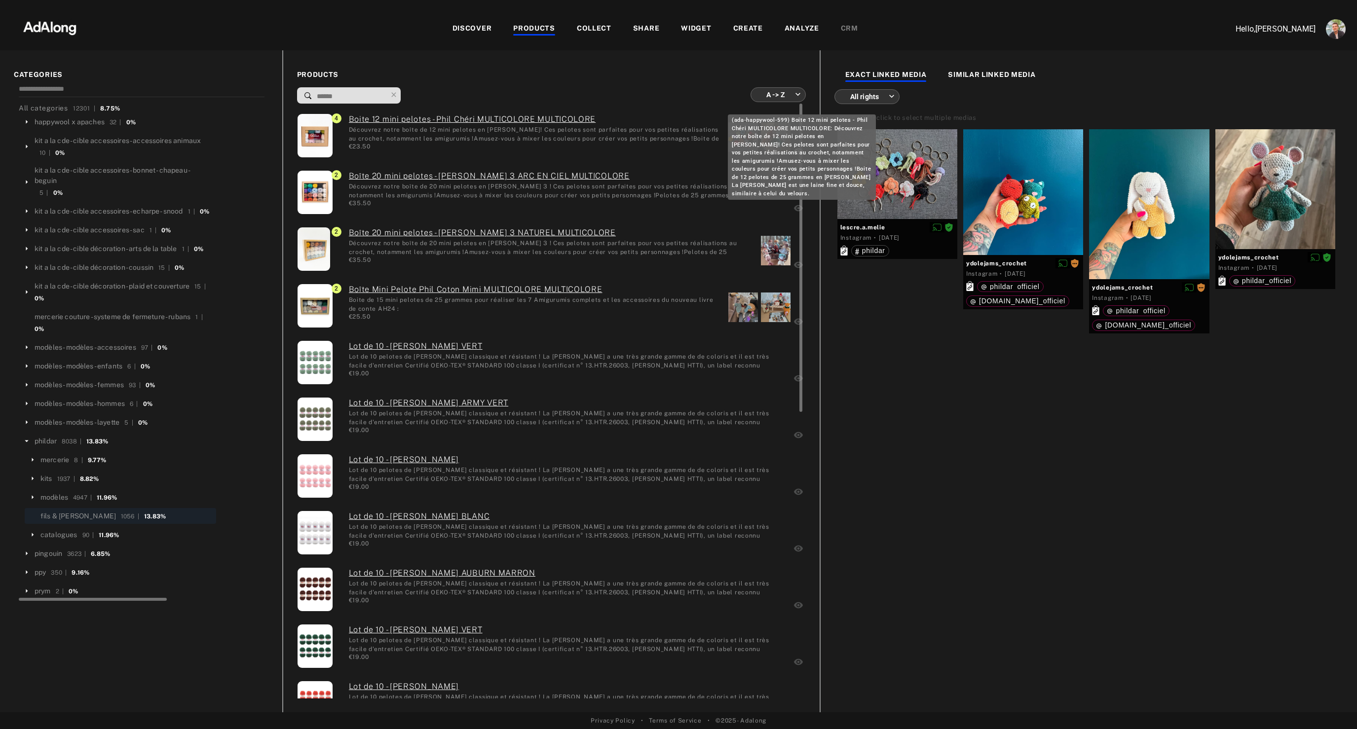
click at [497, 118] on link "Boite 12 mini pelotes - Phil Chéri MULTICOLORE MULTICOLORE" at bounding box center [535, 119] width 372 height 12
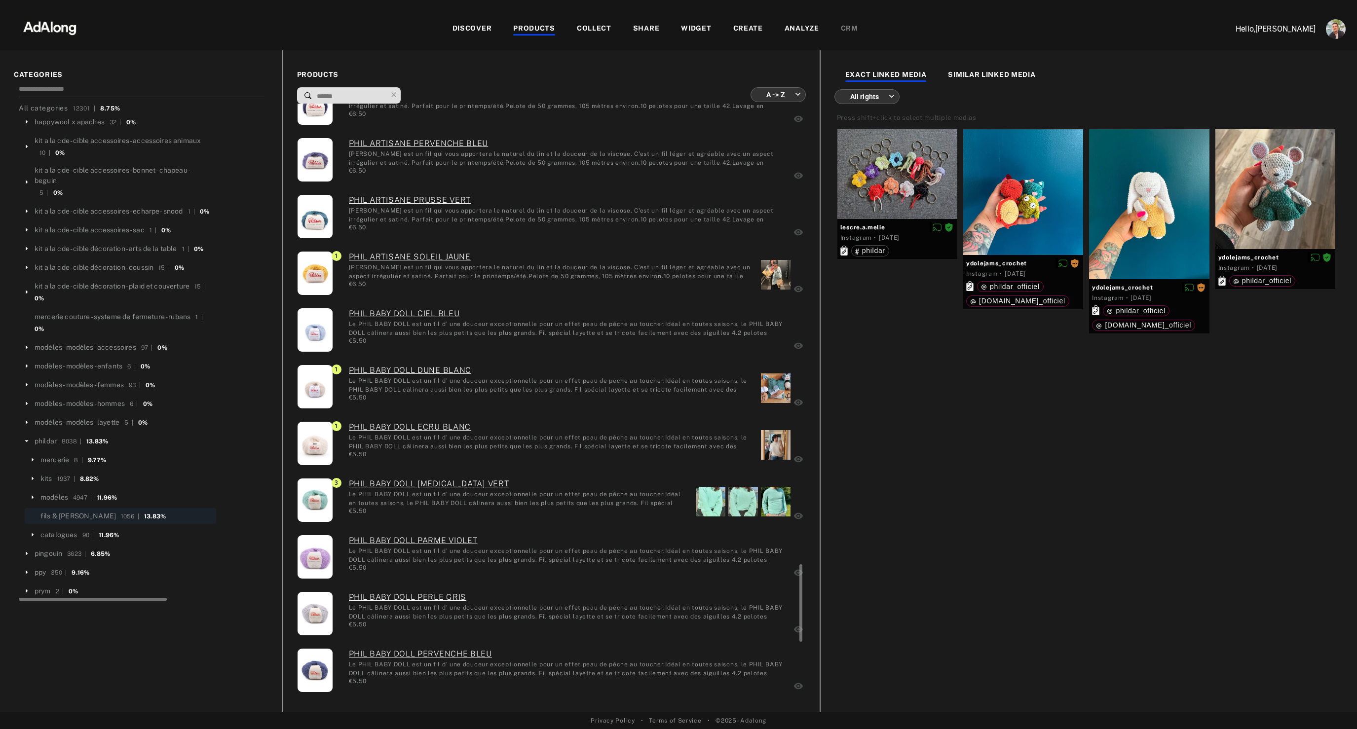
scroll to position [3396, 0]
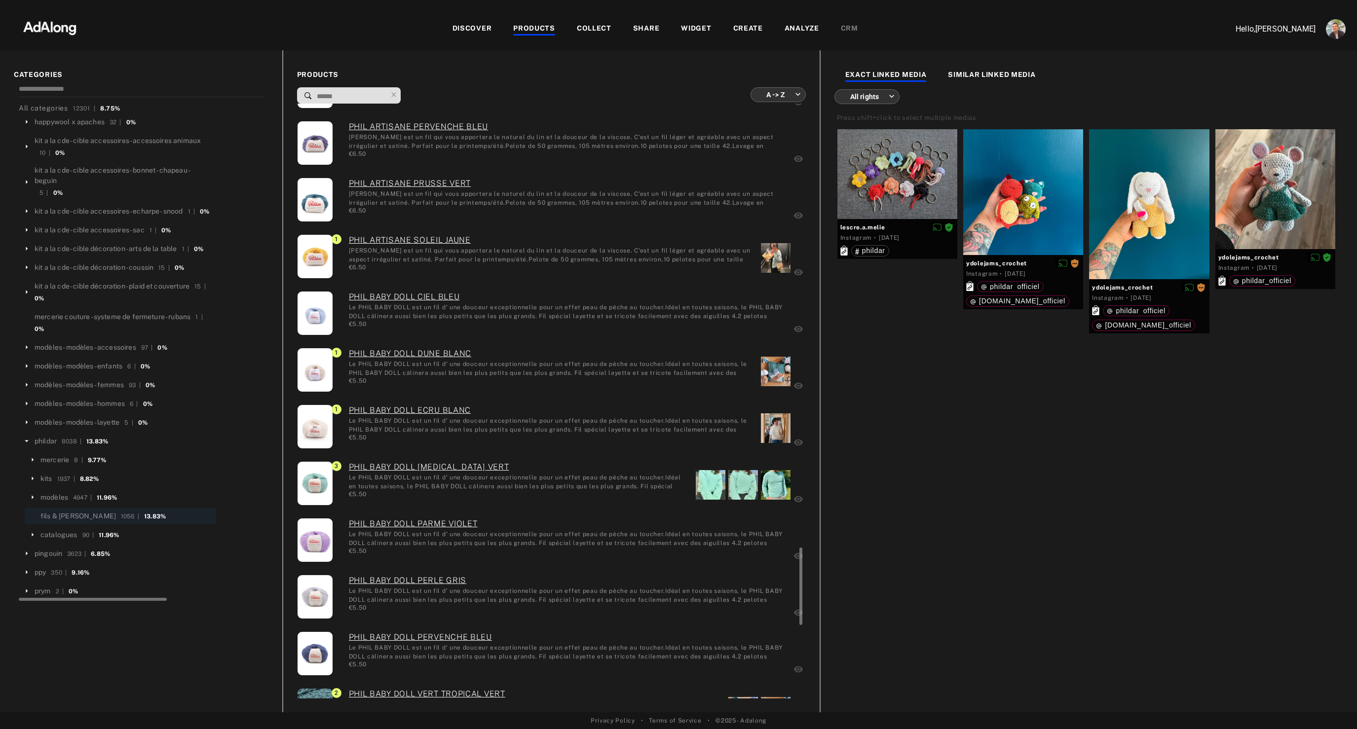
click at [554, 485] on div "Le PHIL BABY DOLL est un fil d' une douceur exceptionnelle pour un effet peau d…" at bounding box center [518, 481] width 339 height 17
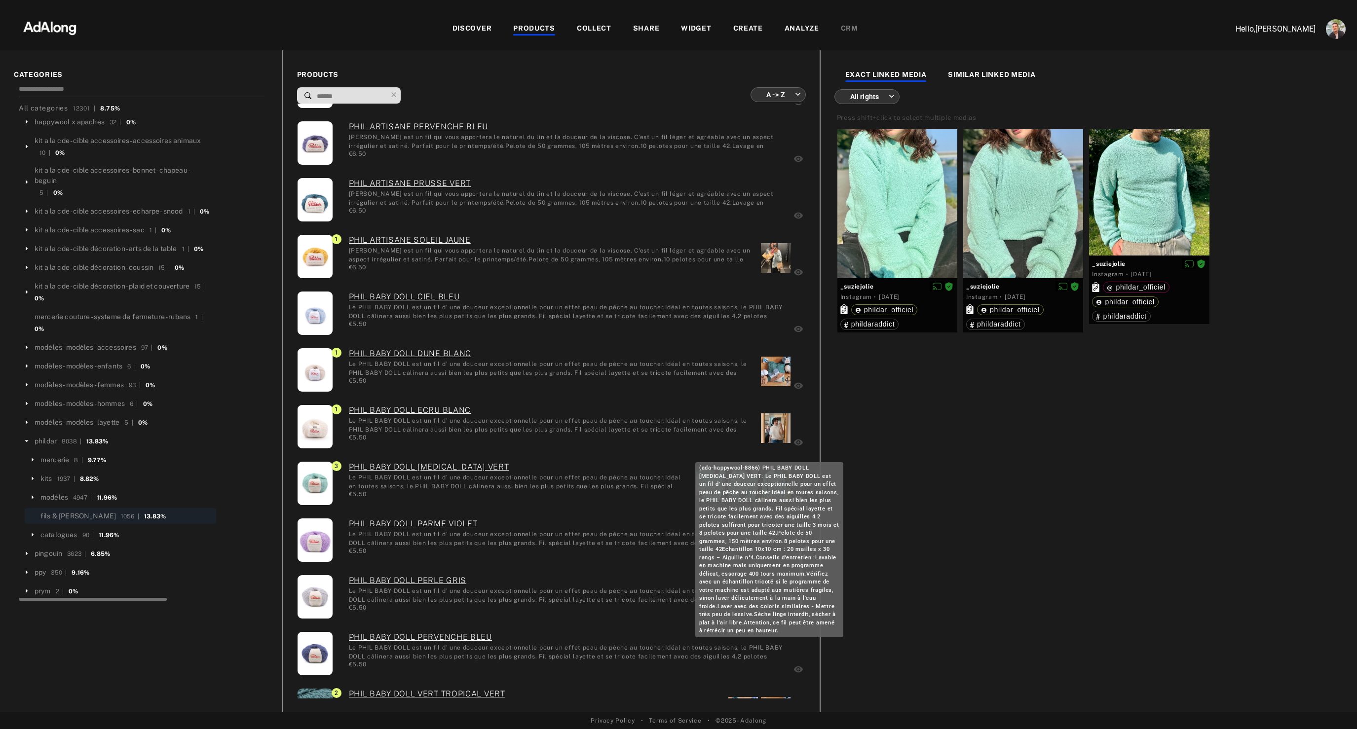
click at [460, 463] on link "PHIL BABY DOLL MENTHOL VERT" at bounding box center [518, 467] width 339 height 12
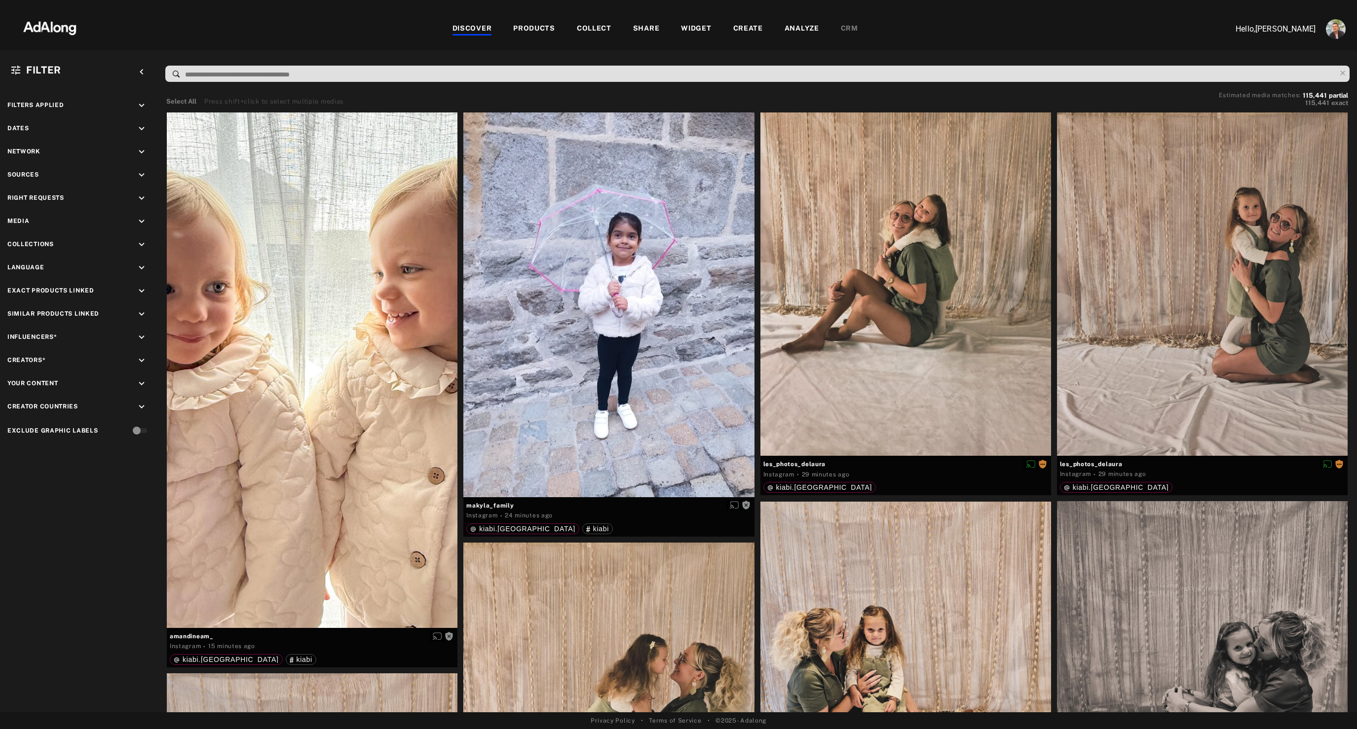
click at [587, 31] on div "COLLECT" at bounding box center [594, 29] width 35 height 12
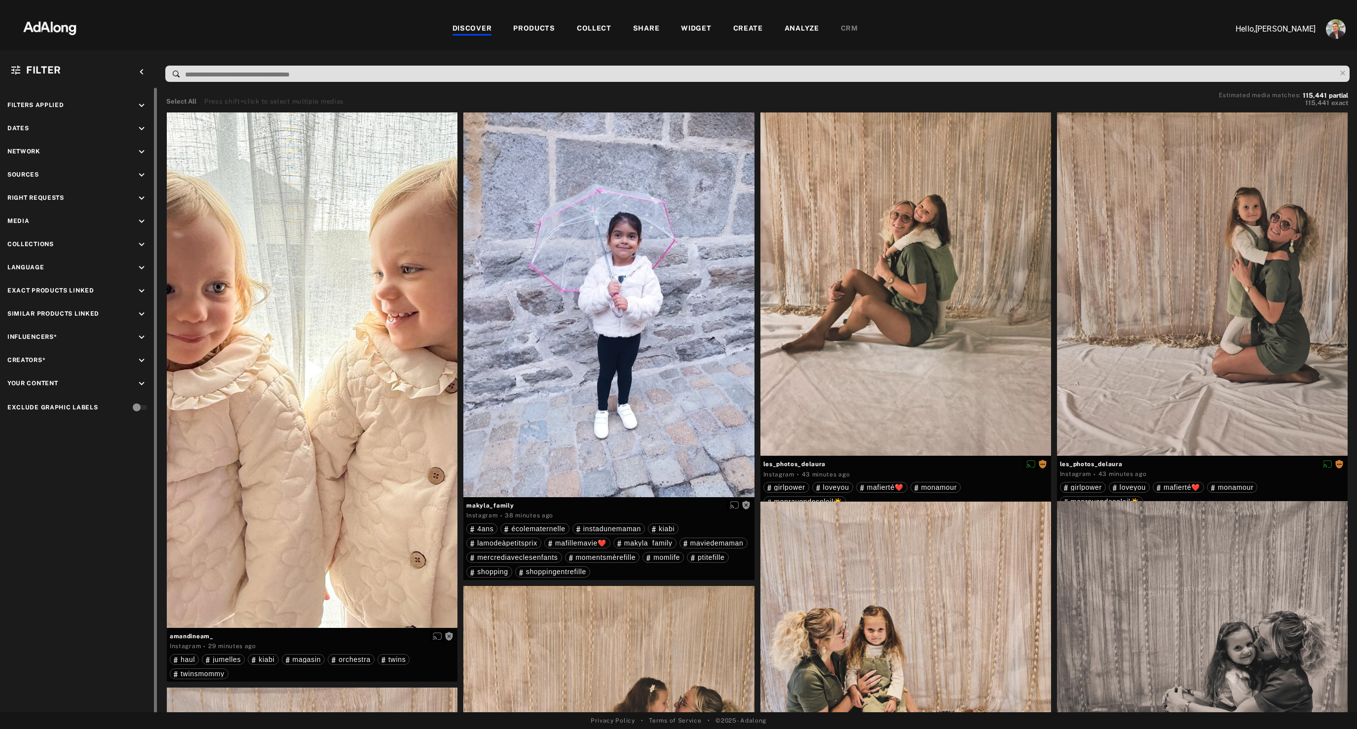
click at [143, 174] on icon "keyboard_arrow_down" at bounding box center [141, 175] width 11 height 11
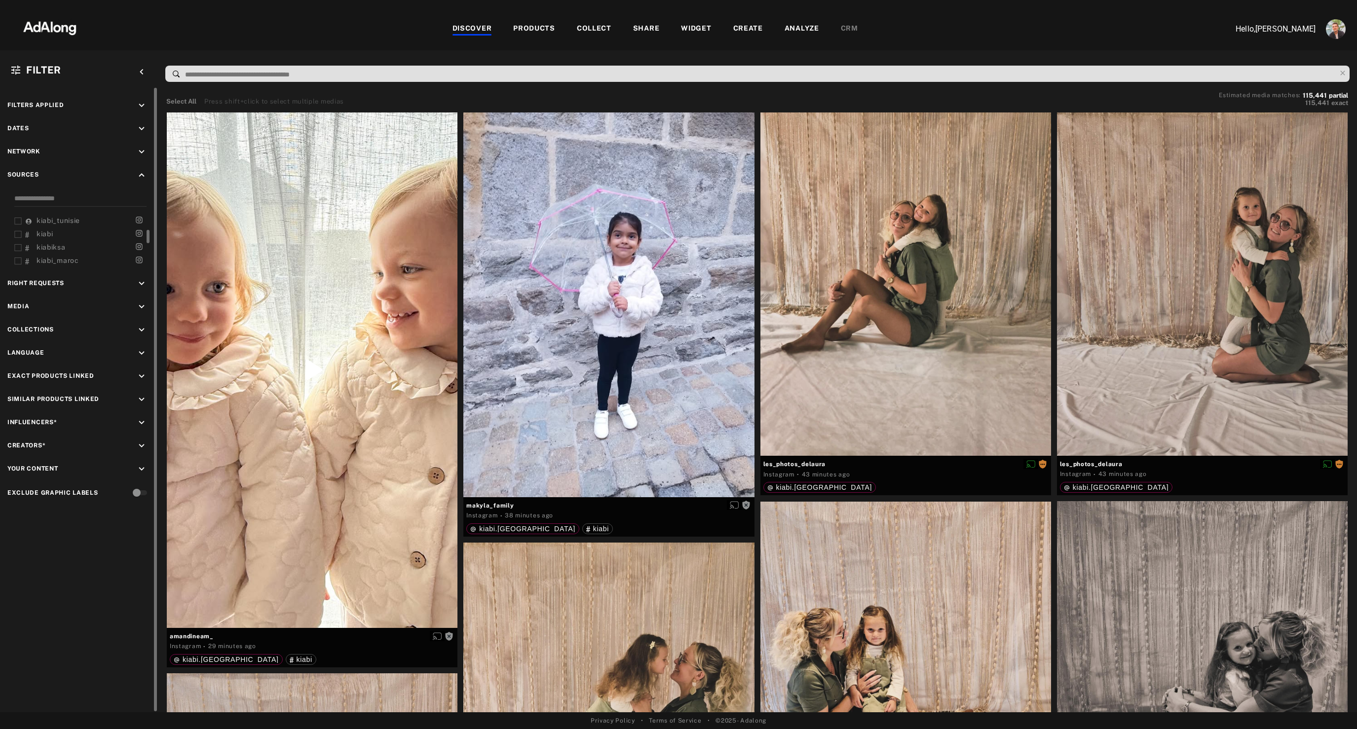
scroll to position [67, 0]
